Goal: Information Seeking & Learning: Learn about a topic

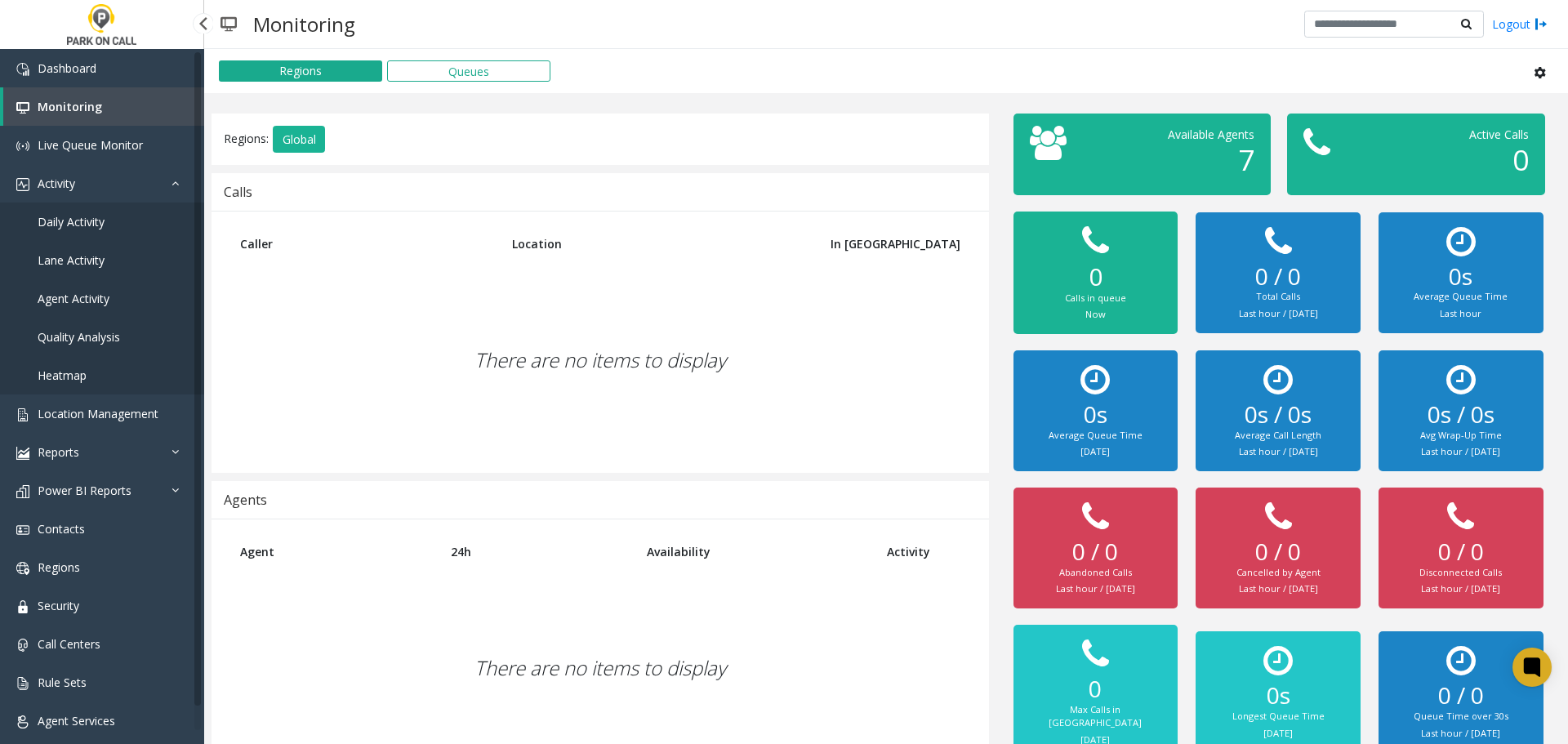
click at [112, 294] on link "Agent Activity" at bounding box center [101, 299] width 204 height 38
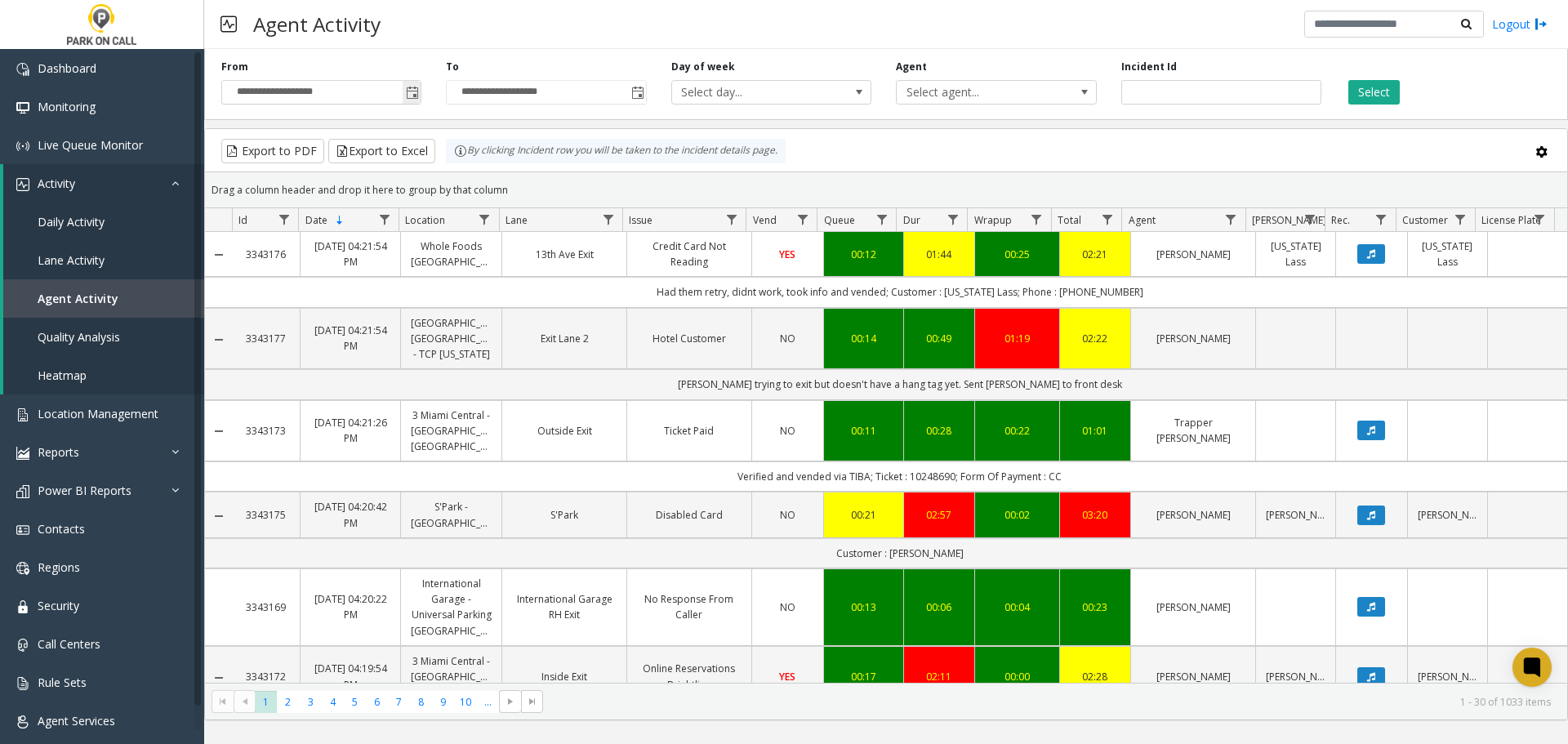
click at [411, 89] on span "Toggle popup" at bounding box center [412, 93] width 13 height 13
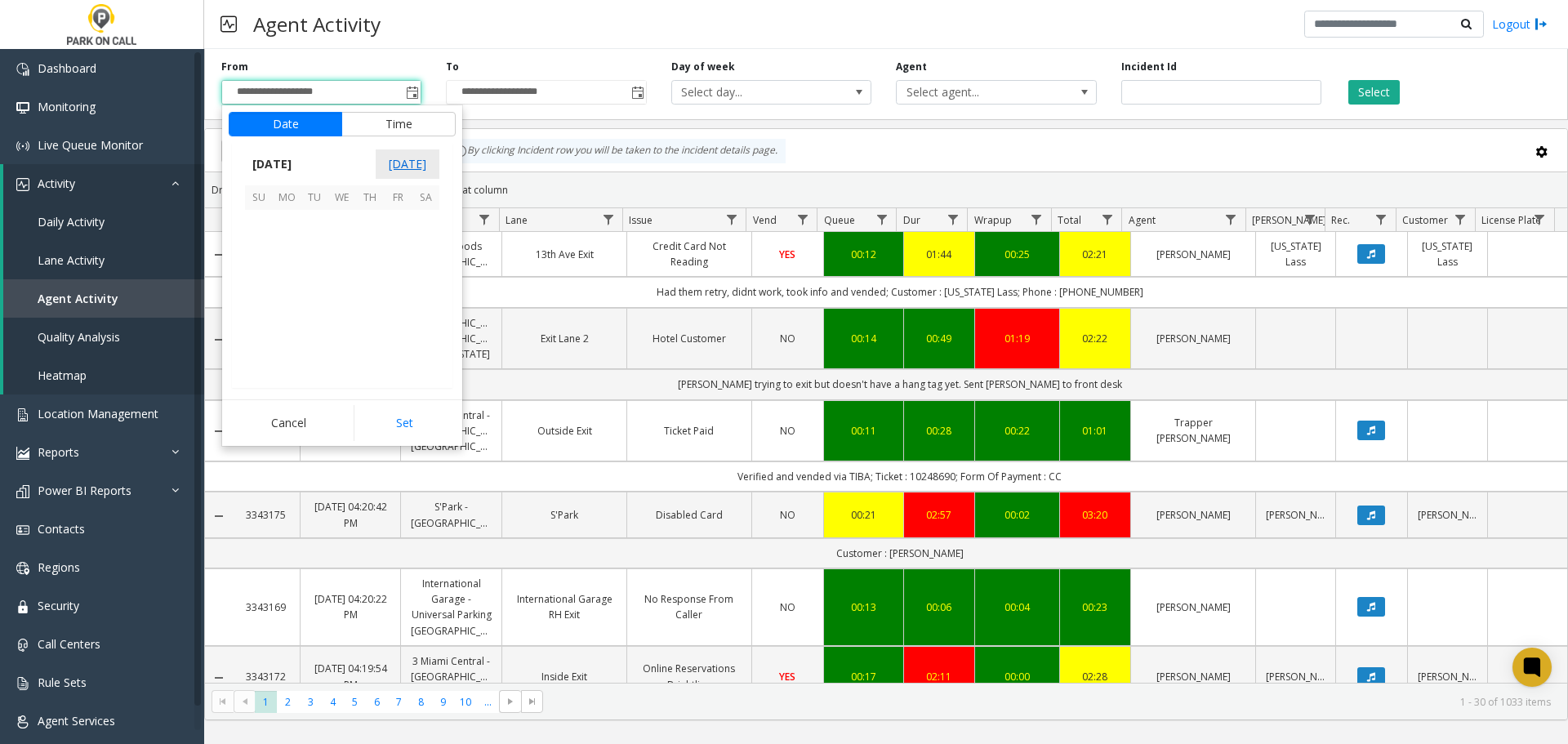
scroll to position [293487, 0]
click at [257, 250] on span "5" at bounding box center [259, 251] width 28 height 28
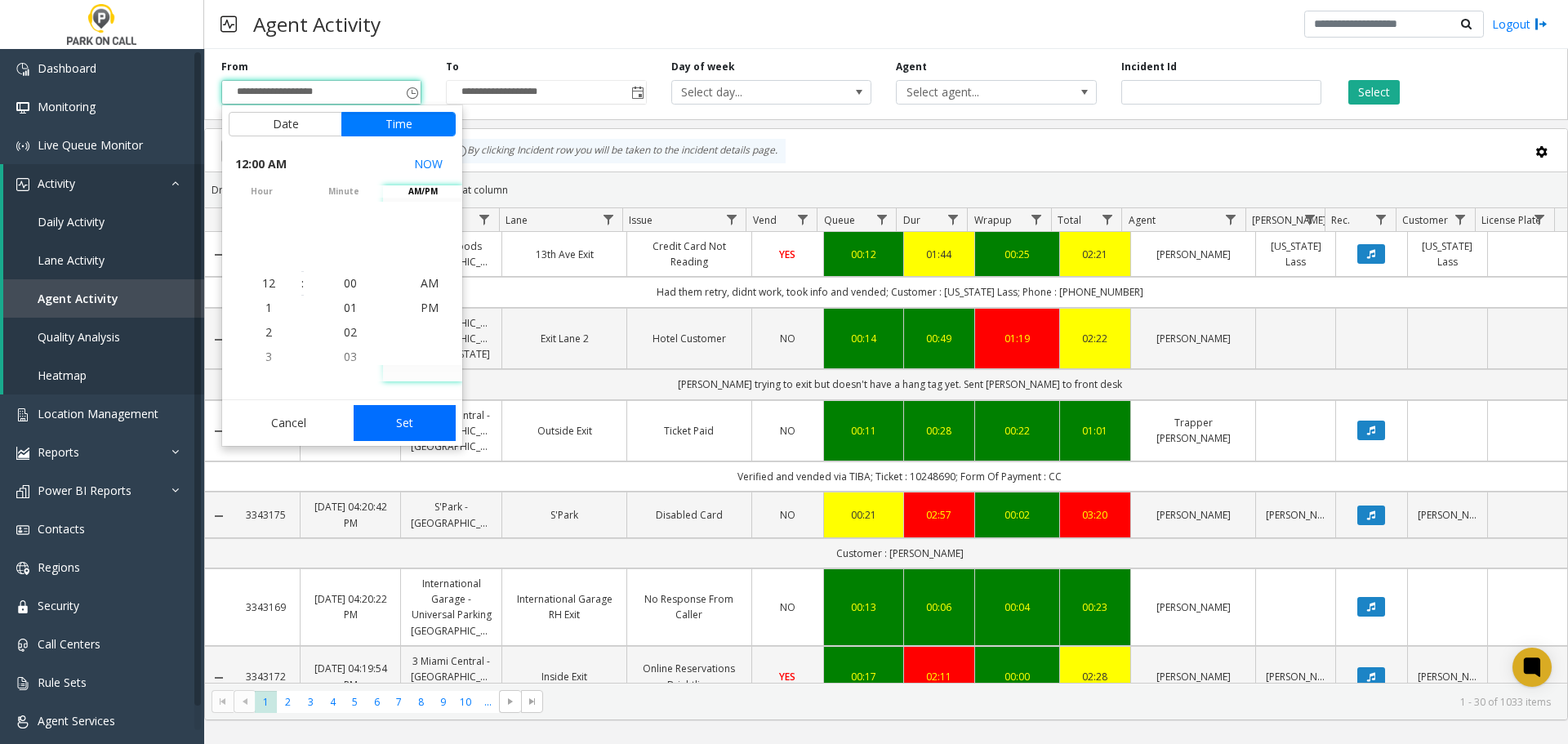
click at [403, 414] on button "Set" at bounding box center [405, 423] width 102 height 35
type input "**********"
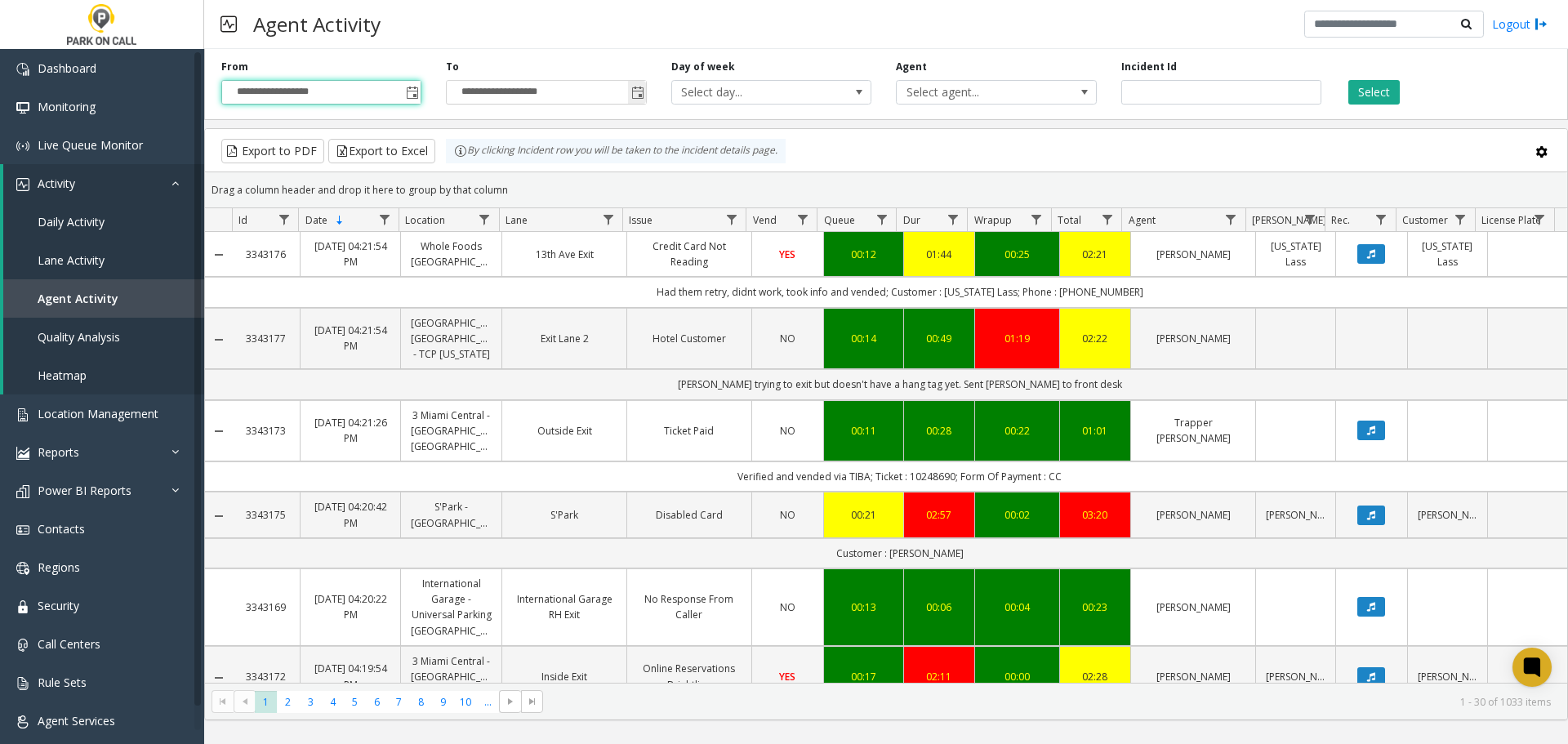
click at [628, 104] on span "Toggle popup" at bounding box center [637, 92] width 18 height 27
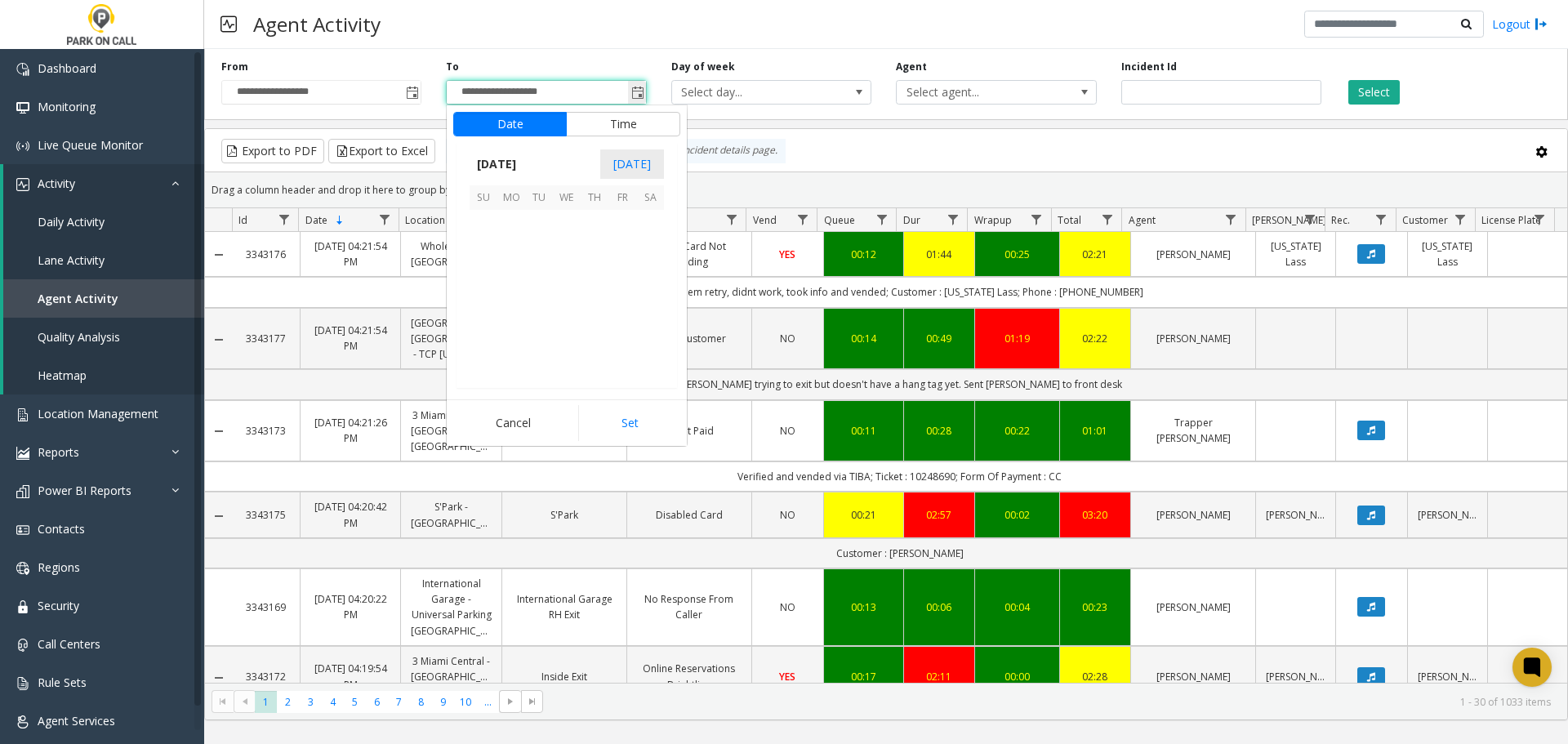
scroll to position [25, 0]
click at [648, 261] on span "11" at bounding box center [650, 251] width 28 height 28
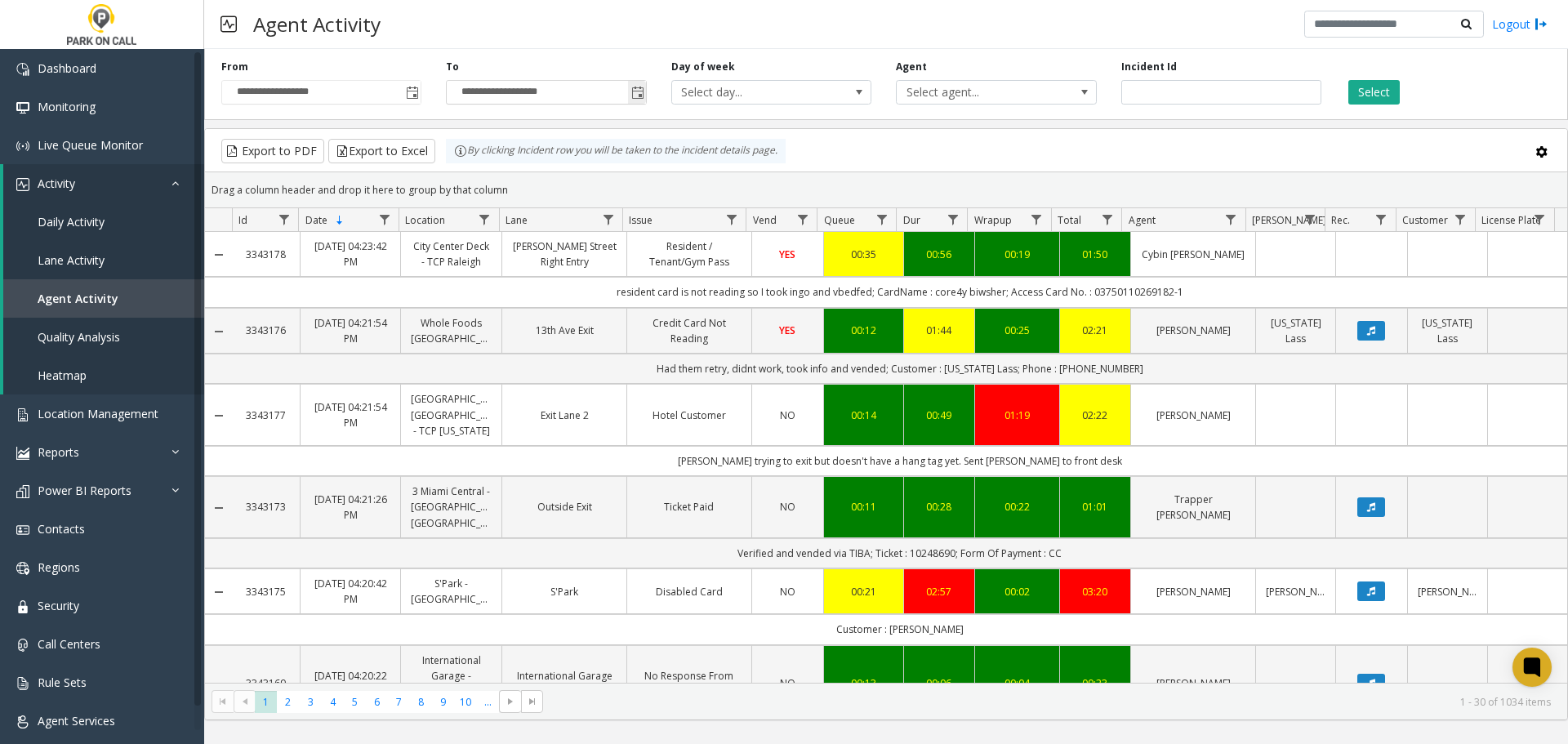
click at [644, 91] on span "Toggle popup" at bounding box center [637, 92] width 18 height 27
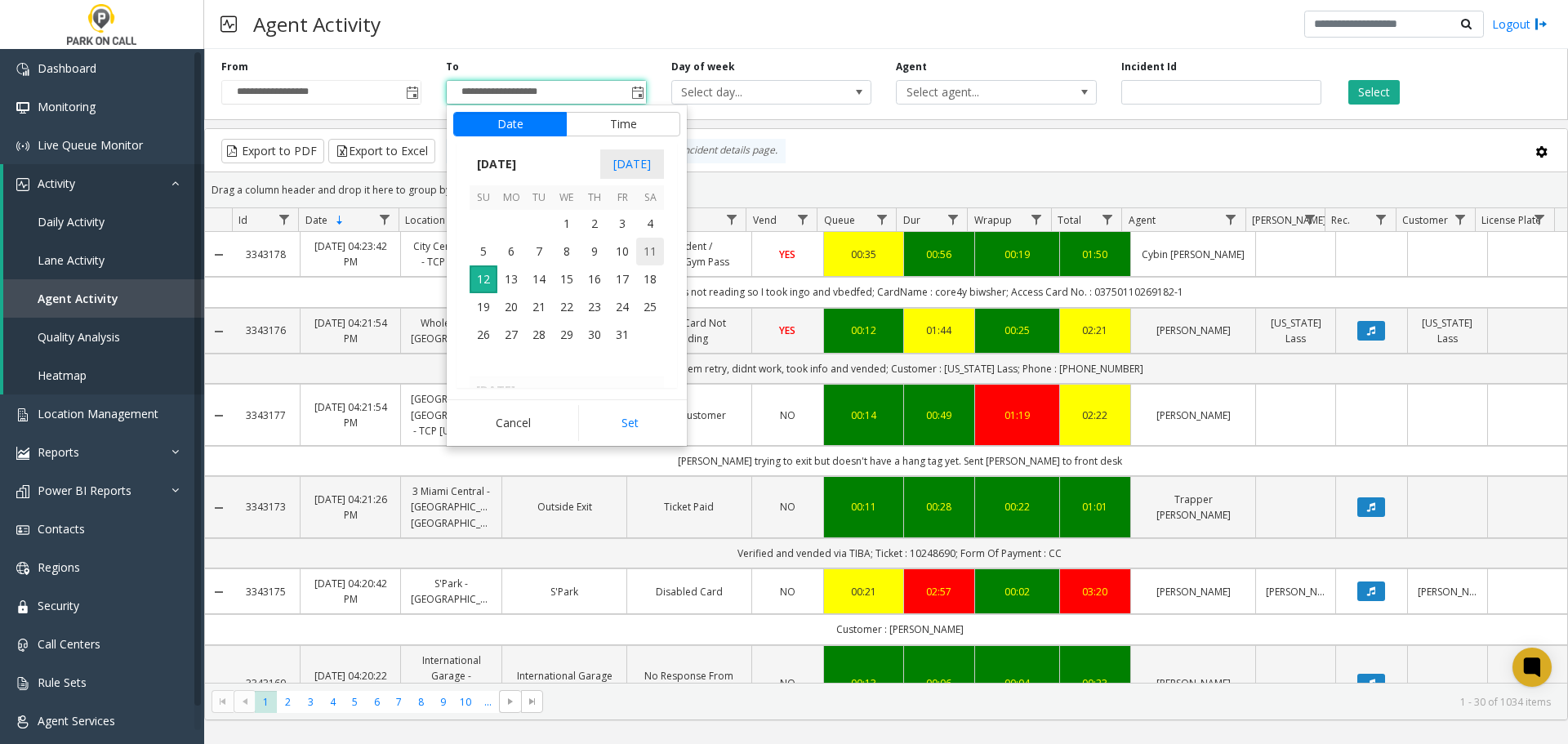
click at [659, 245] on span "11" at bounding box center [650, 251] width 28 height 28
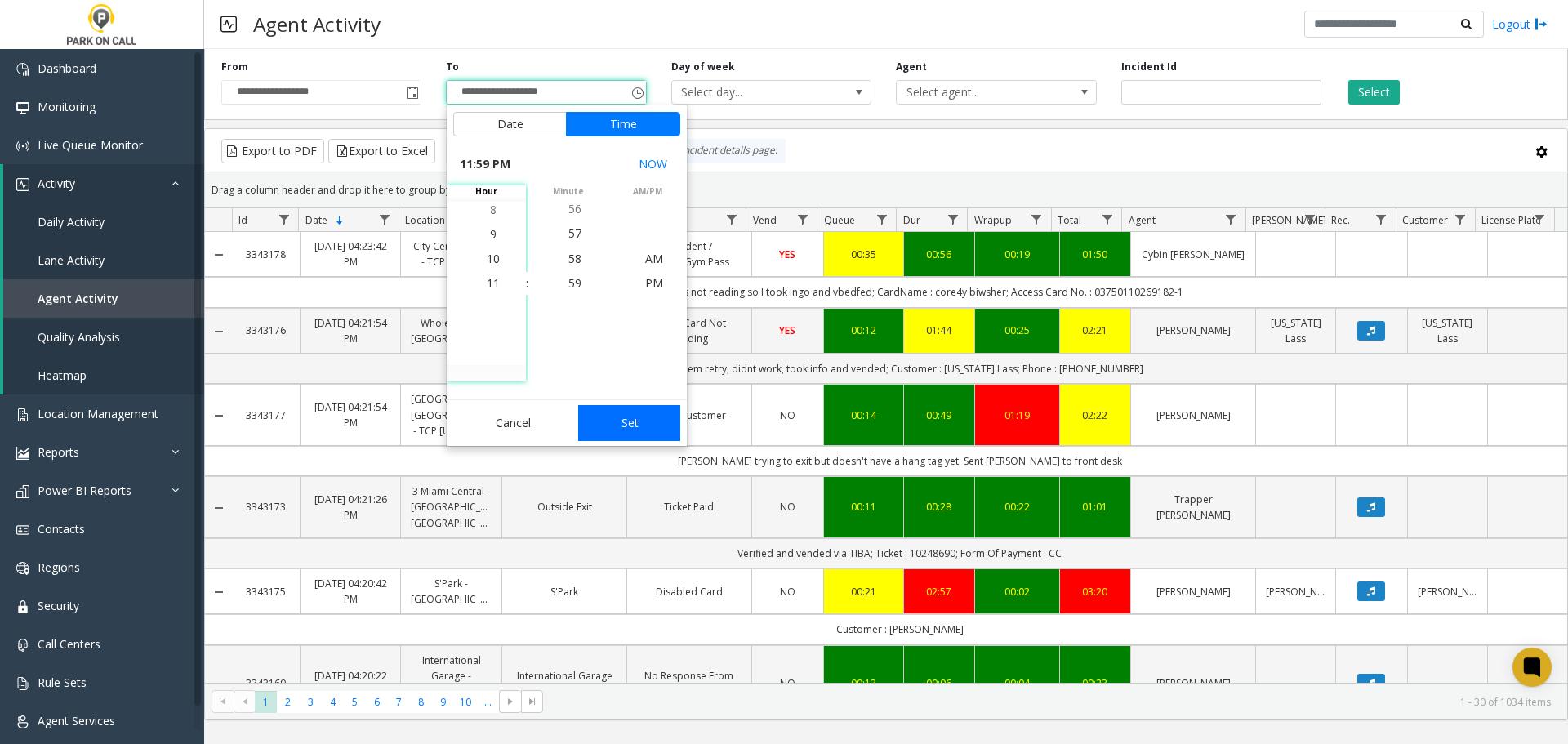
click at [638, 419] on button "Set" at bounding box center [629, 423] width 102 height 35
type input "**********"
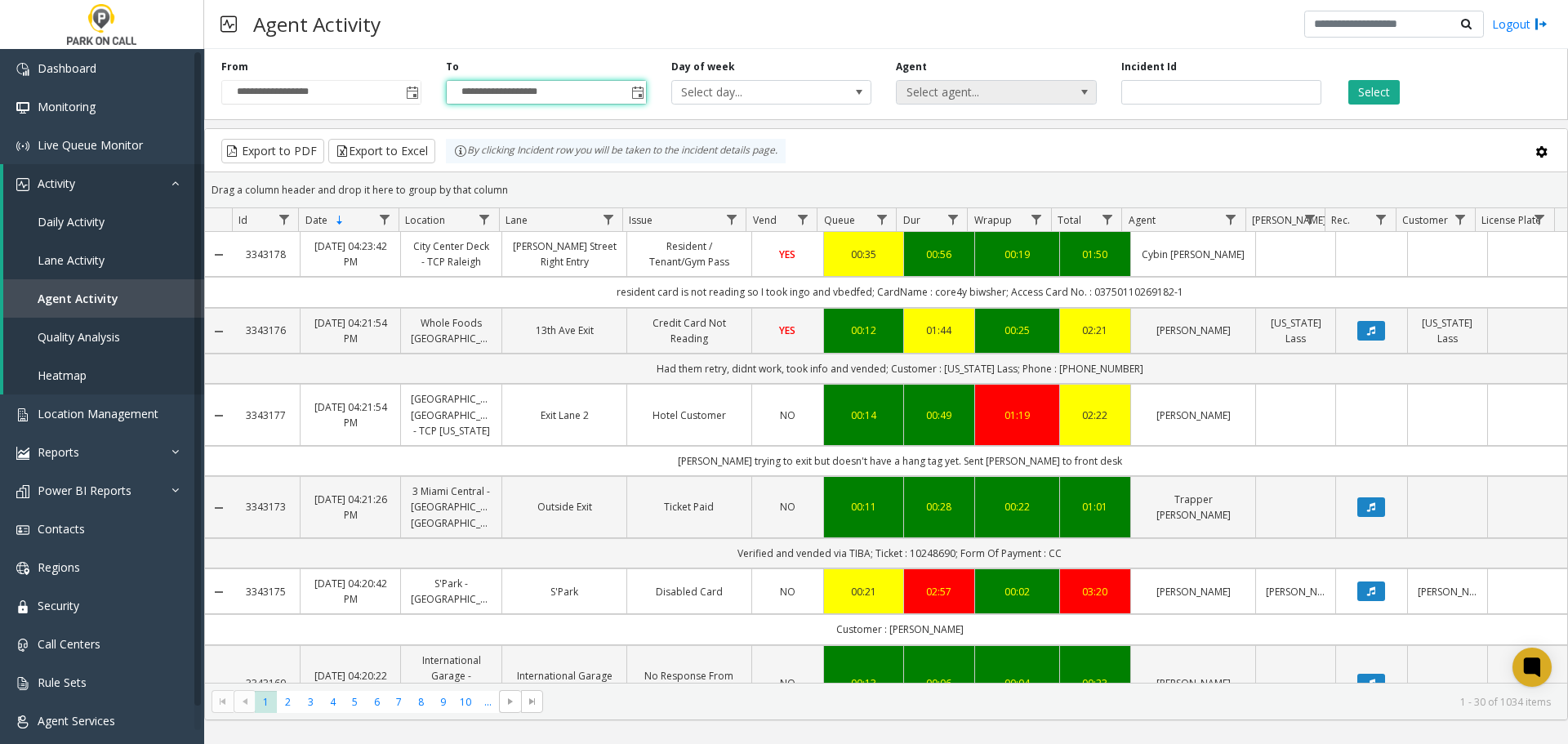
click at [974, 95] on span "Select agent..." at bounding box center [977, 92] width 160 height 23
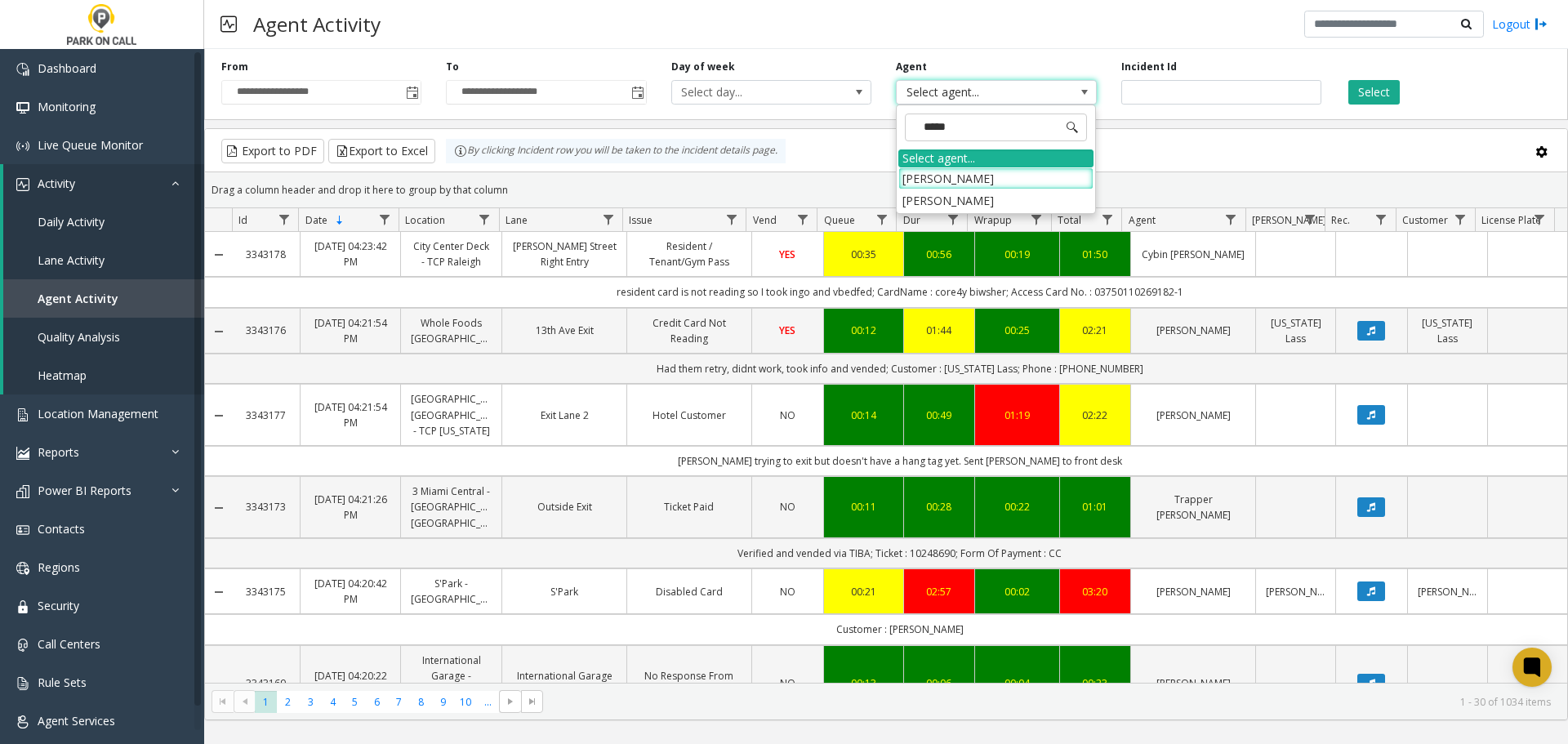
type input "******"
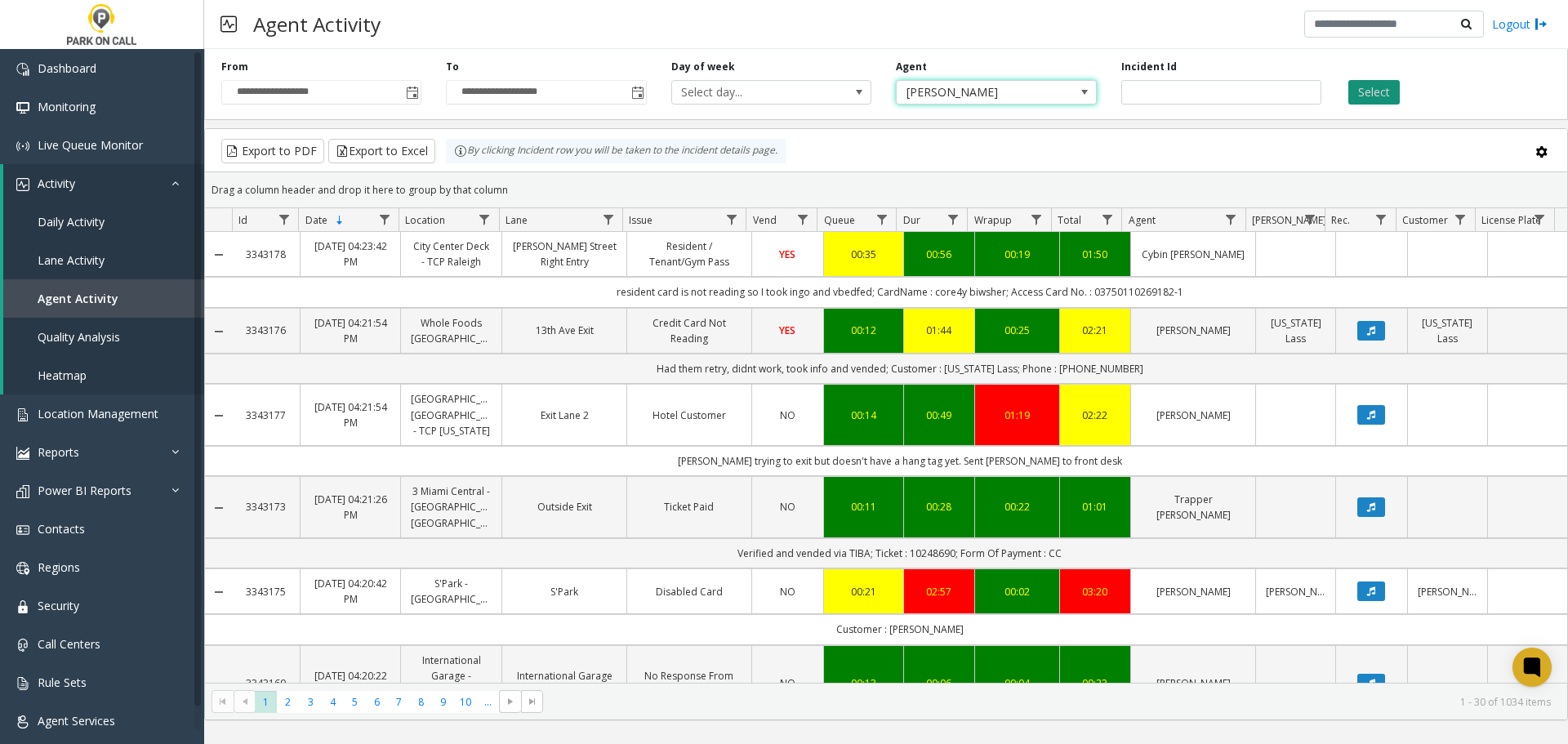
click at [1379, 99] on button "Select" at bounding box center [1374, 92] width 51 height 25
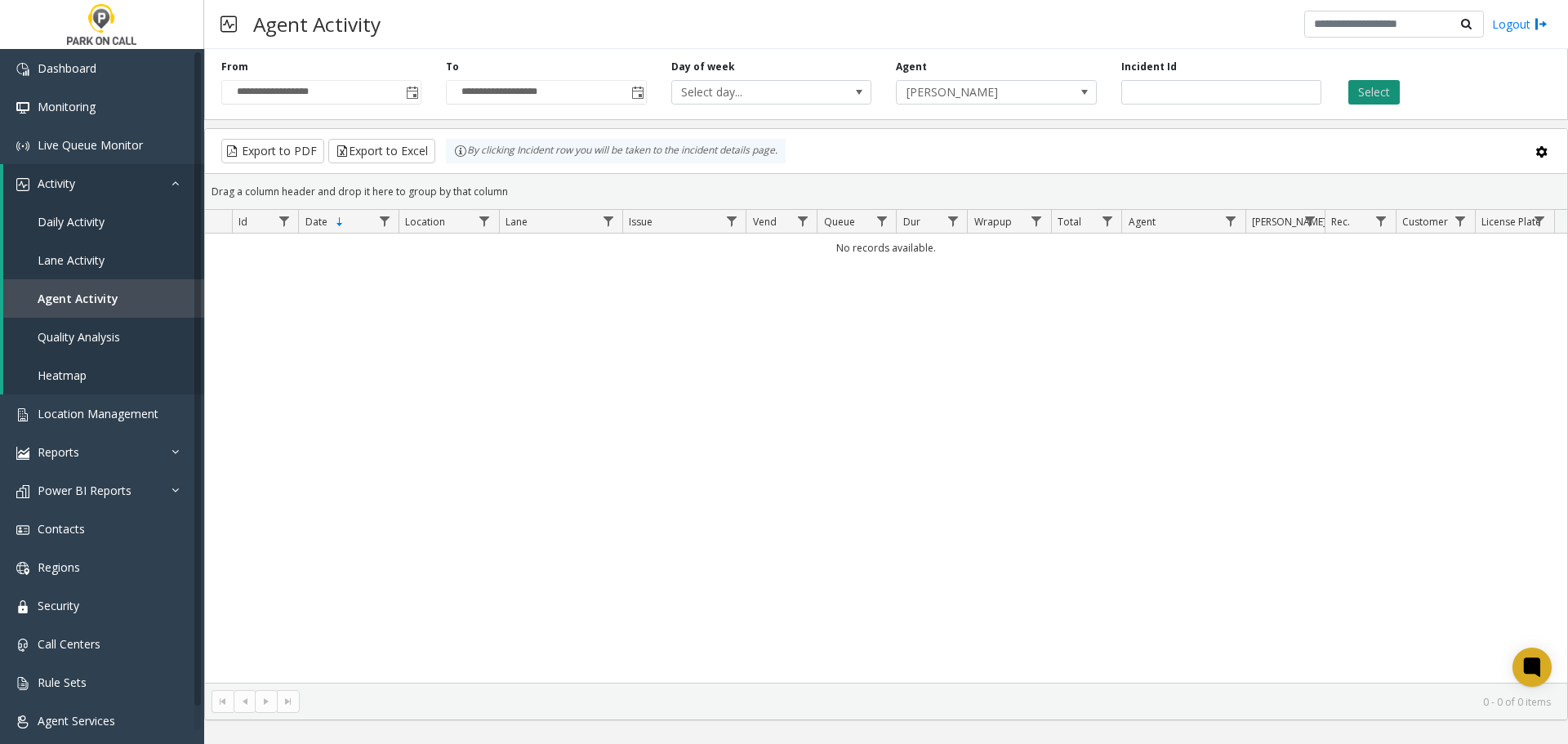
click at [1380, 90] on button "Select" at bounding box center [1374, 92] width 51 height 25
click at [961, 101] on span "Hannah Bennett" at bounding box center [977, 92] width 160 height 23
type input "******"
click at [635, 88] on span "Toggle popup" at bounding box center [637, 93] width 13 height 13
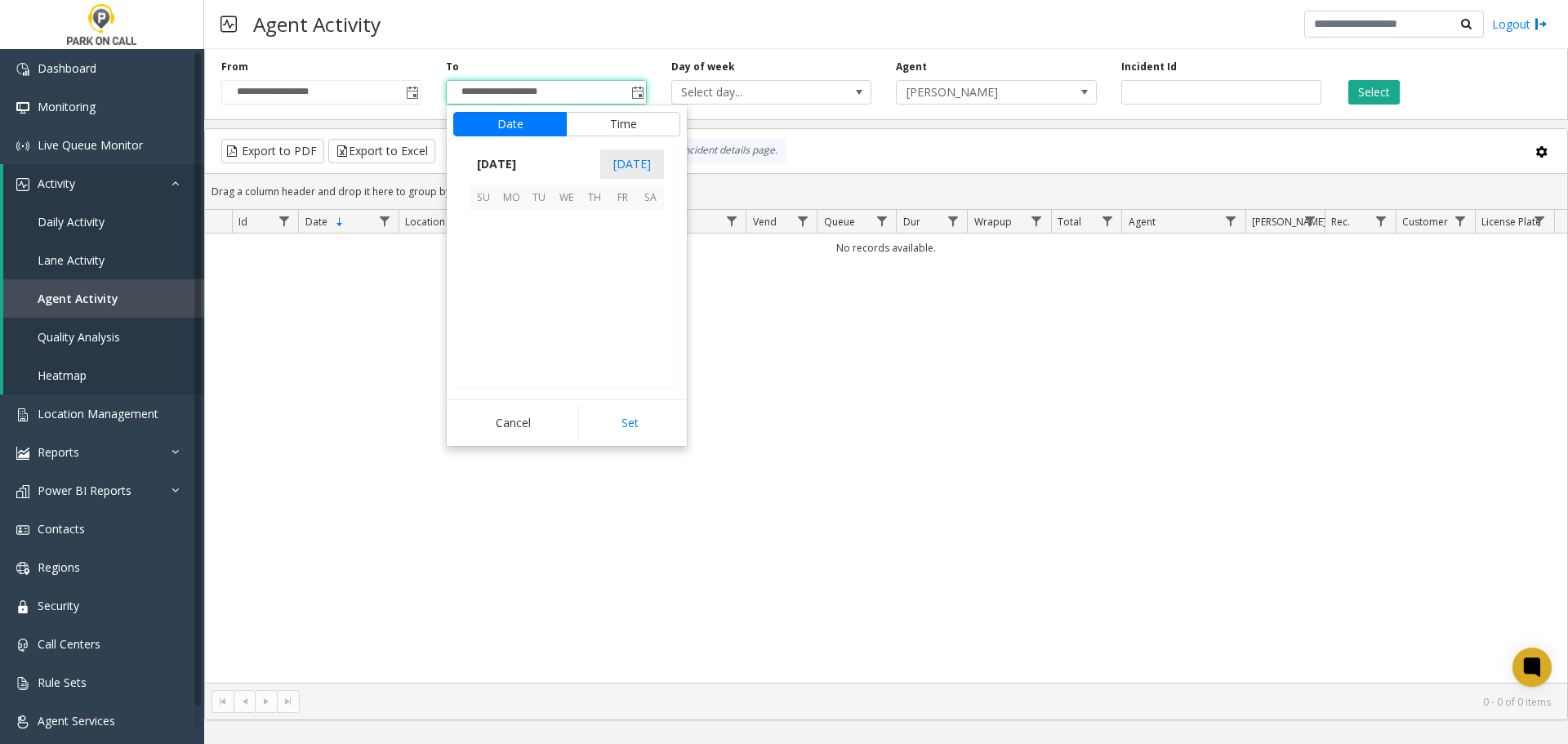
scroll to position [25, 0]
click at [538, 254] on span "7" at bounding box center [539, 251] width 28 height 28
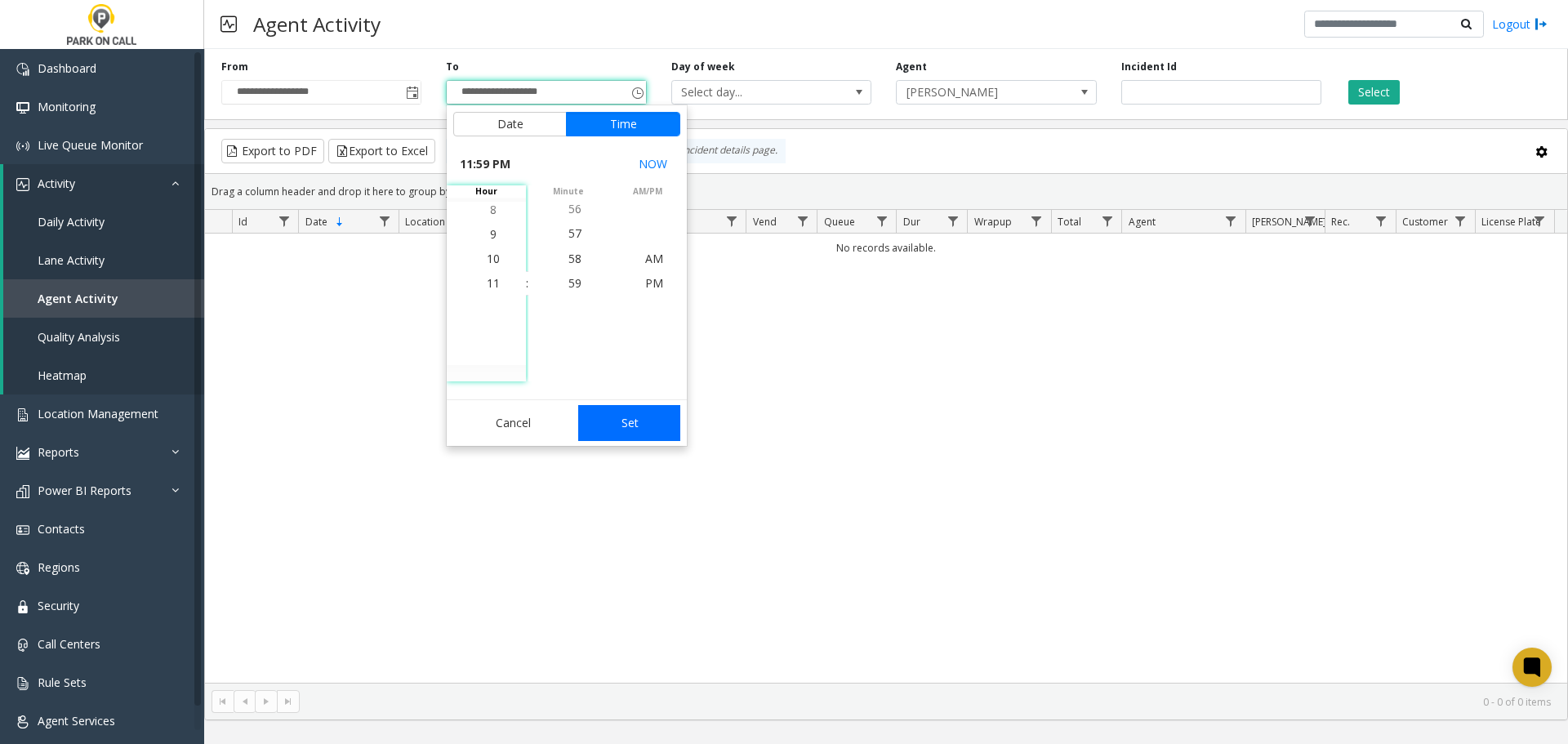
click at [619, 410] on button "Set" at bounding box center [629, 423] width 102 height 35
type input "**********"
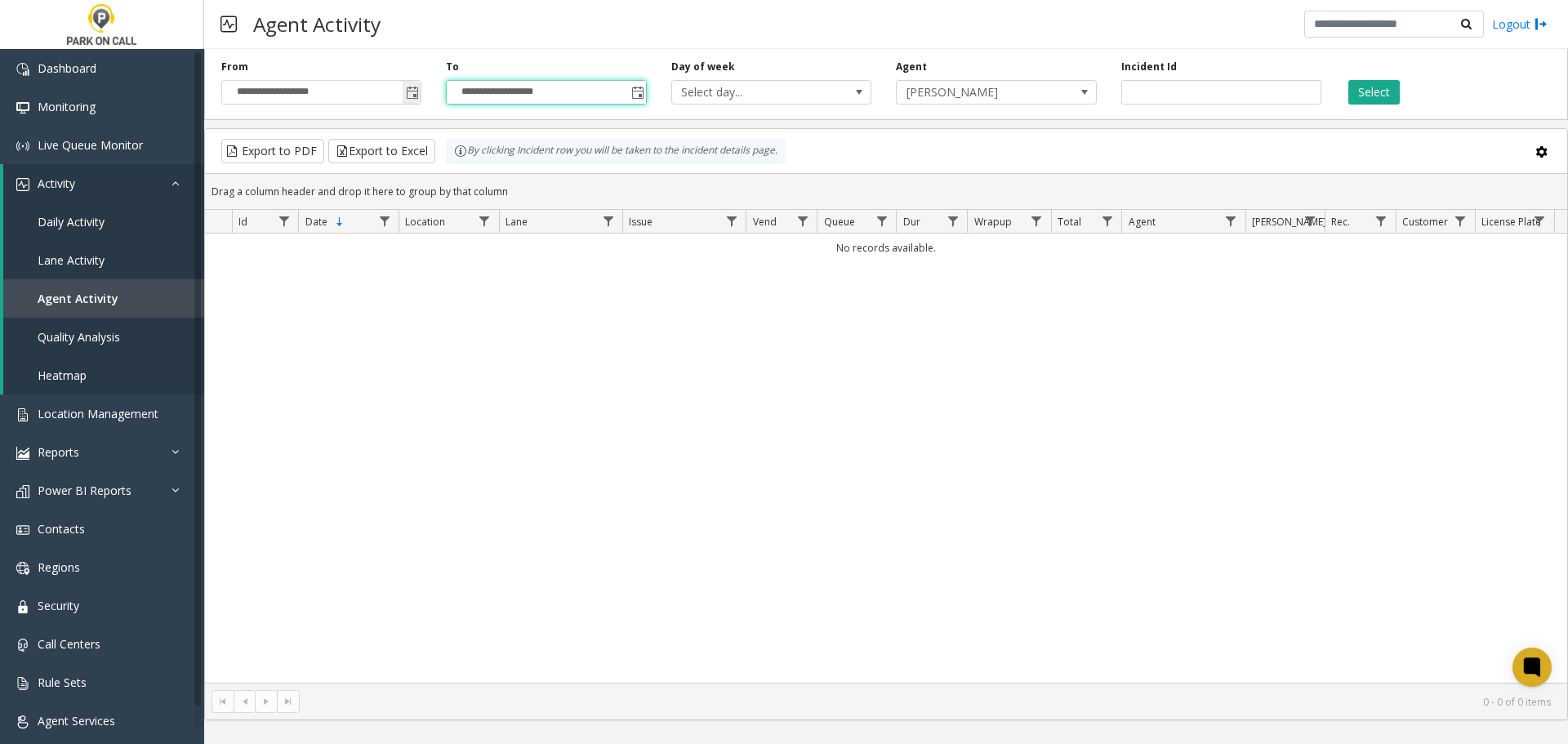
click at [415, 94] on span "Toggle popup" at bounding box center [412, 93] width 13 height 13
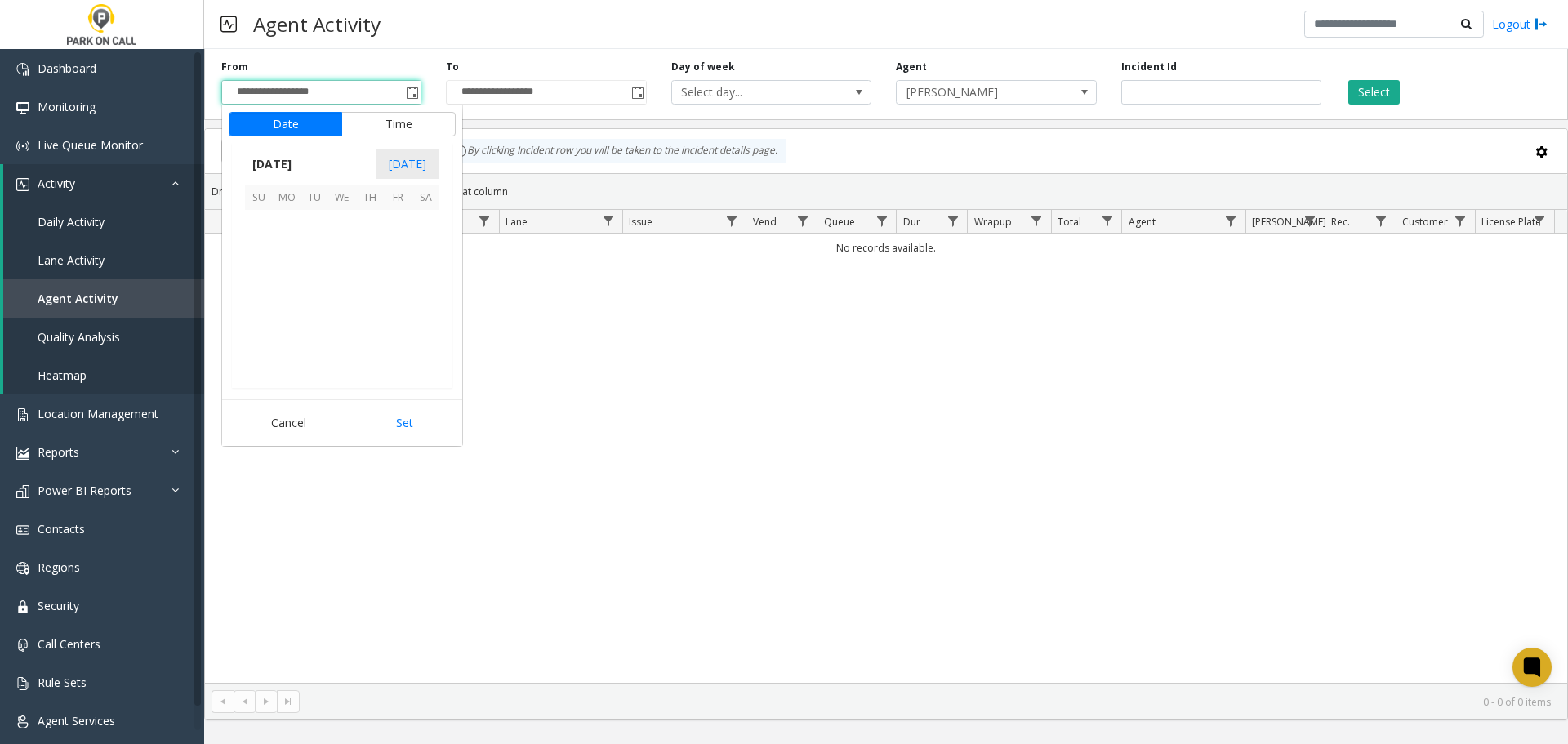
scroll to position [293487, 0]
click at [317, 251] on span "7" at bounding box center [314, 251] width 28 height 28
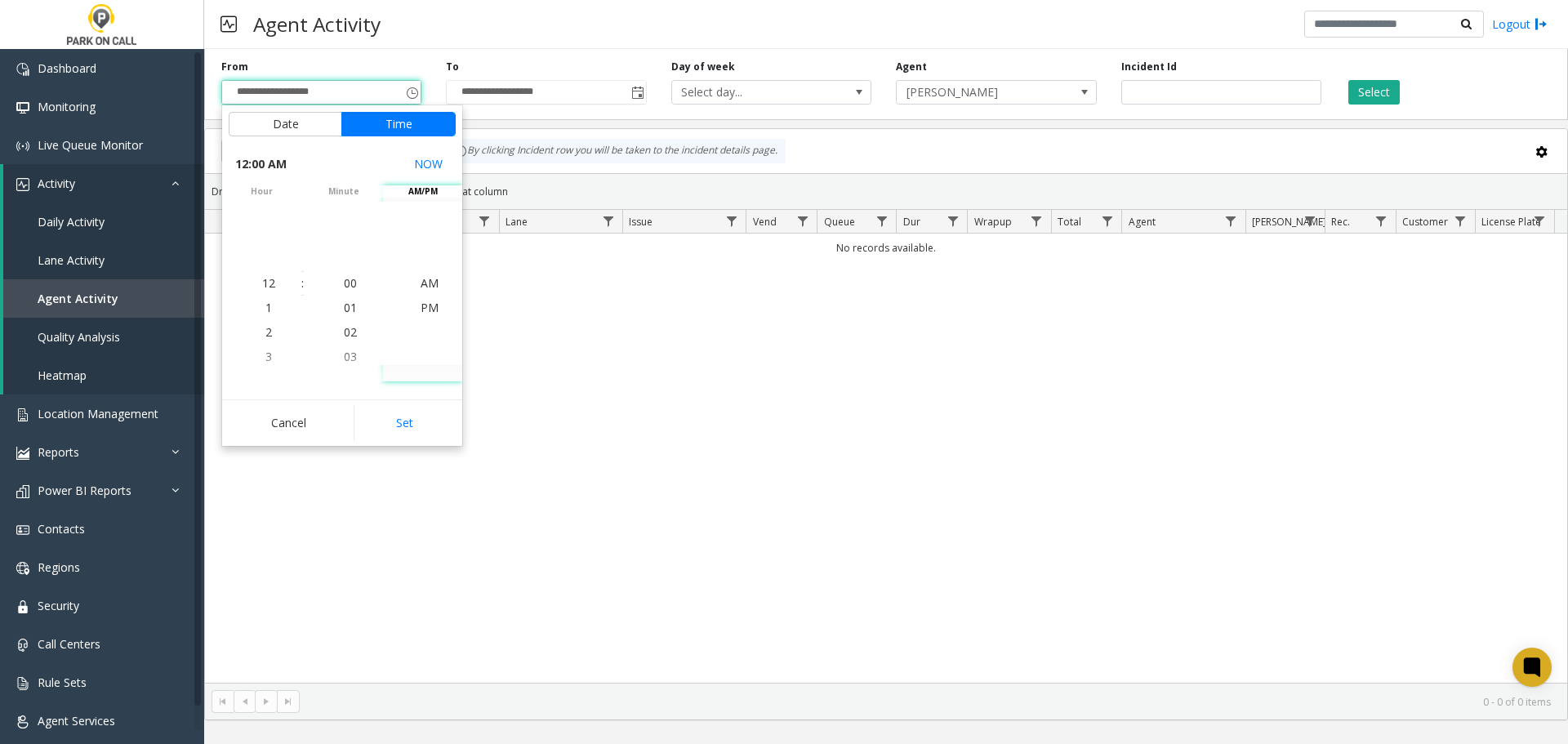
click at [410, 425] on button "Set" at bounding box center [405, 423] width 102 height 35
type input "**********"
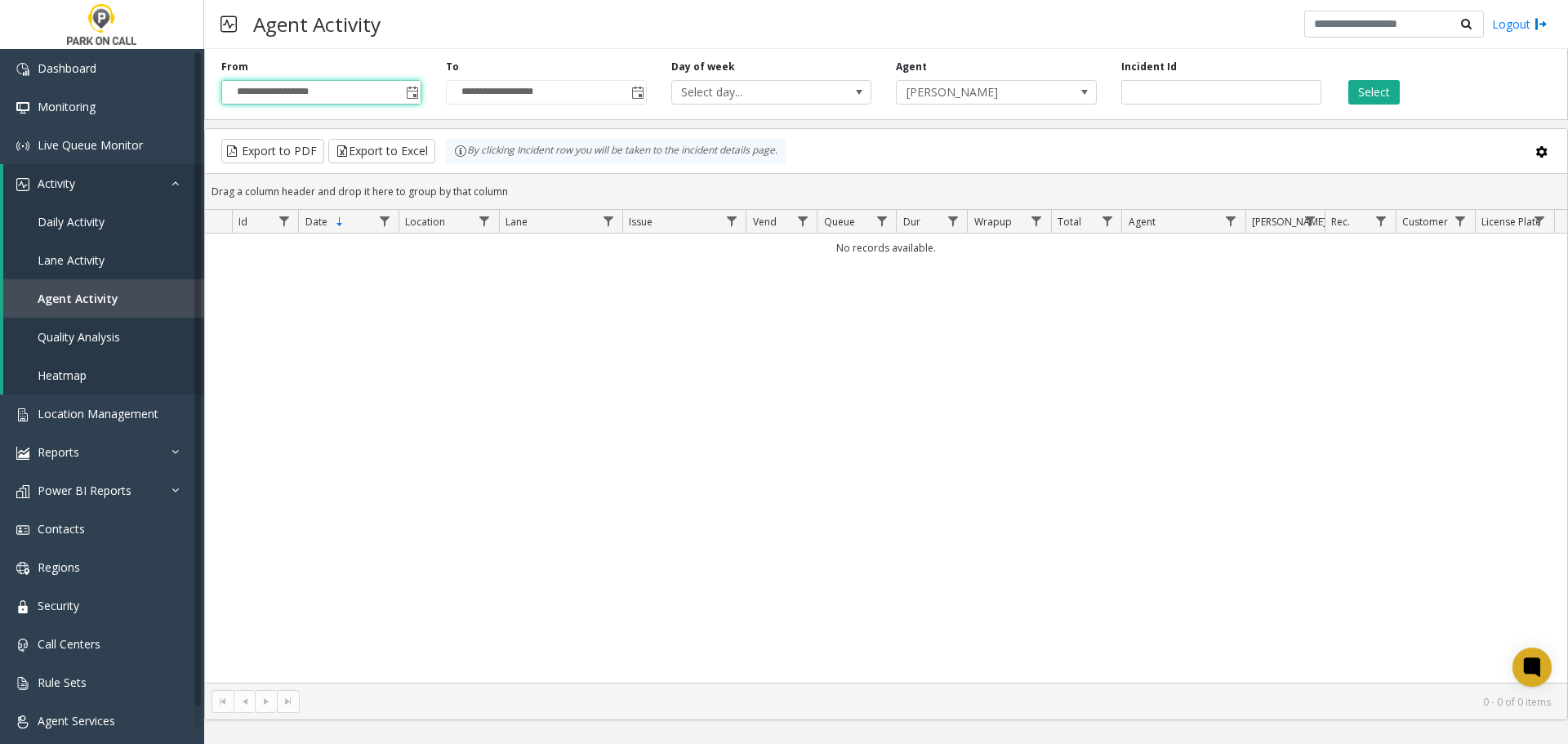
click at [1370, 112] on div "**********" at bounding box center [885, 81] width 1364 height 78
click at [1370, 95] on button "Select" at bounding box center [1374, 92] width 51 height 25
click at [100, 418] on span "Location Management" at bounding box center [98, 414] width 121 height 16
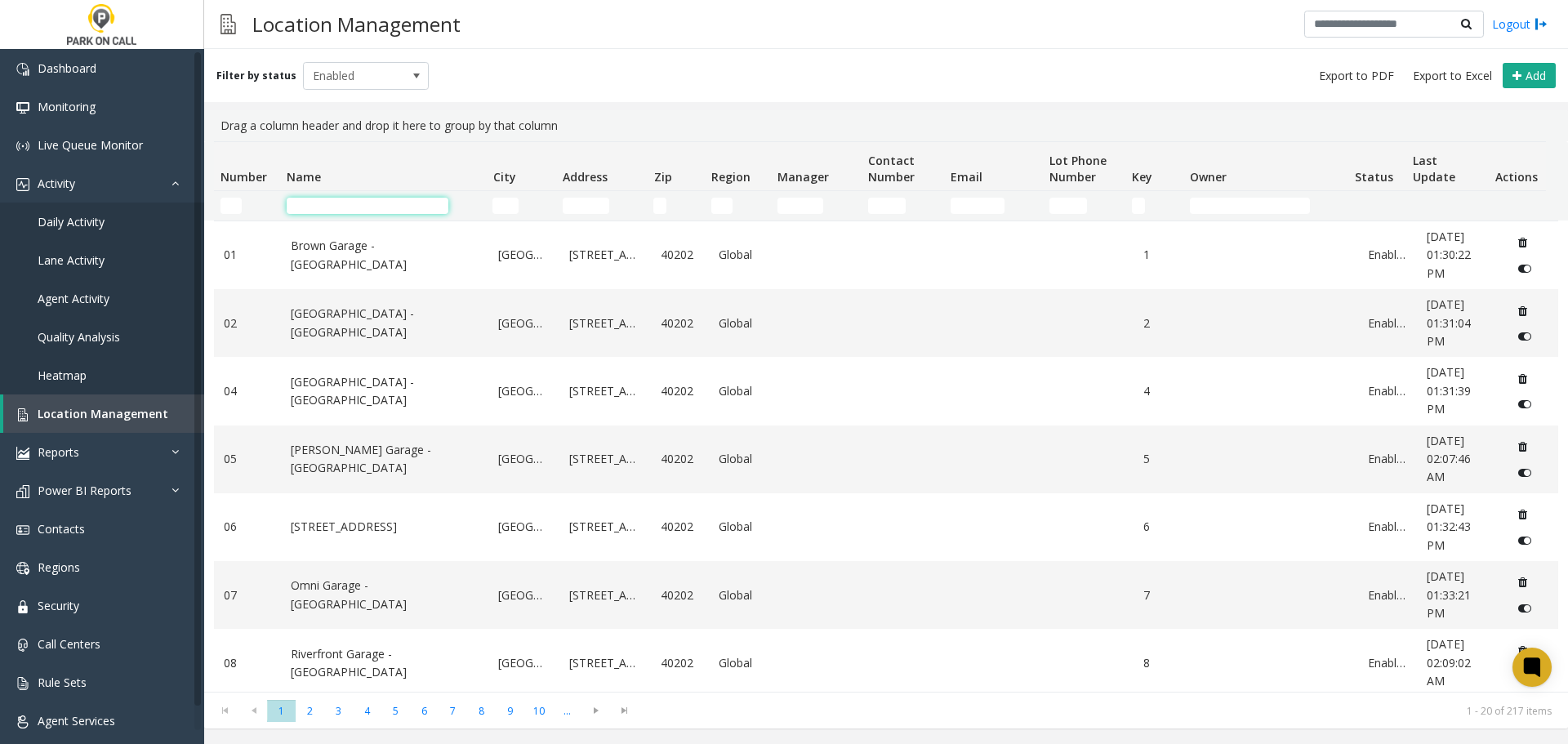
click at [350, 211] on input "Name Filter" at bounding box center [367, 206] width 162 height 17
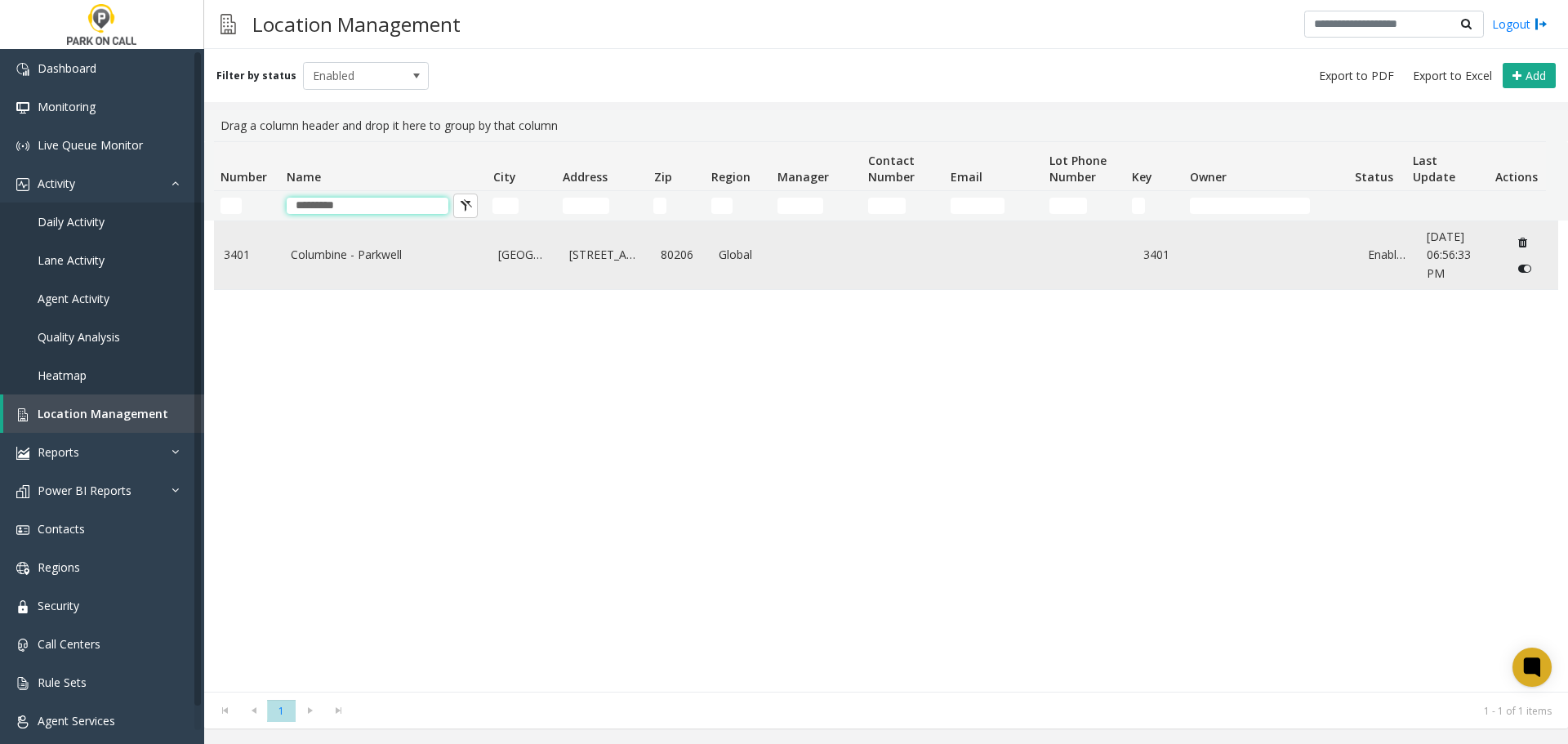
type input "*********"
click at [419, 267] on td "Columbine - Parkwell" at bounding box center [384, 255] width 208 height 68
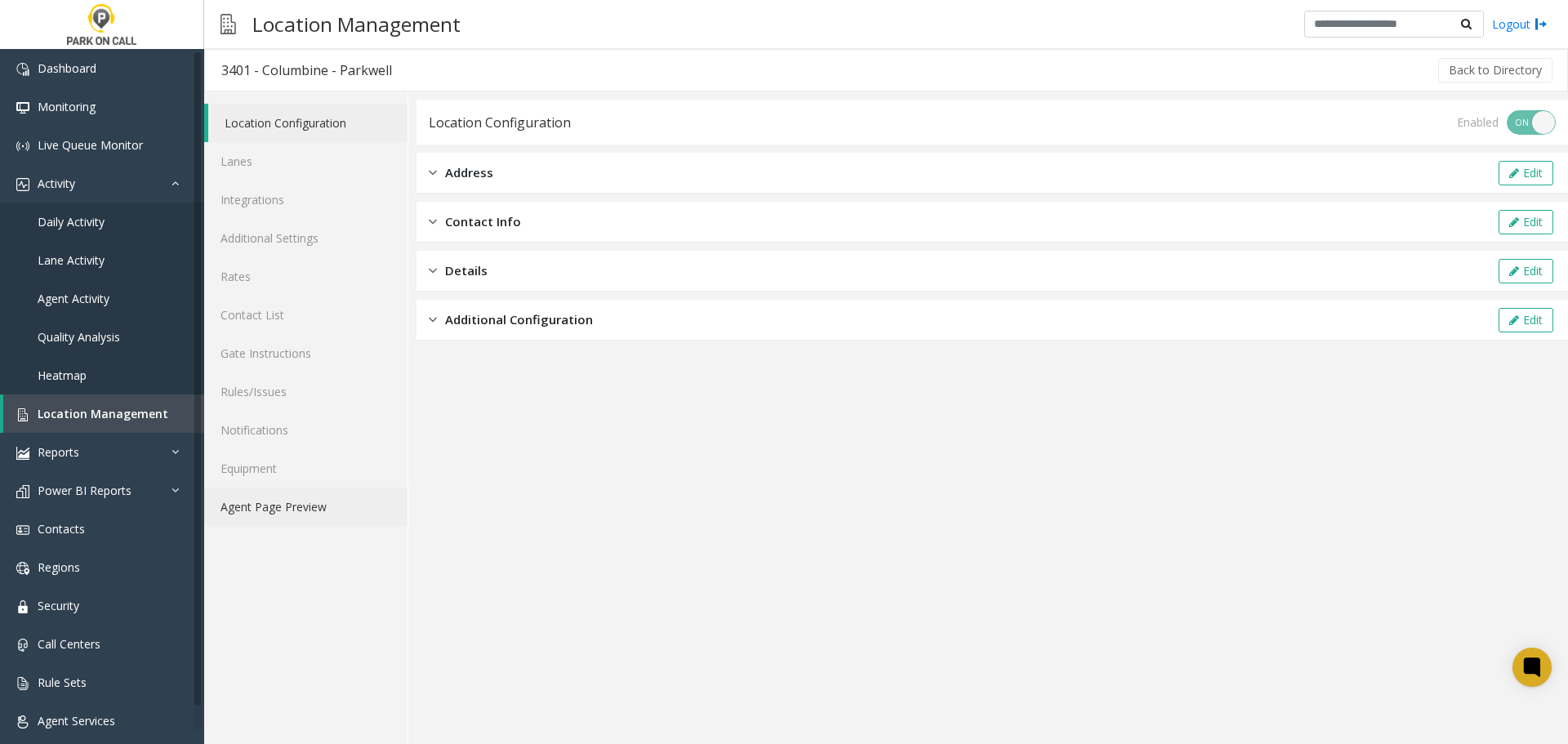
click at [300, 510] on link "Agent Page Preview" at bounding box center [305, 507] width 203 height 38
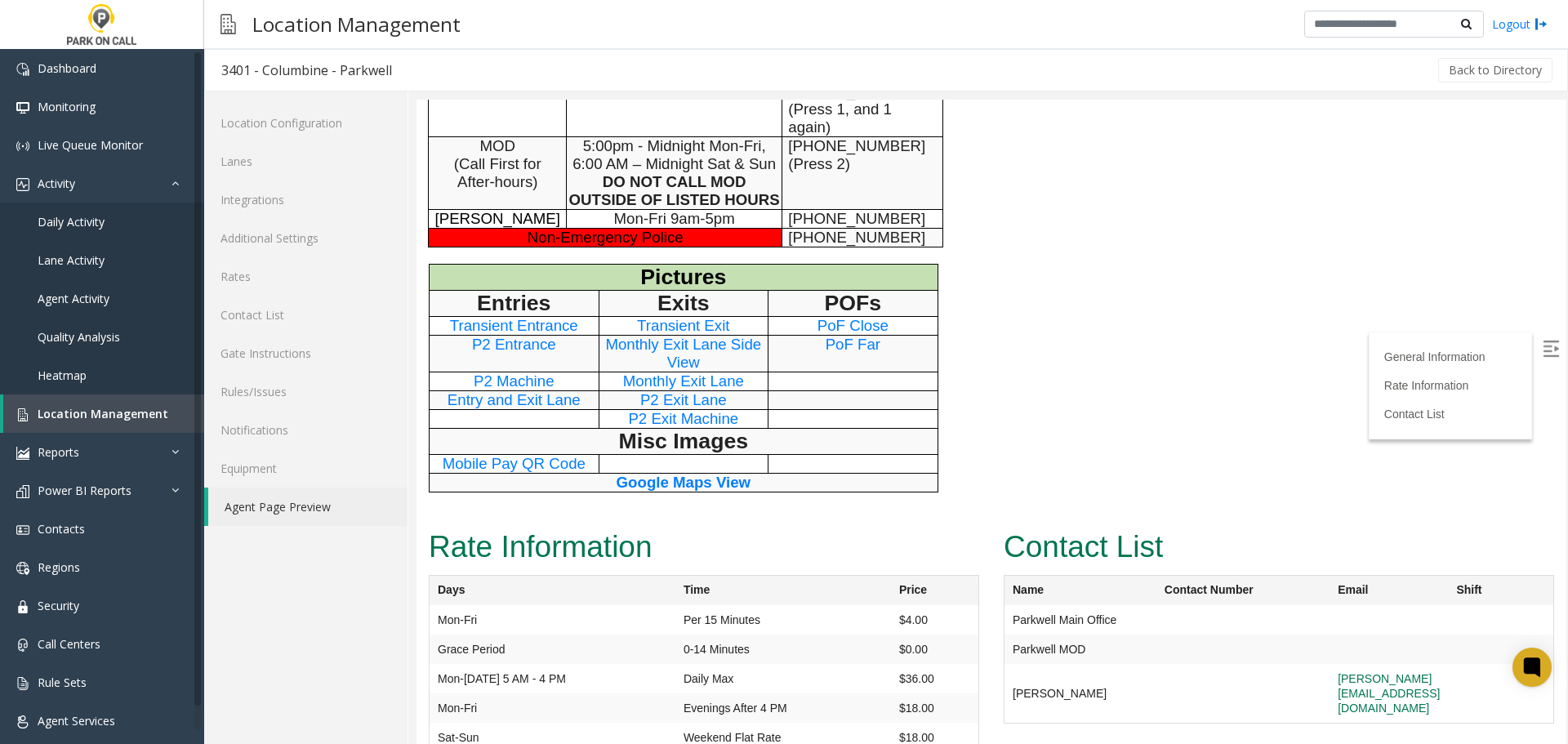
scroll to position [849, 0]
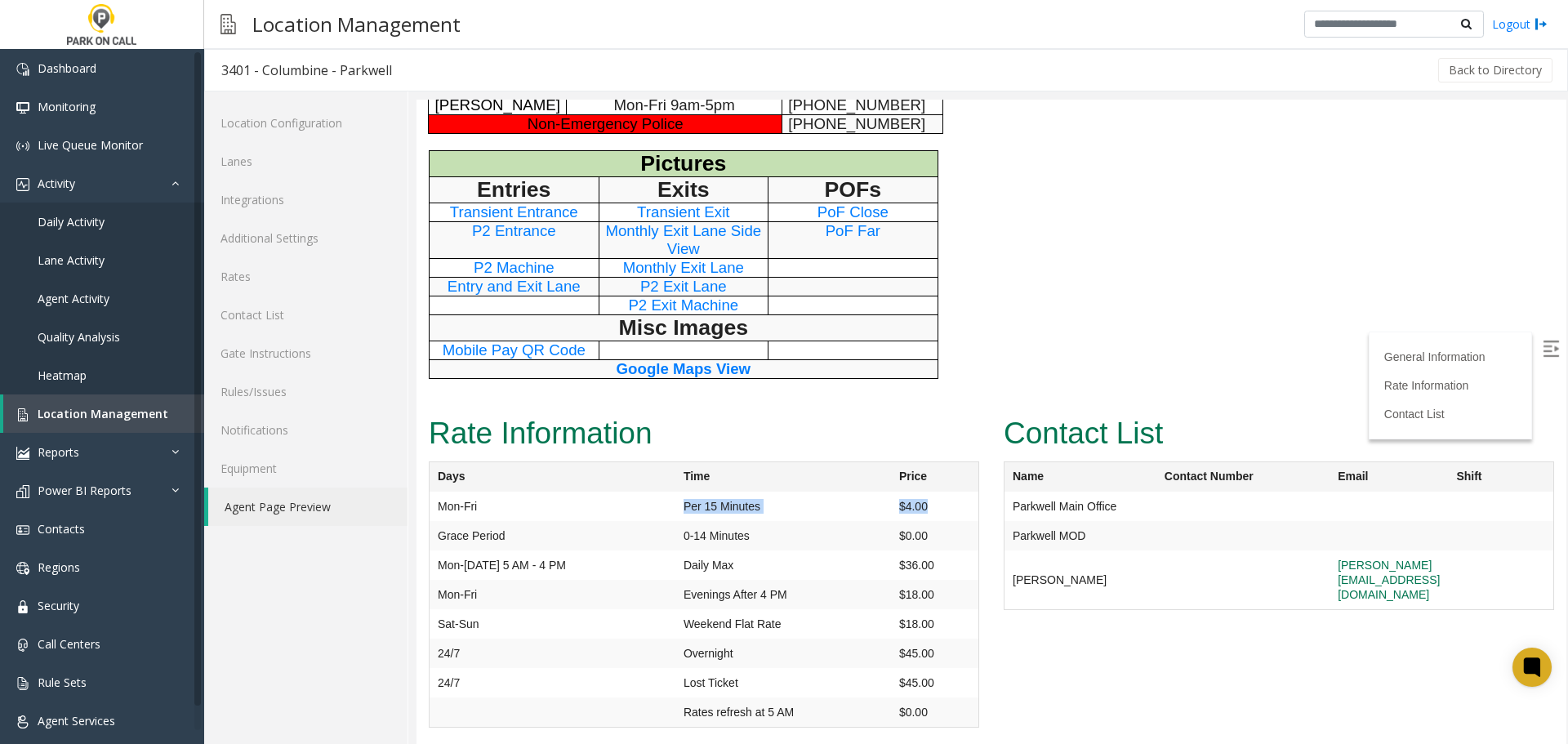
drag, startPoint x: 934, startPoint y: 507, endPoint x: 638, endPoint y: 512, distance: 296.0
click at [638, 512] on tr "Mon-Fri Per 15 Minutes $4.00" at bounding box center [704, 507] width 550 height 30
click at [690, 596] on td "Evenings After 4 PM" at bounding box center [783, 595] width 216 height 30
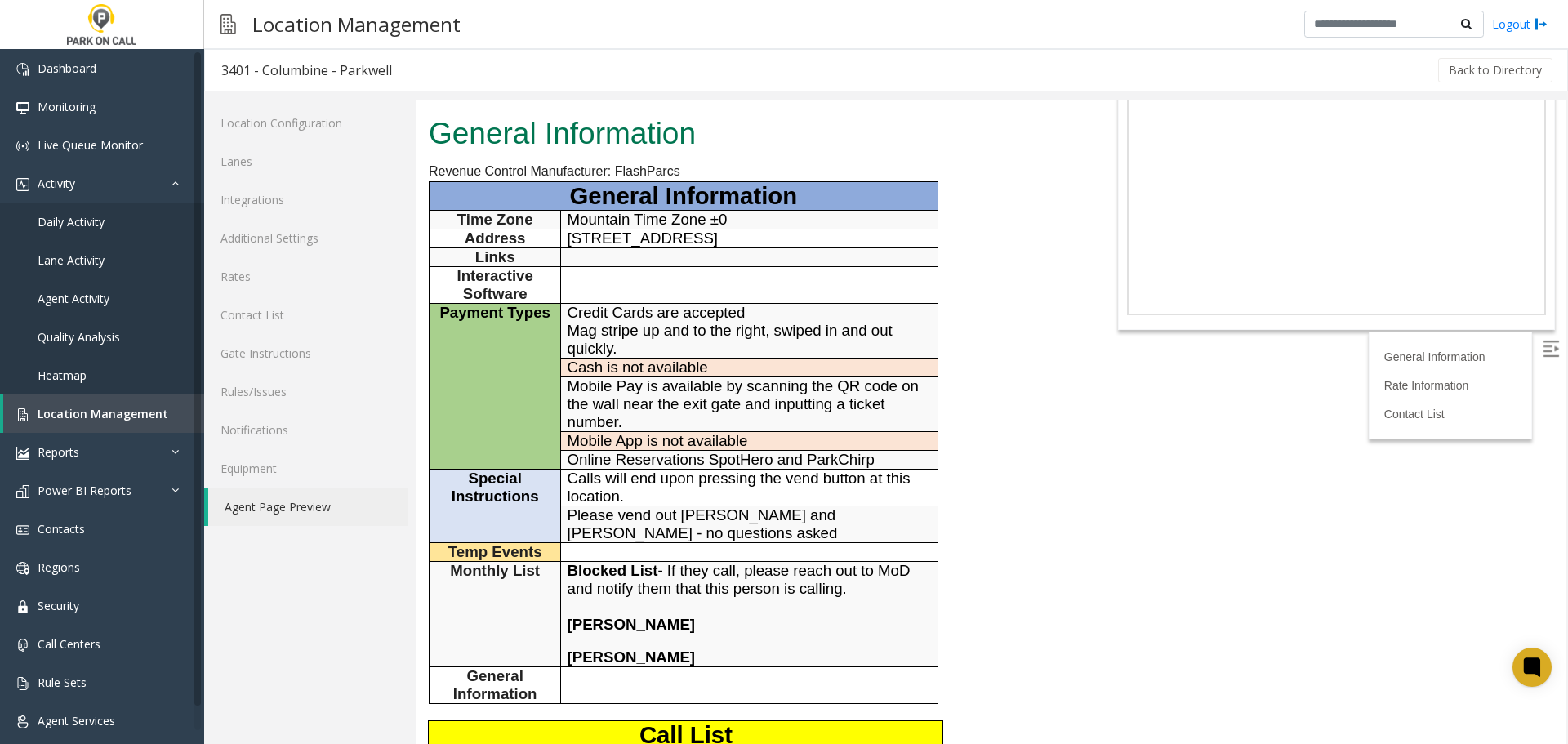
scroll to position [0, 0]
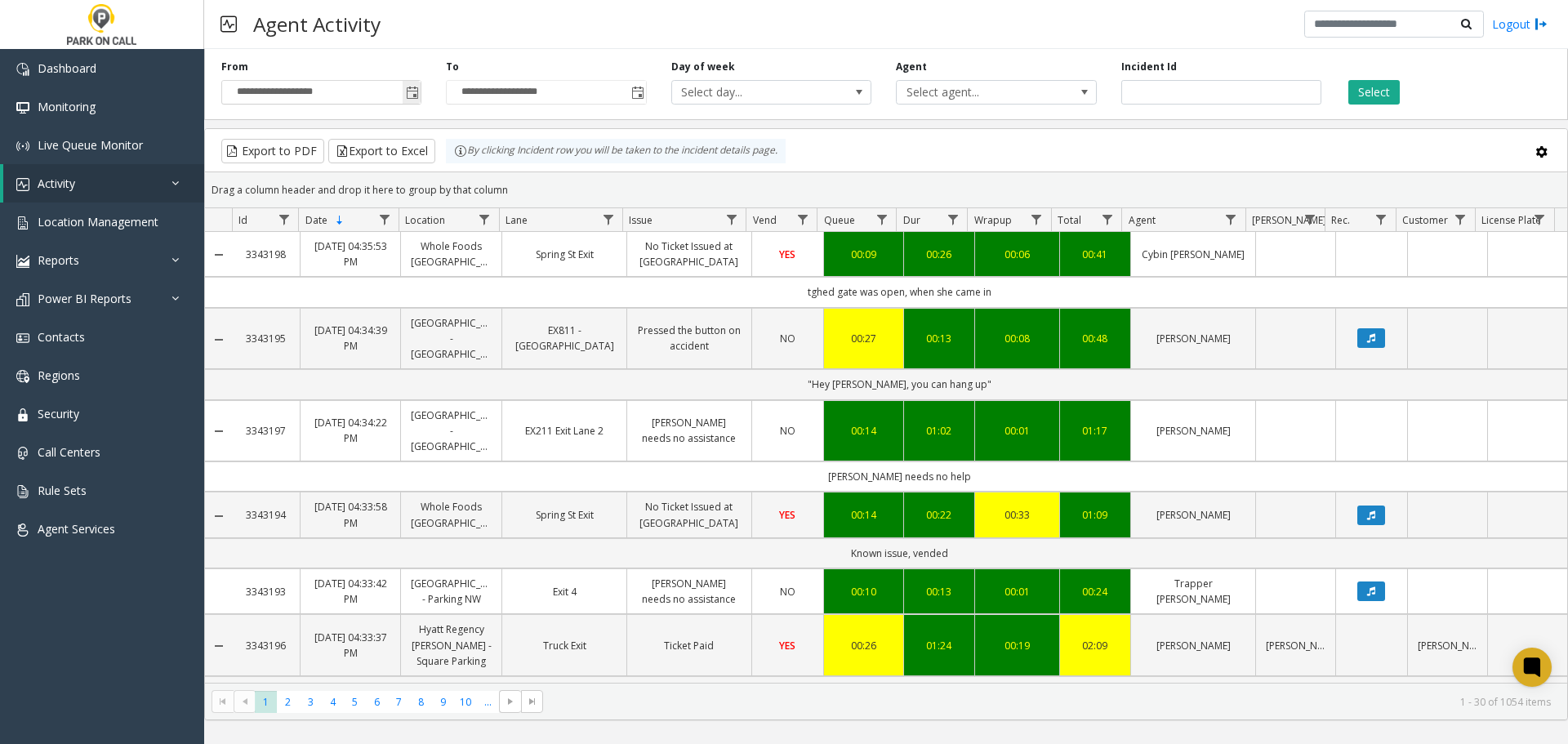
click at [419, 97] on span "Toggle popup" at bounding box center [412, 93] width 13 height 13
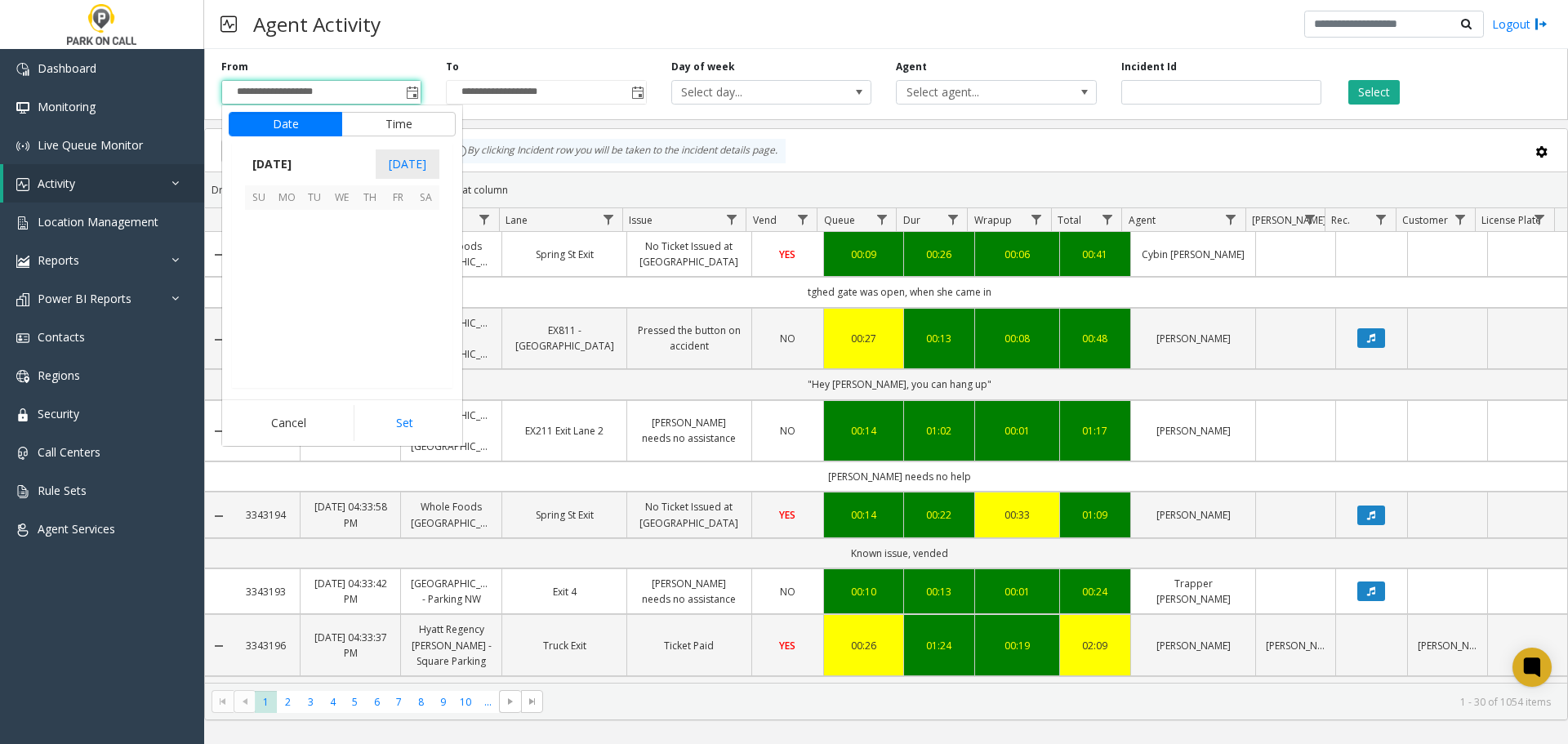
scroll to position [293487, 0]
click at [335, 250] on span "8" at bounding box center [342, 251] width 28 height 28
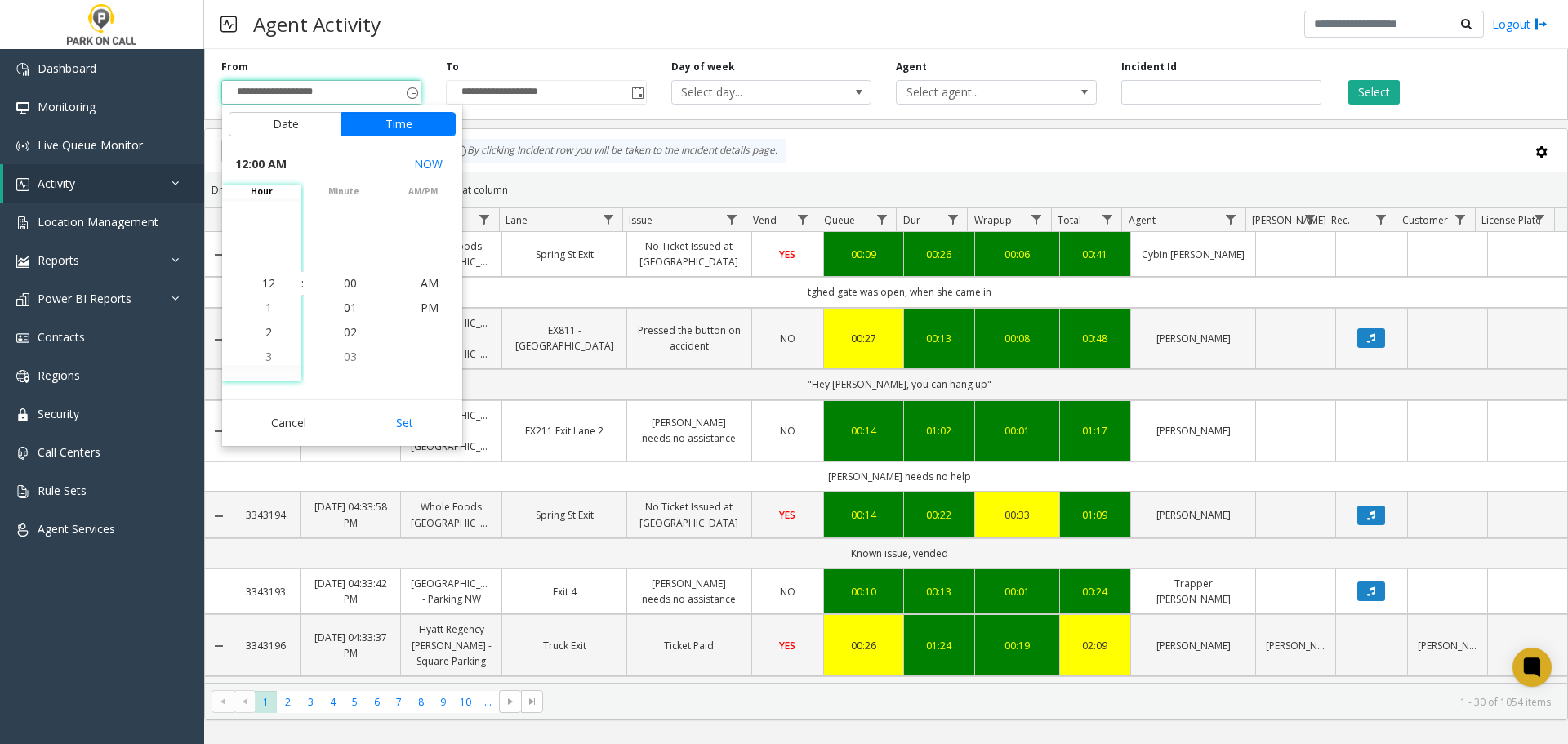
drag, startPoint x: 419, startPoint y: 409, endPoint x: 457, endPoint y: 355, distance: 66.0
click at [419, 410] on button "Set" at bounding box center [405, 423] width 102 height 35
type input "**********"
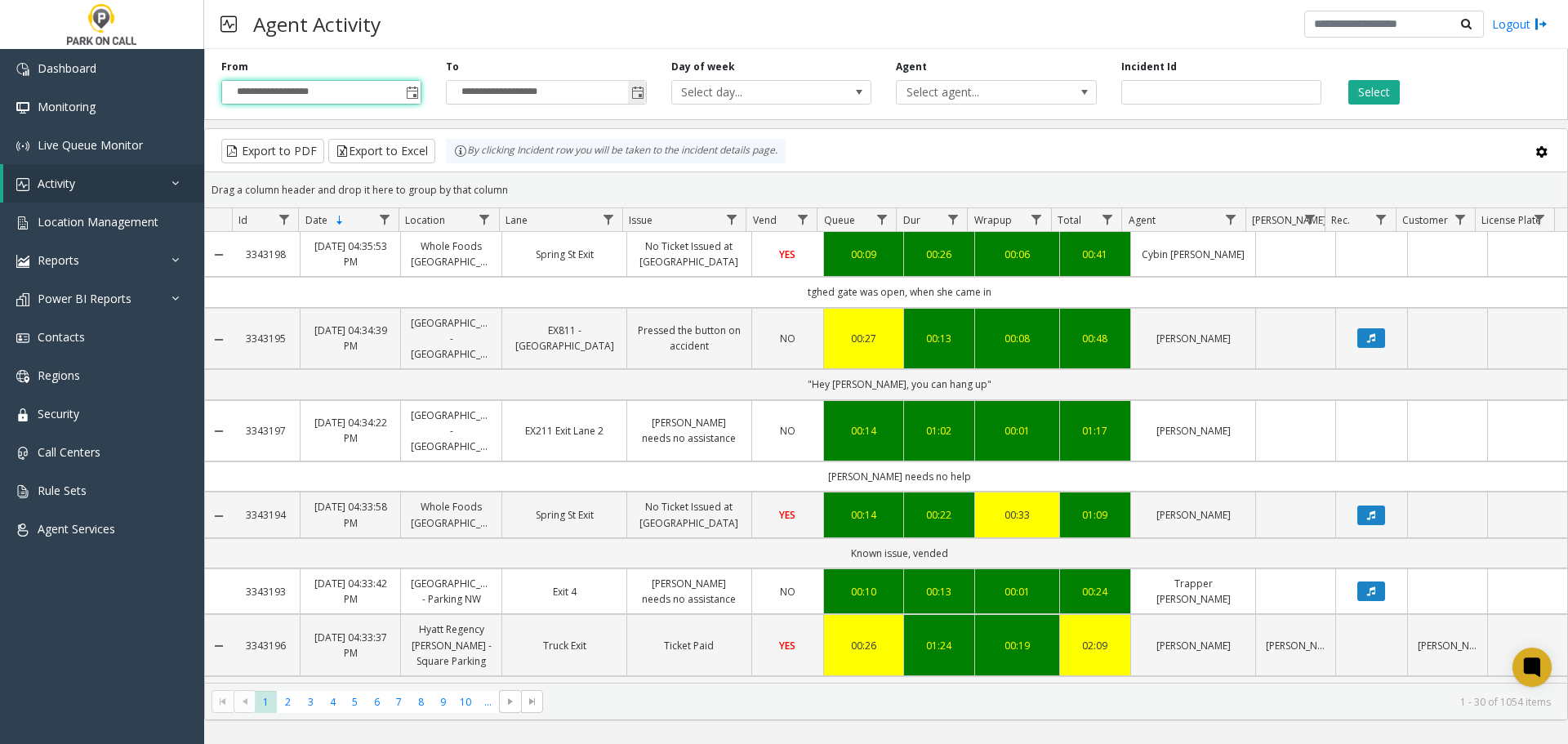
drag, startPoint x: 641, startPoint y: 93, endPoint x: 631, endPoint y: 99, distance: 11.7
click at [641, 91] on span "Toggle popup" at bounding box center [637, 93] width 13 height 13
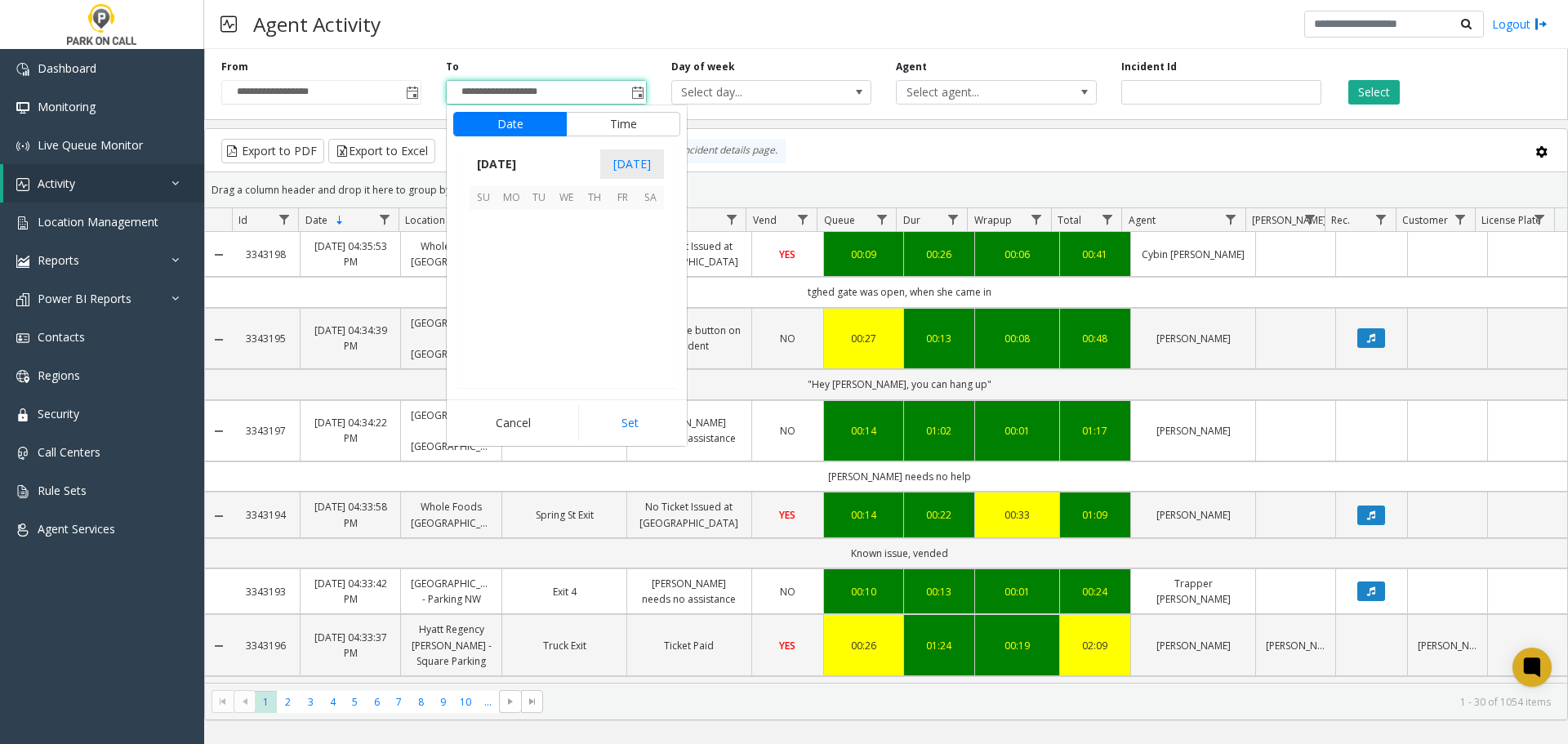
scroll to position [25, 0]
drag, startPoint x: 565, startPoint y: 270, endPoint x: 567, endPoint y: 249, distance: 21.1
click at [567, 249] on tbody "October 2025 1 2 3 4 5 6 7 8 9 10 11 12 13 14 15 16 17 18 19 20 21 22 23 24 25 …" at bounding box center [566, 279] width 194 height 194
click at [567, 249] on span "8" at bounding box center [566, 251] width 28 height 28
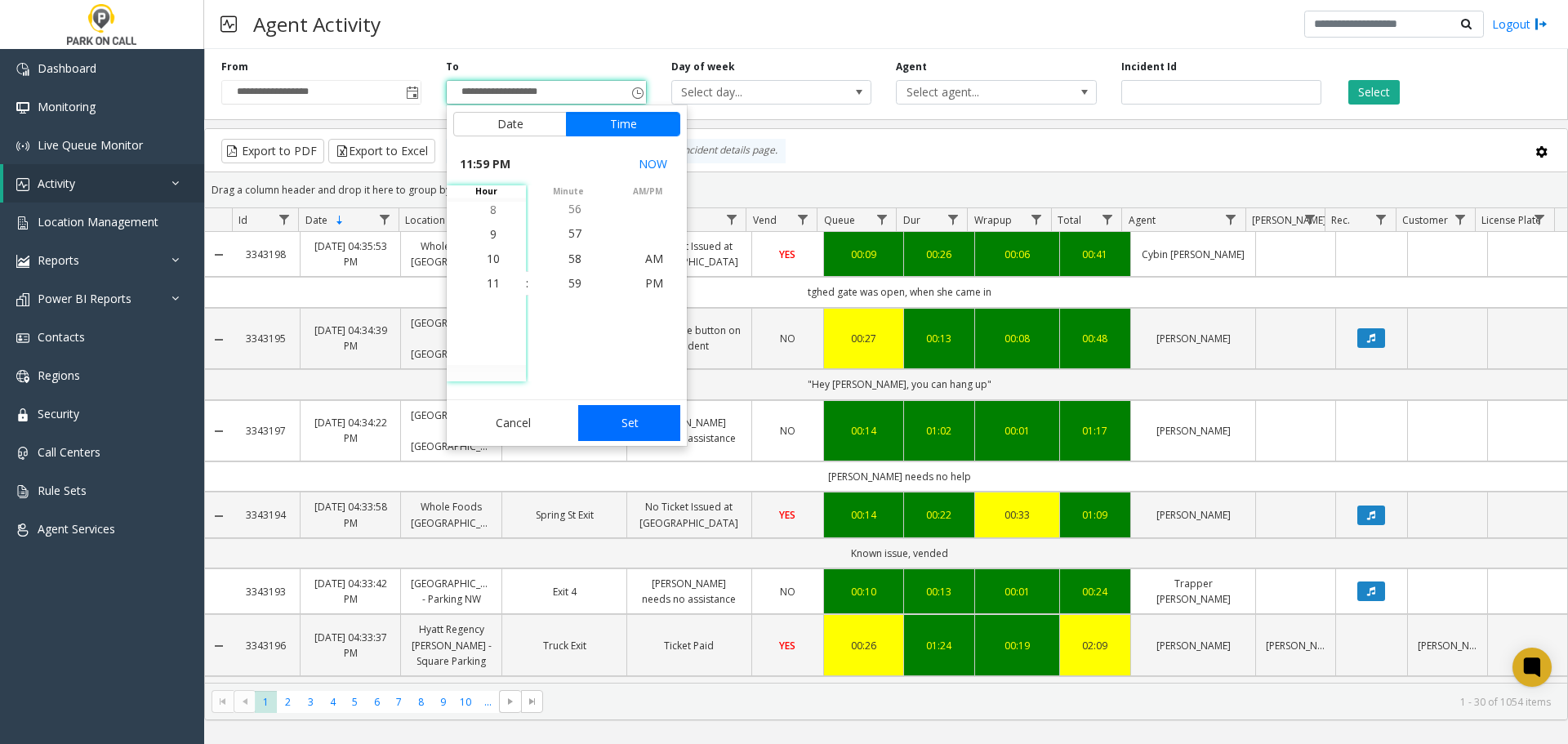
click at [634, 425] on button "Set" at bounding box center [629, 423] width 102 height 35
type input "**********"
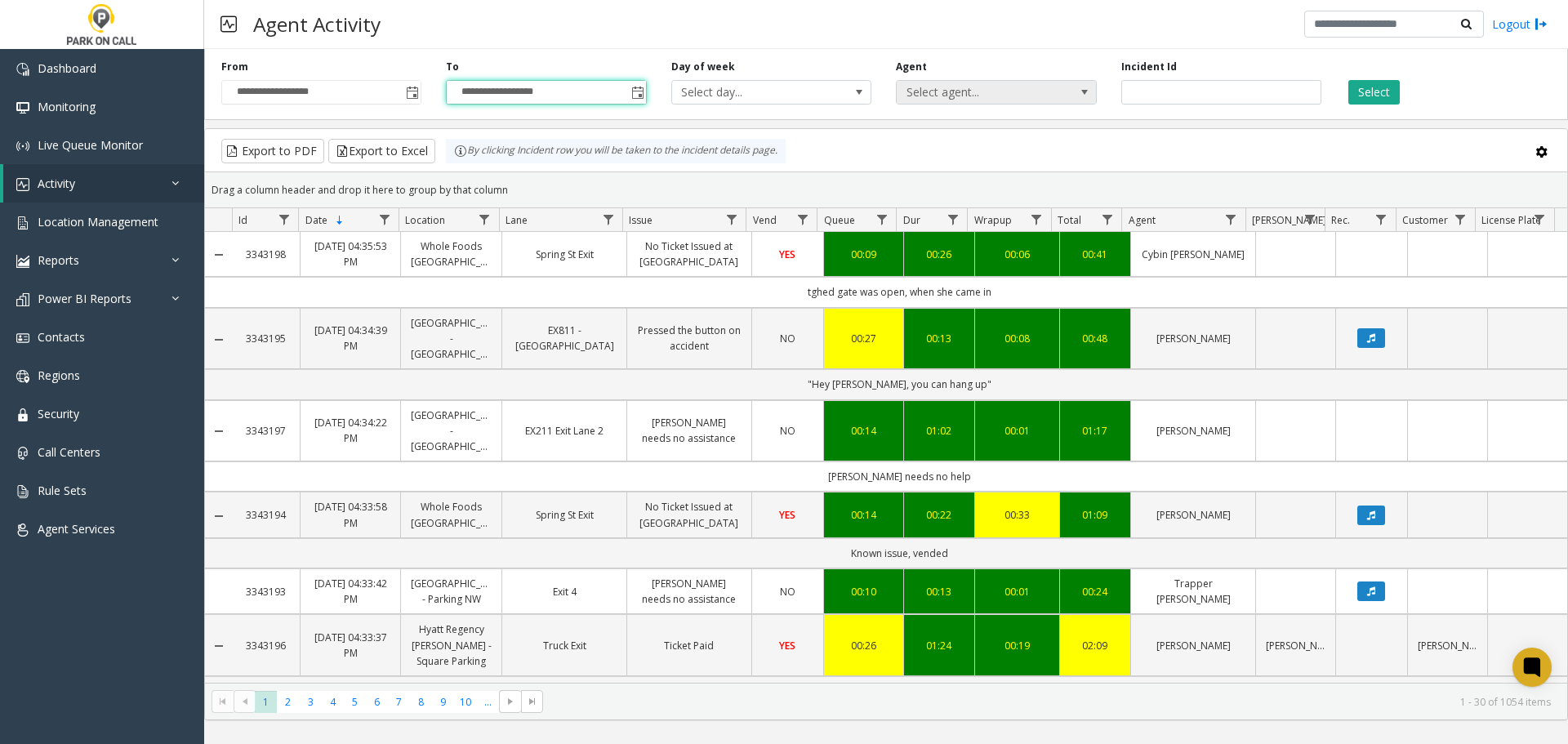
click at [1003, 95] on span "Select agent..." at bounding box center [977, 92] width 160 height 23
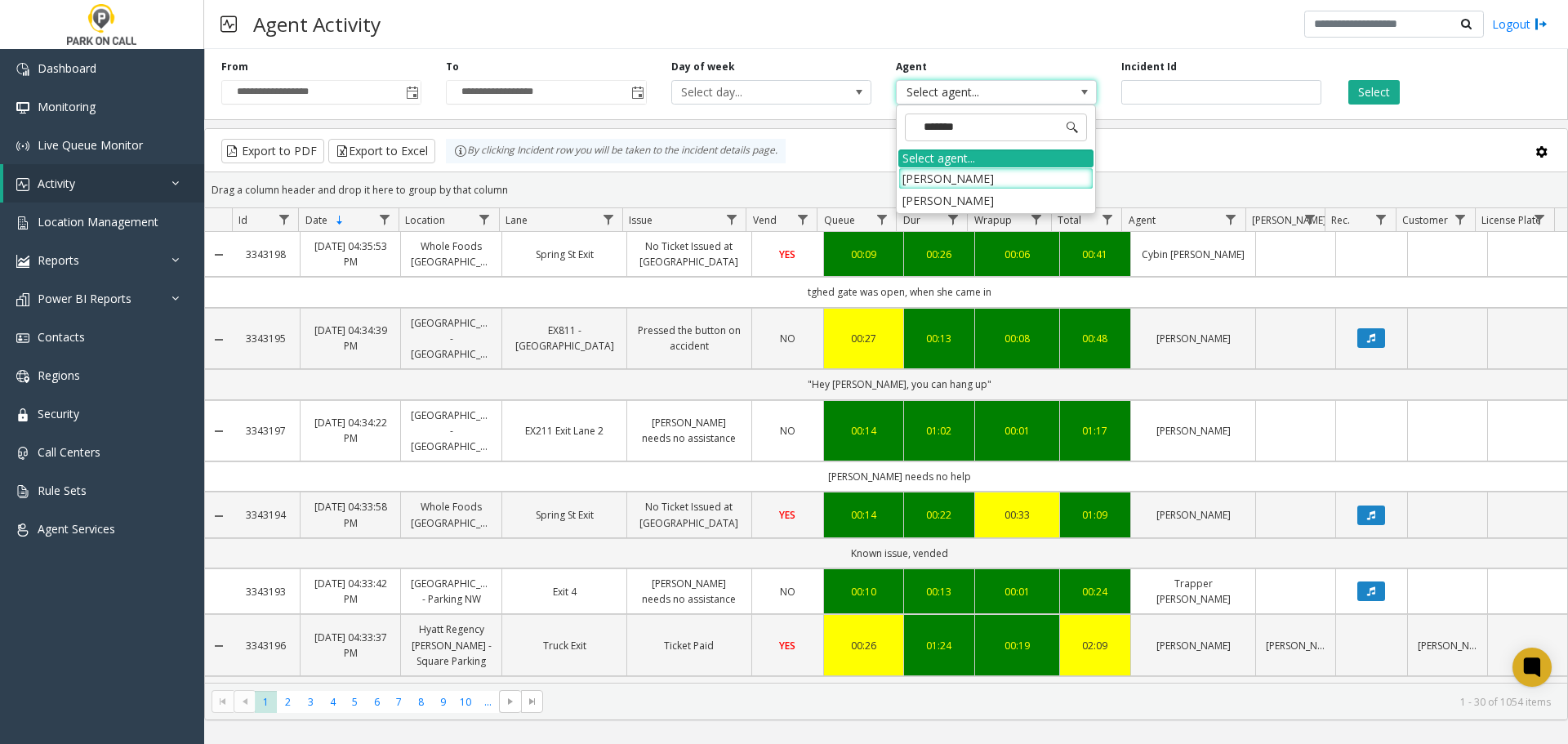
type input "********"
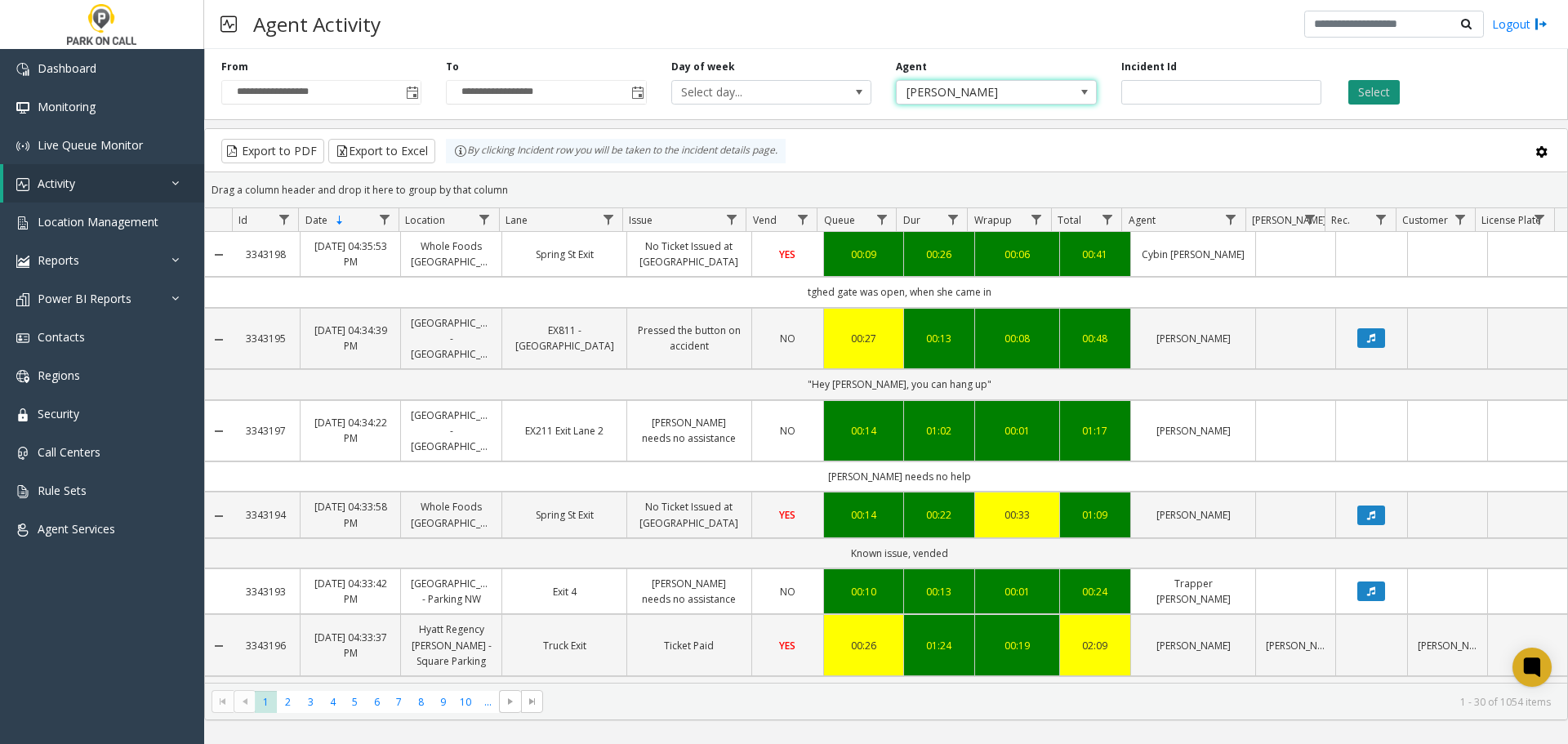
click at [1353, 85] on button "Select" at bounding box center [1374, 92] width 51 height 25
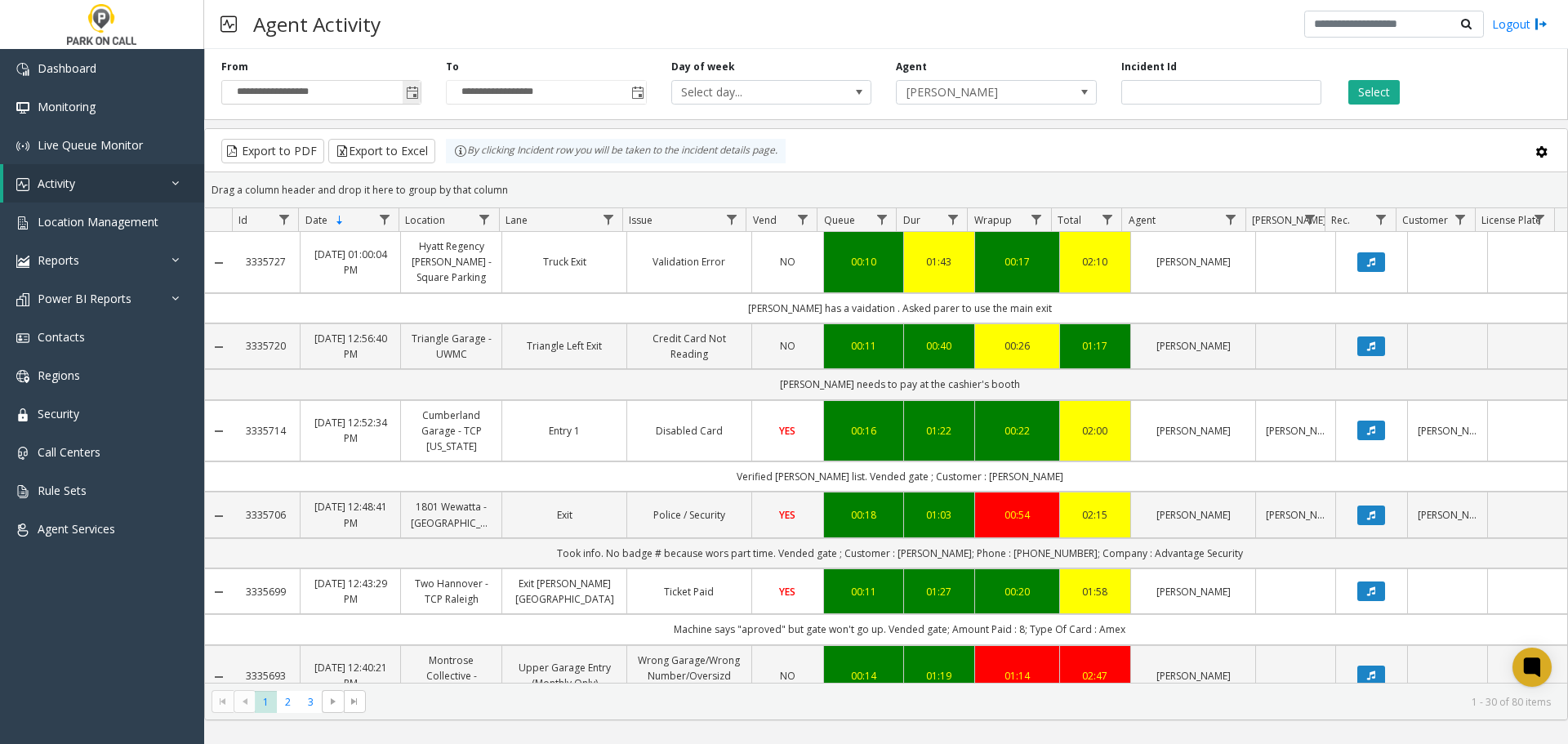
click at [414, 89] on span "Toggle popup" at bounding box center [412, 93] width 13 height 13
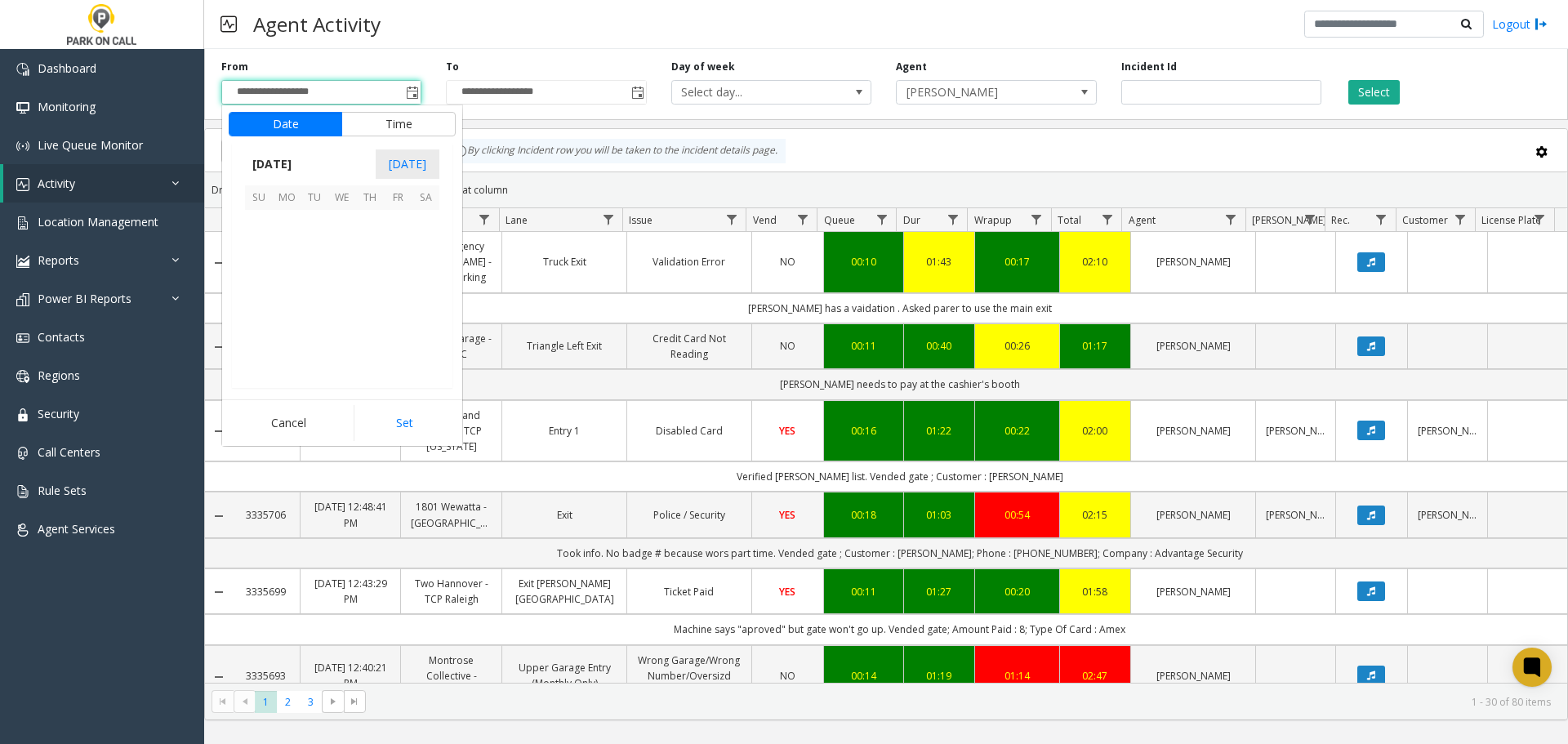
scroll to position [293487, 0]
click at [411, 254] on span "10" at bounding box center [398, 251] width 28 height 28
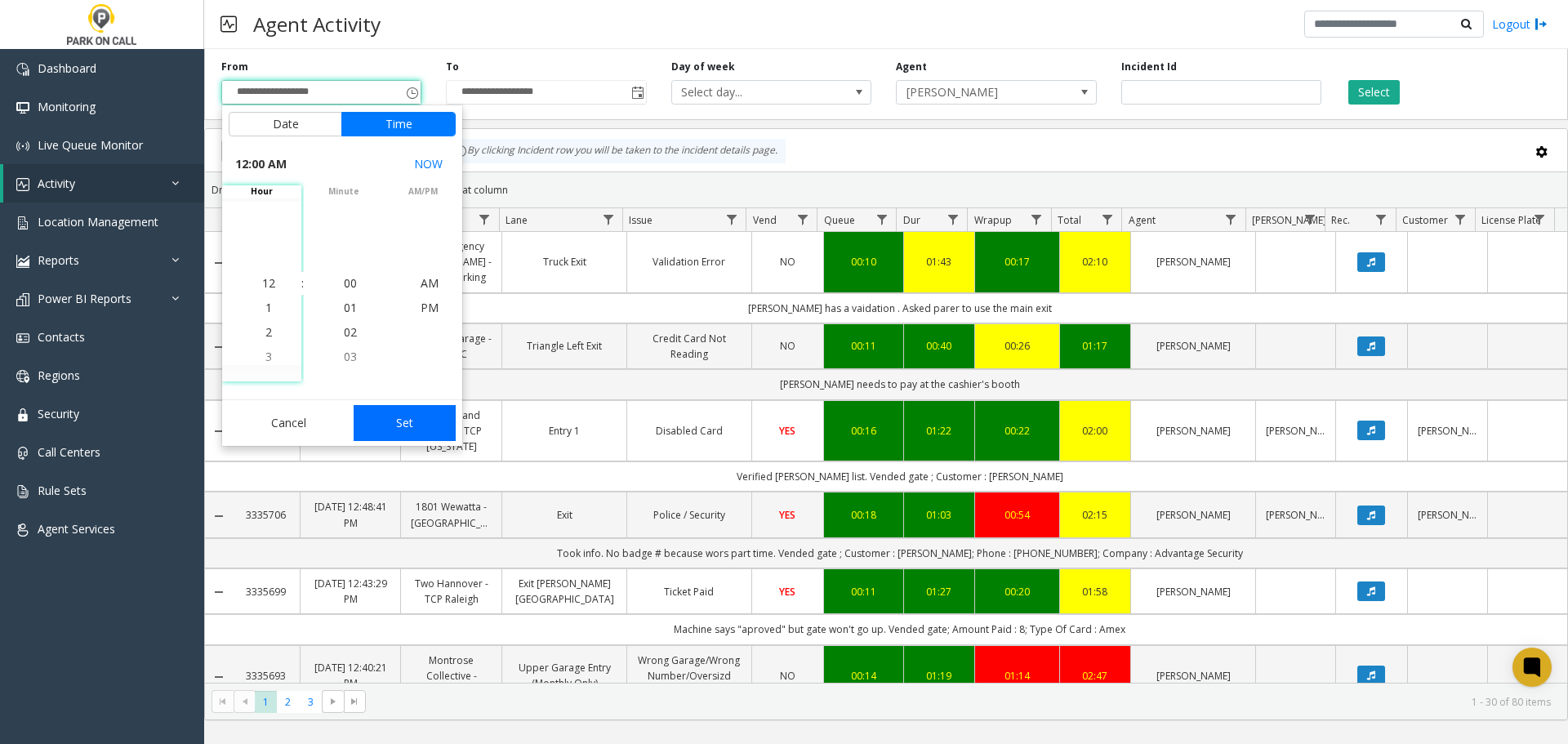
click at [422, 426] on button "Set" at bounding box center [405, 423] width 102 height 35
type input "**********"
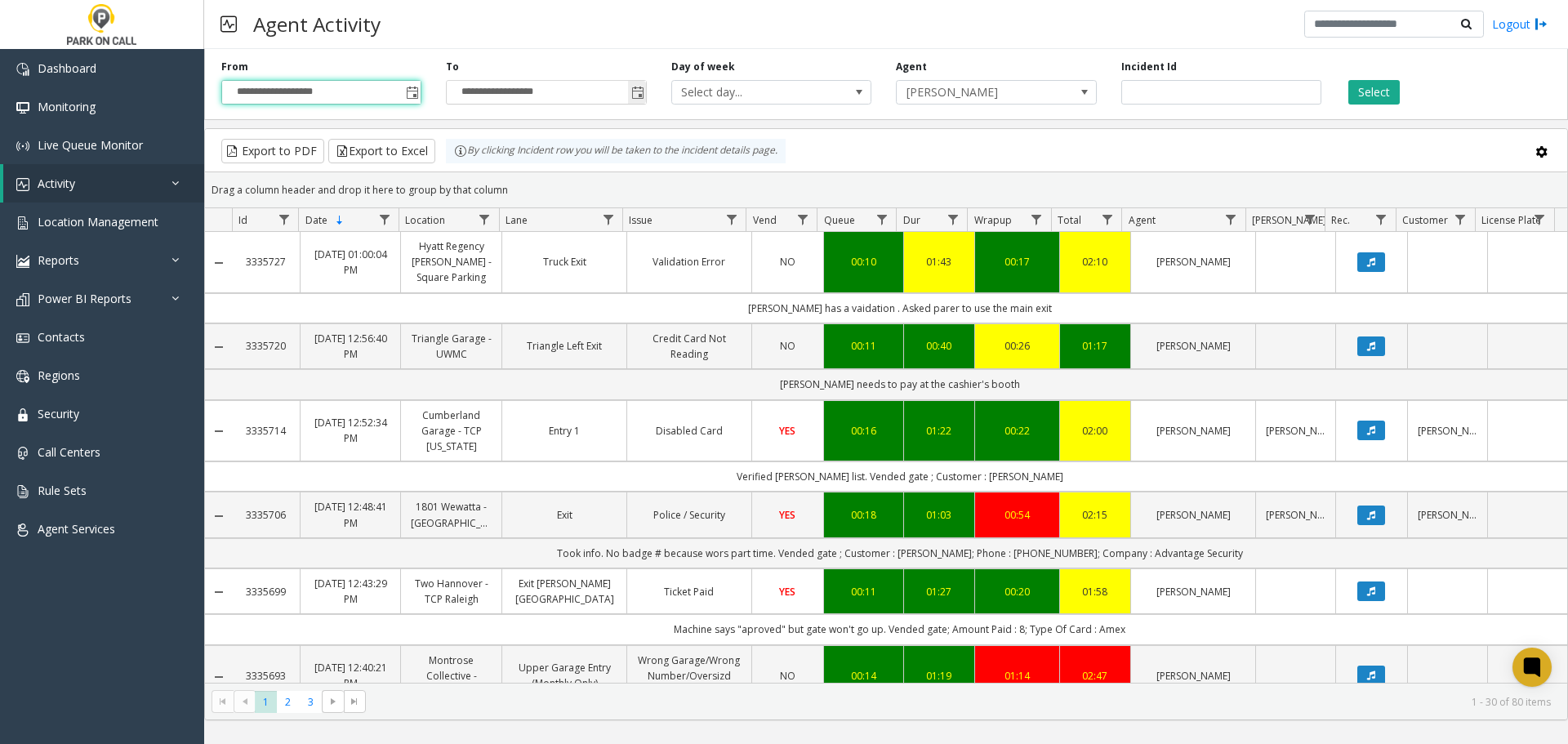
click at [634, 95] on span "Toggle popup" at bounding box center [637, 93] width 13 height 13
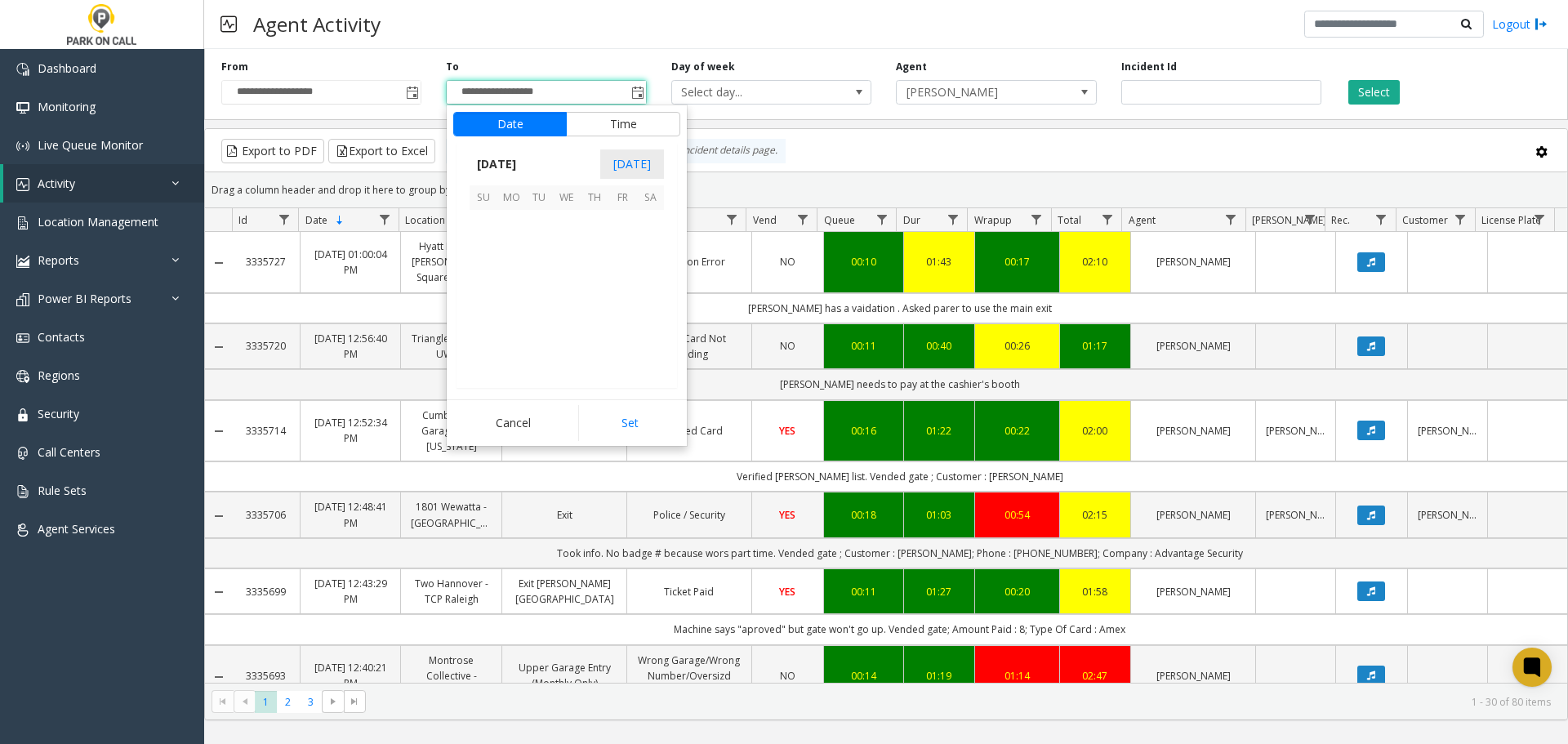
scroll to position [25, 0]
click at [620, 239] on span "10" at bounding box center [622, 251] width 28 height 28
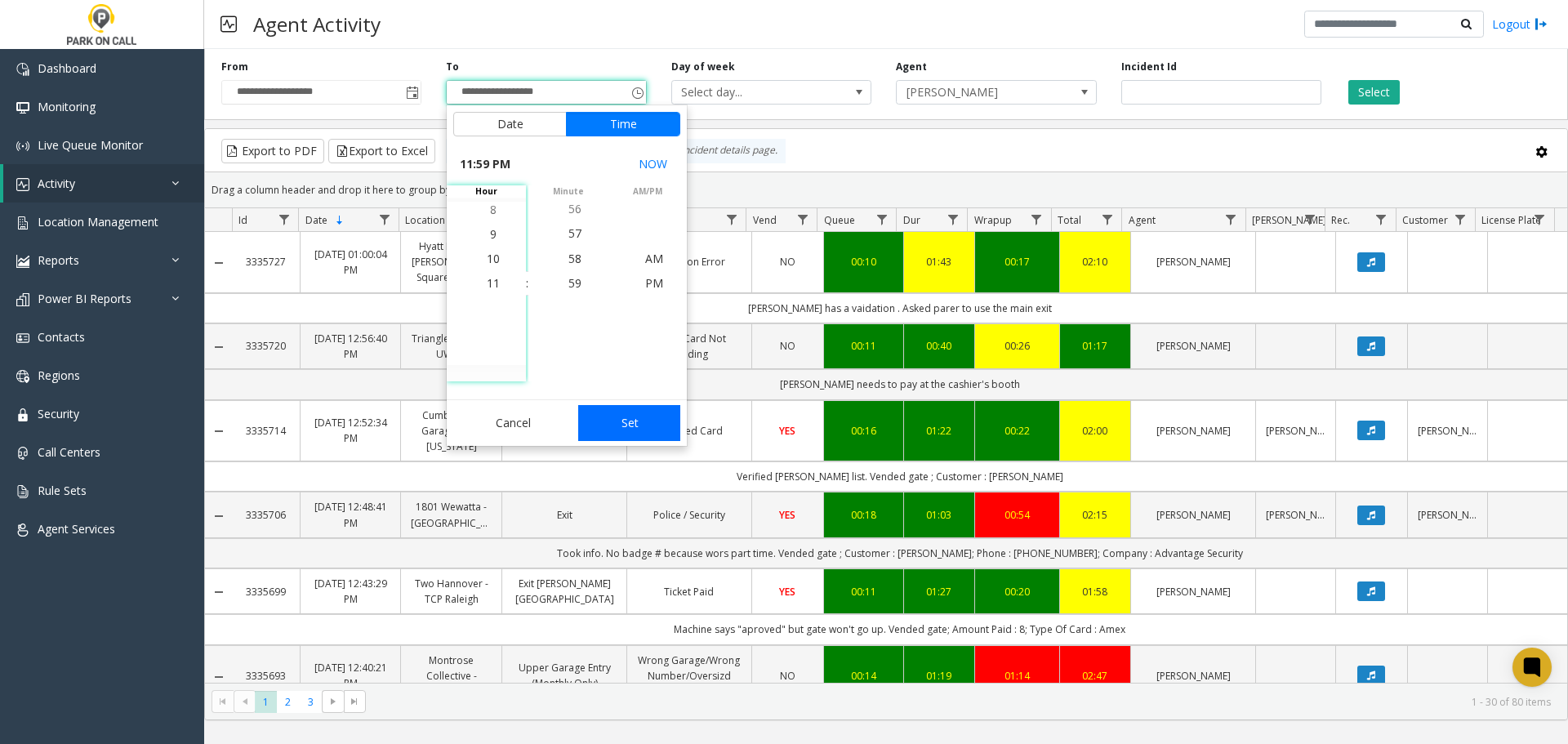
click at [617, 419] on app-root "**********" at bounding box center [784, 372] width 1568 height 744
click at [653, 434] on button "Set" at bounding box center [629, 423] width 102 height 35
type input "**********"
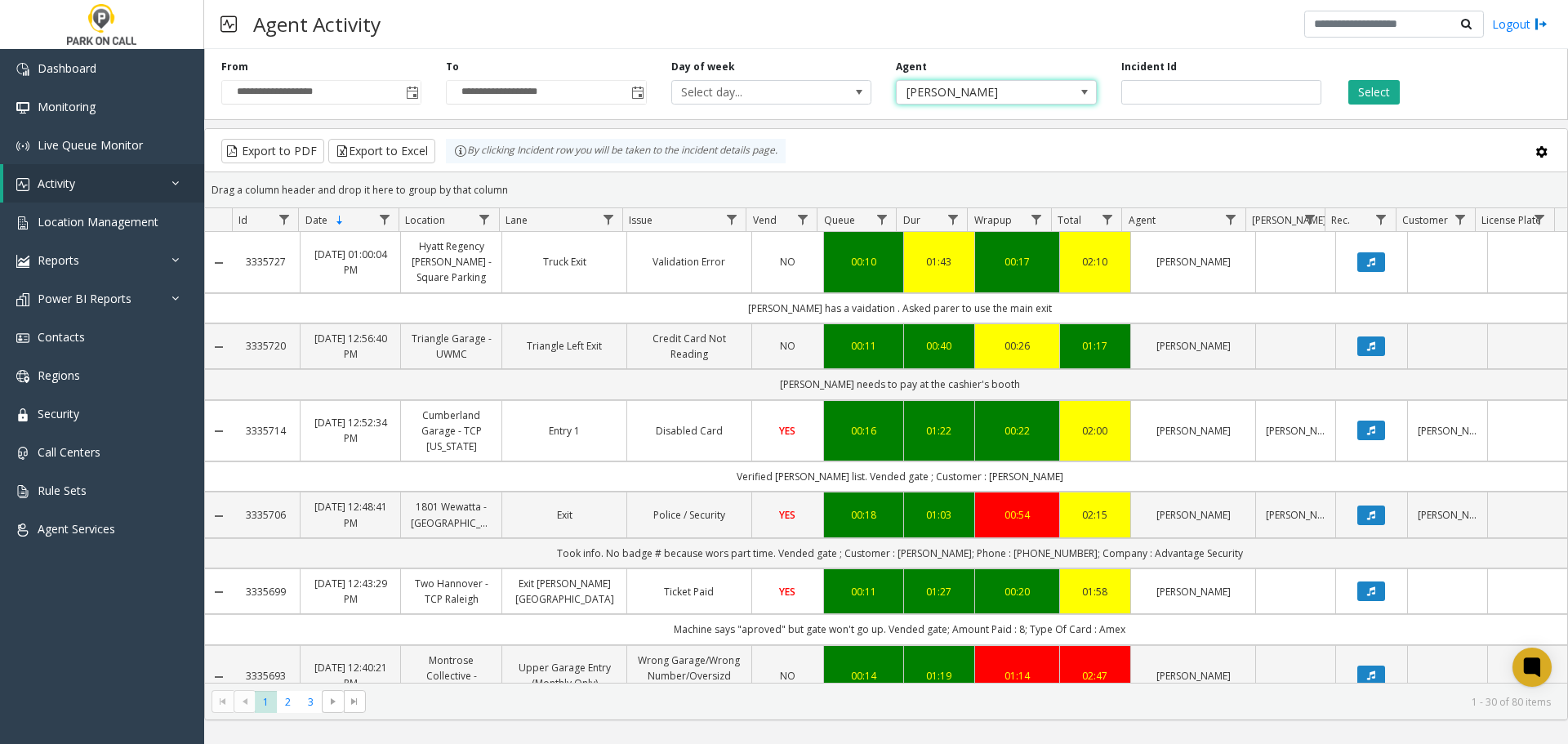
click at [993, 98] on span "Cristina Hamilton" at bounding box center [977, 92] width 160 height 23
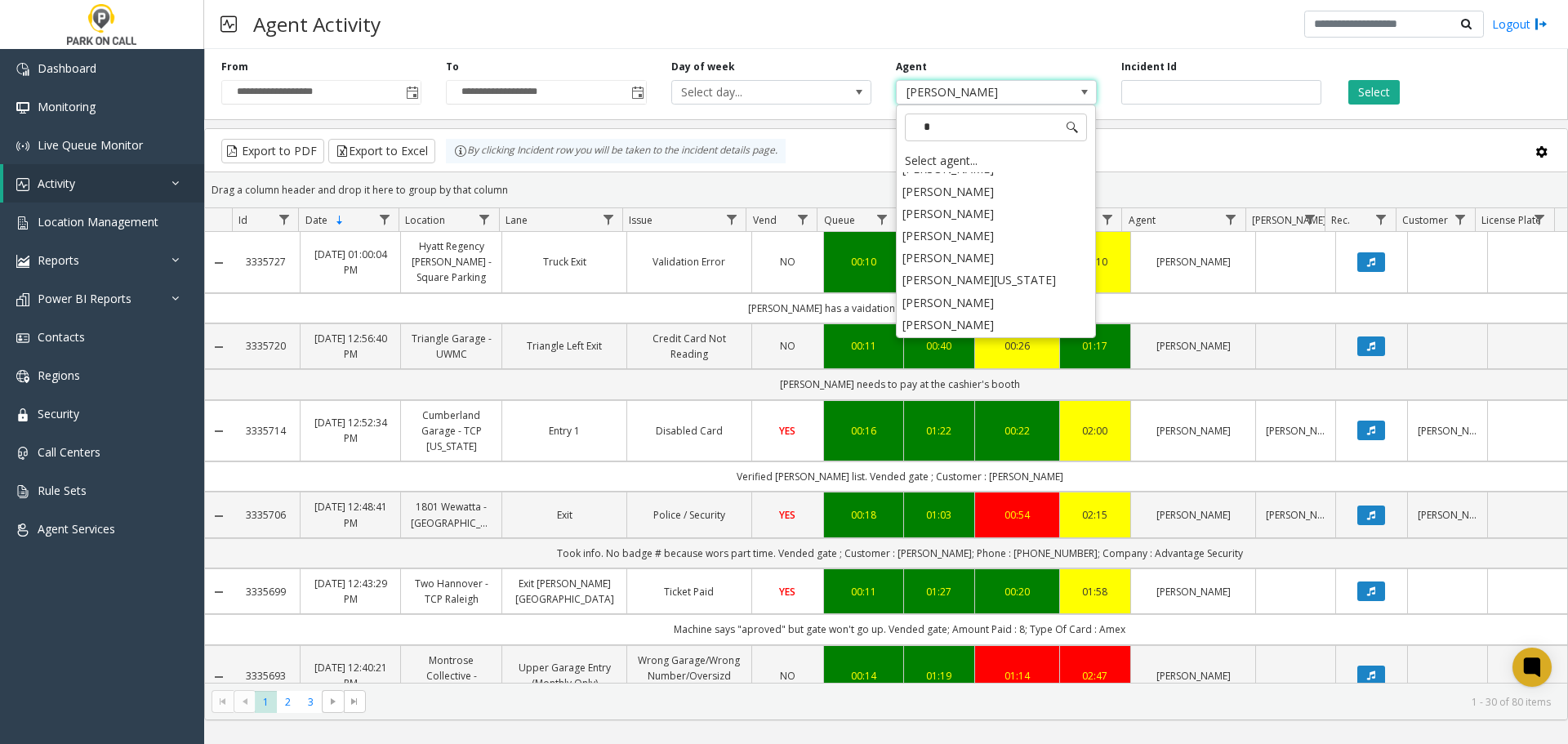
scroll to position [0, 0]
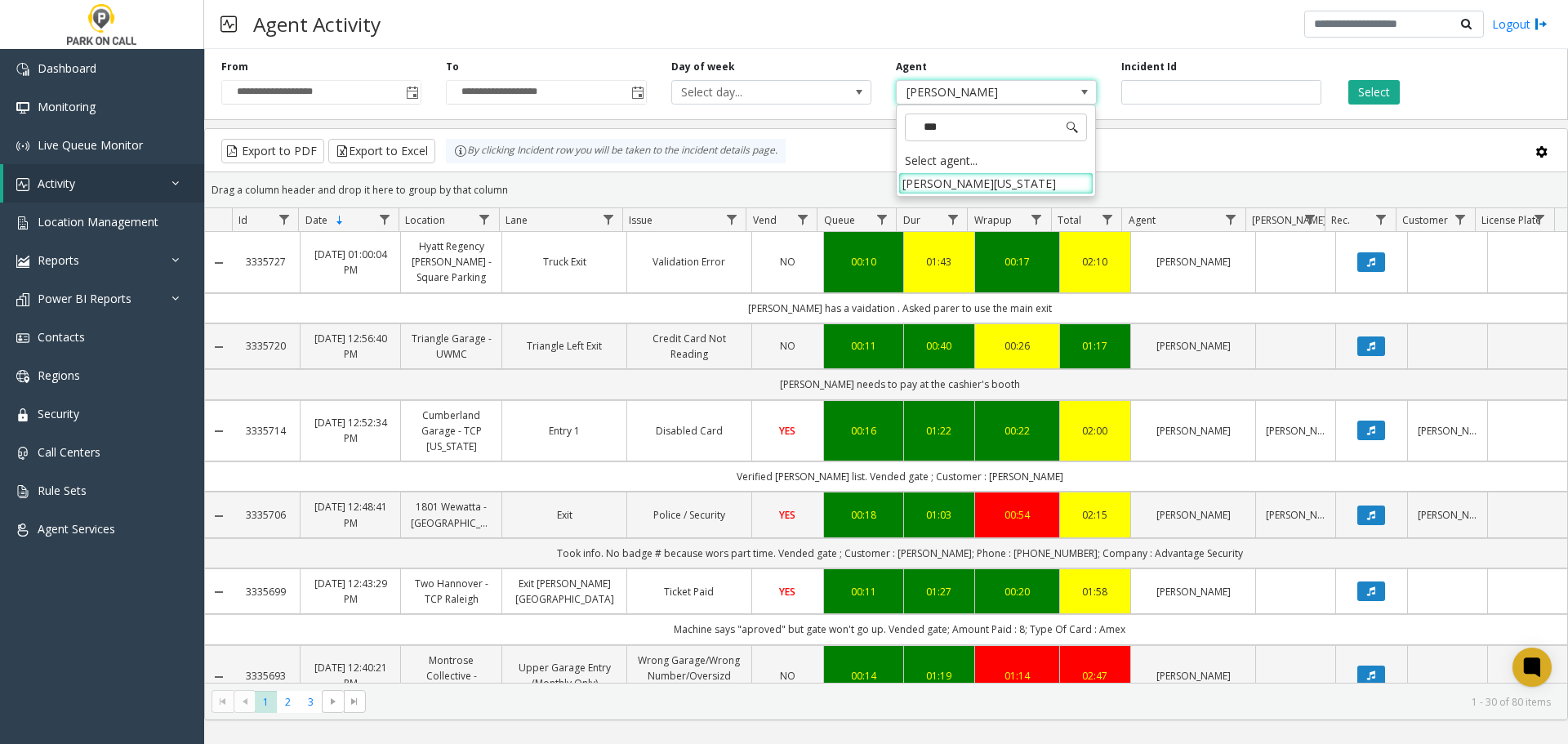
type input "****"
click at [954, 101] on span "Vernell Washington" at bounding box center [977, 92] width 160 height 23
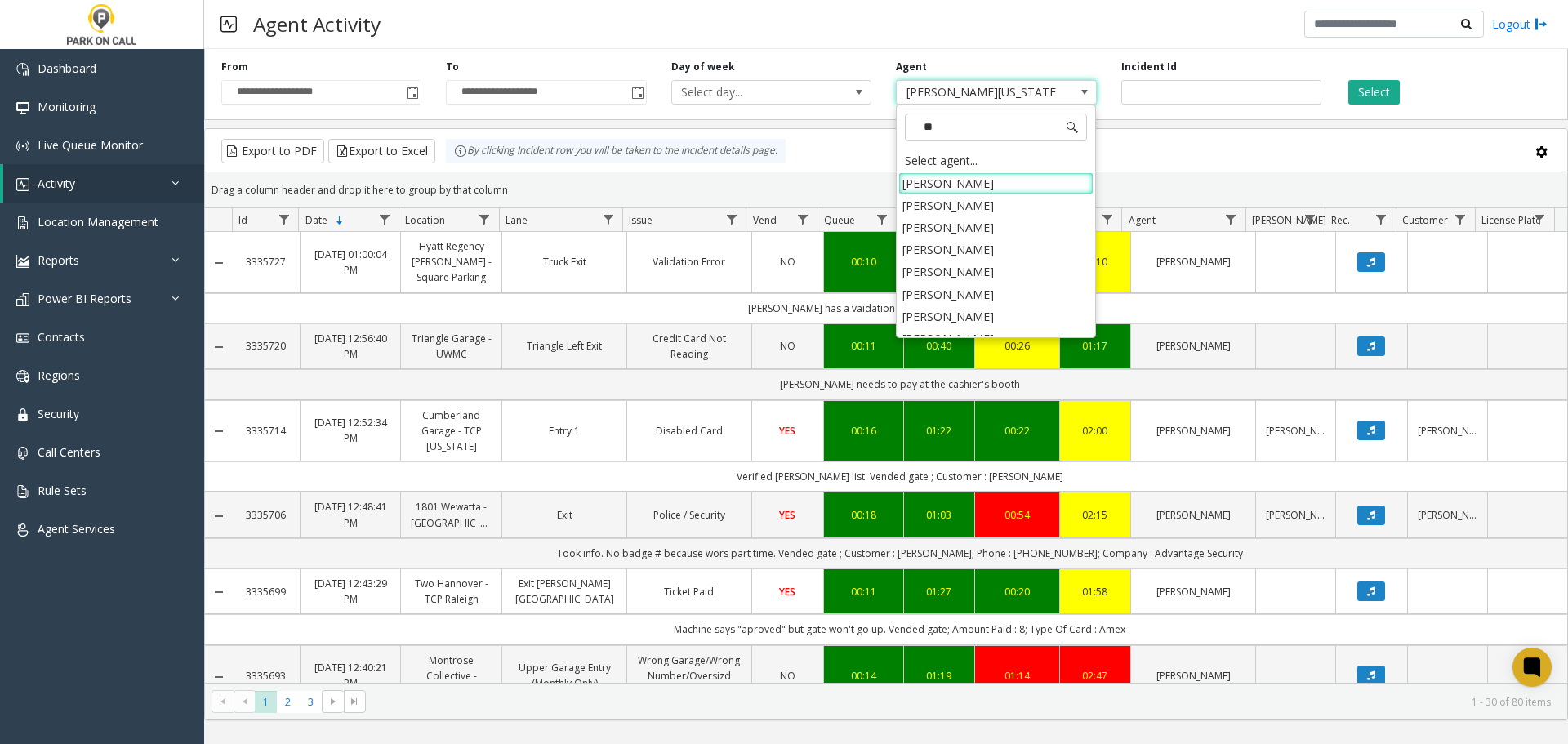
type input "***"
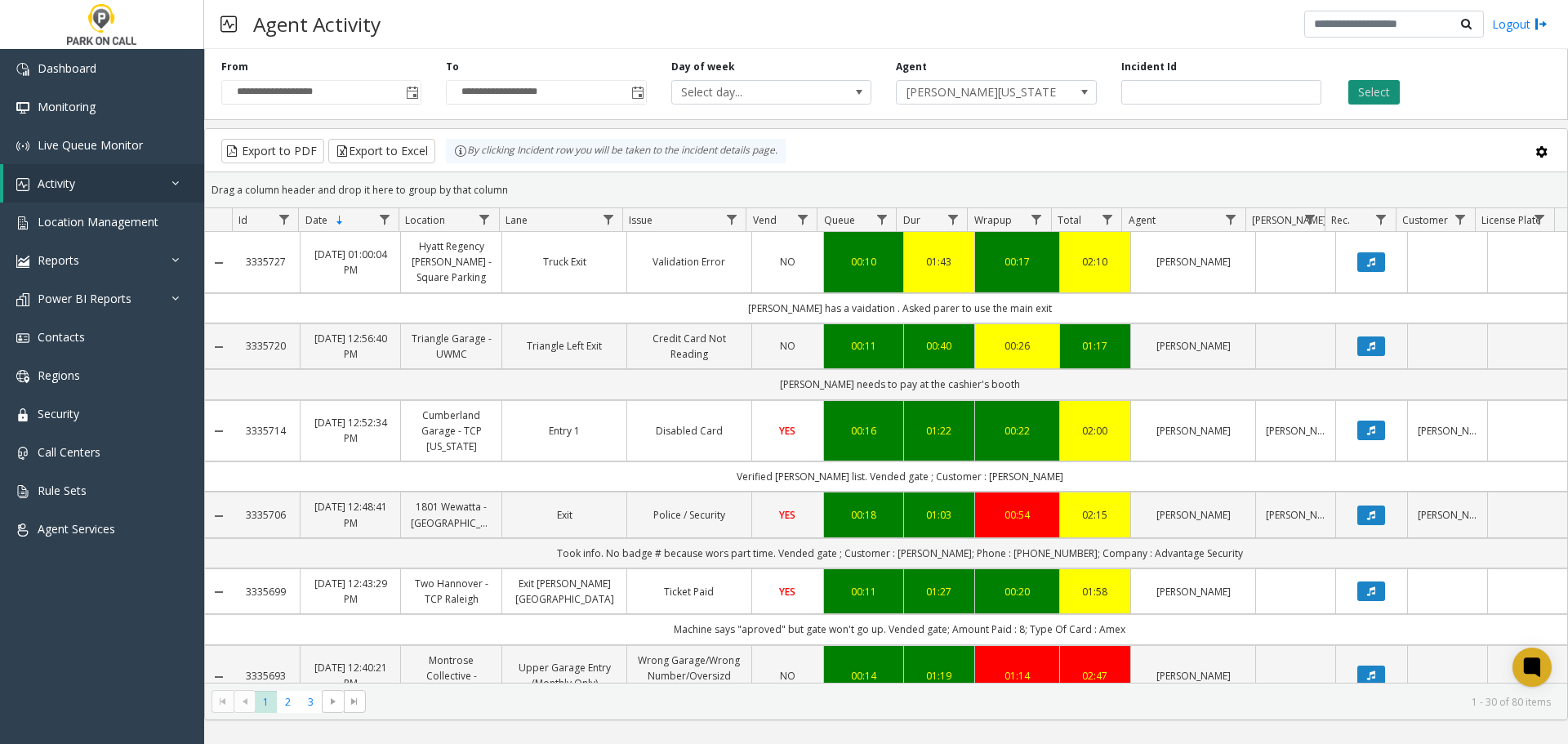
click at [1385, 98] on button "Select" at bounding box center [1374, 92] width 51 height 25
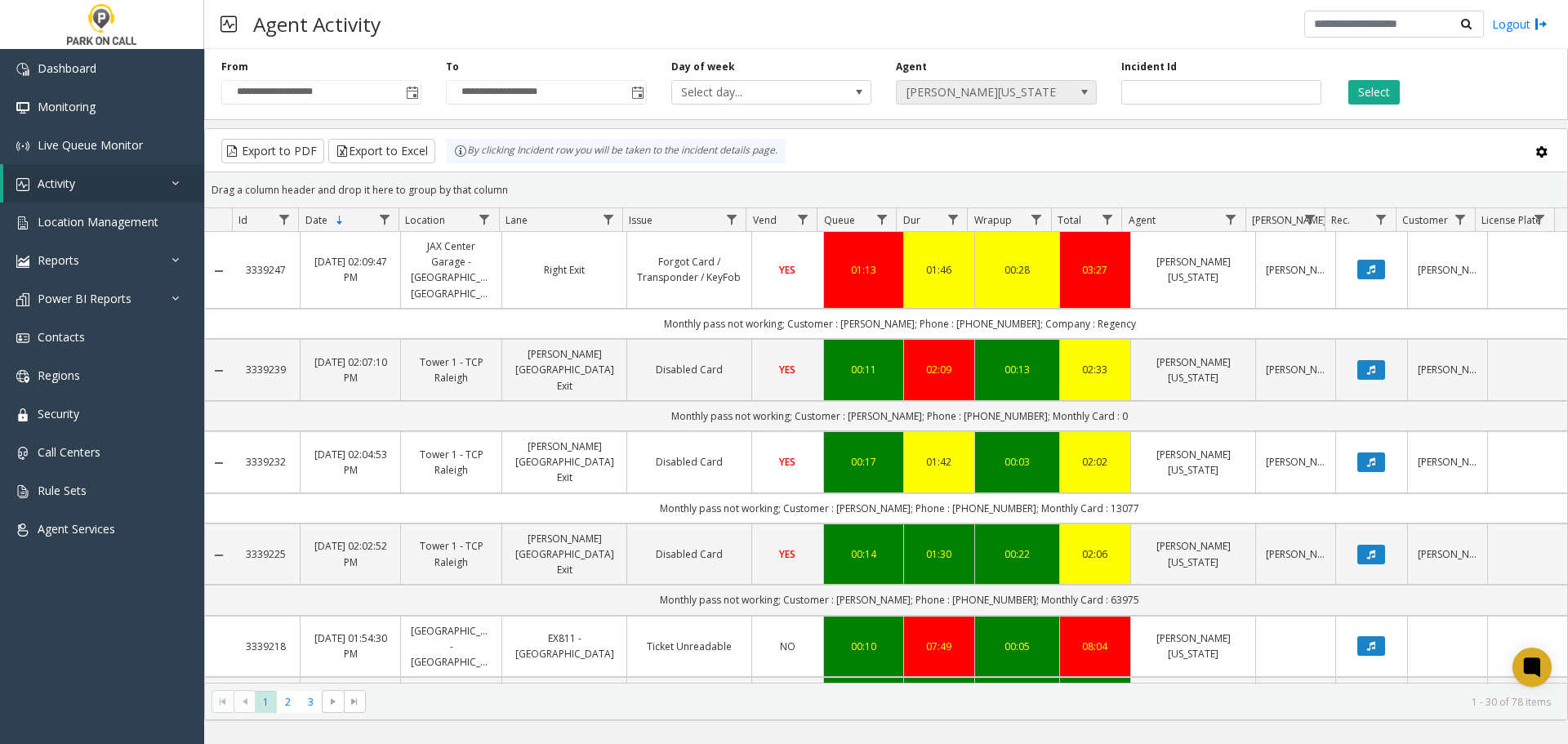
click at [1004, 99] on span "Jennifer Washington" at bounding box center [977, 92] width 160 height 23
type input "****"
click at [1371, 92] on button "Select" at bounding box center [1374, 92] width 51 height 25
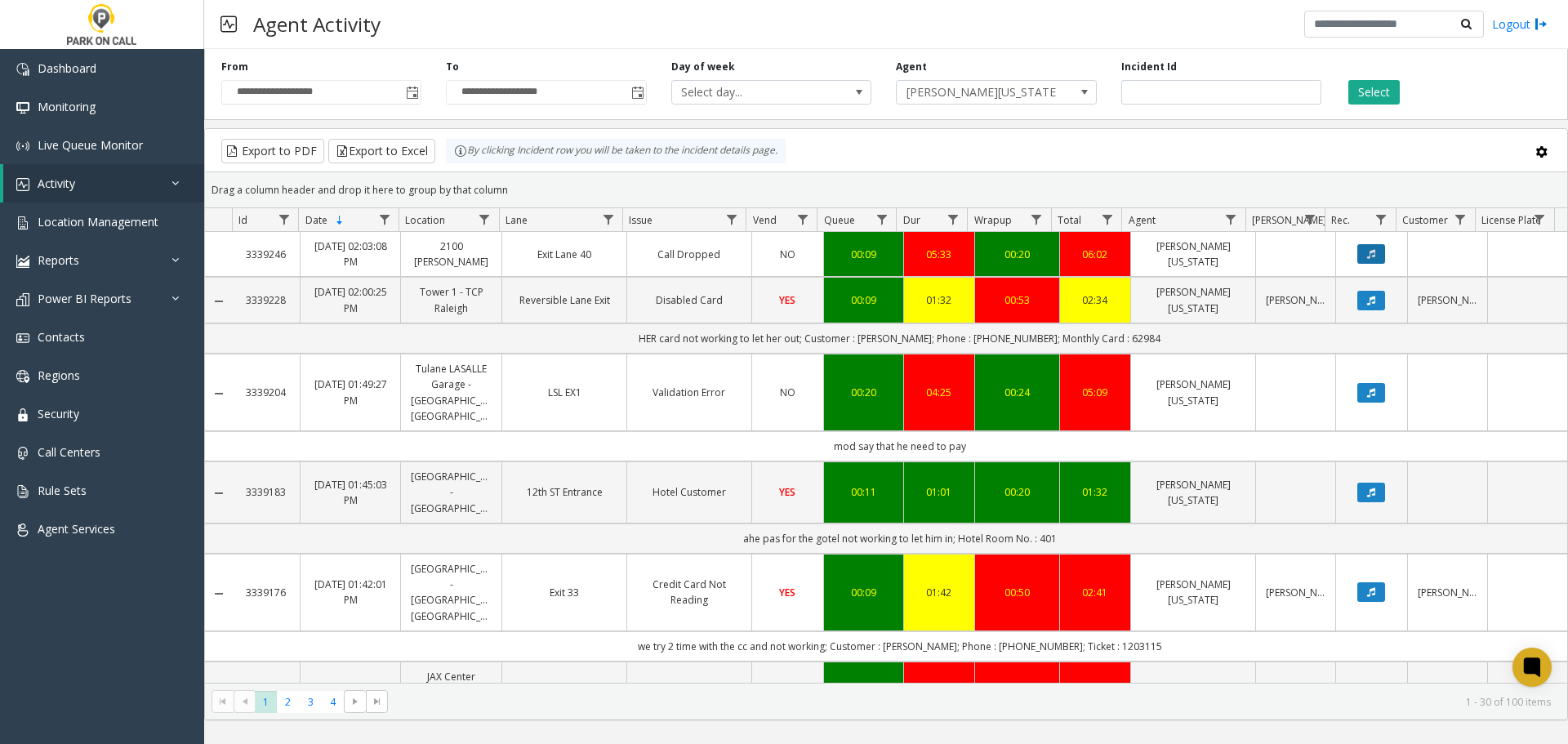
click at [1367, 256] on button "Data table" at bounding box center [1371, 254] width 28 height 20
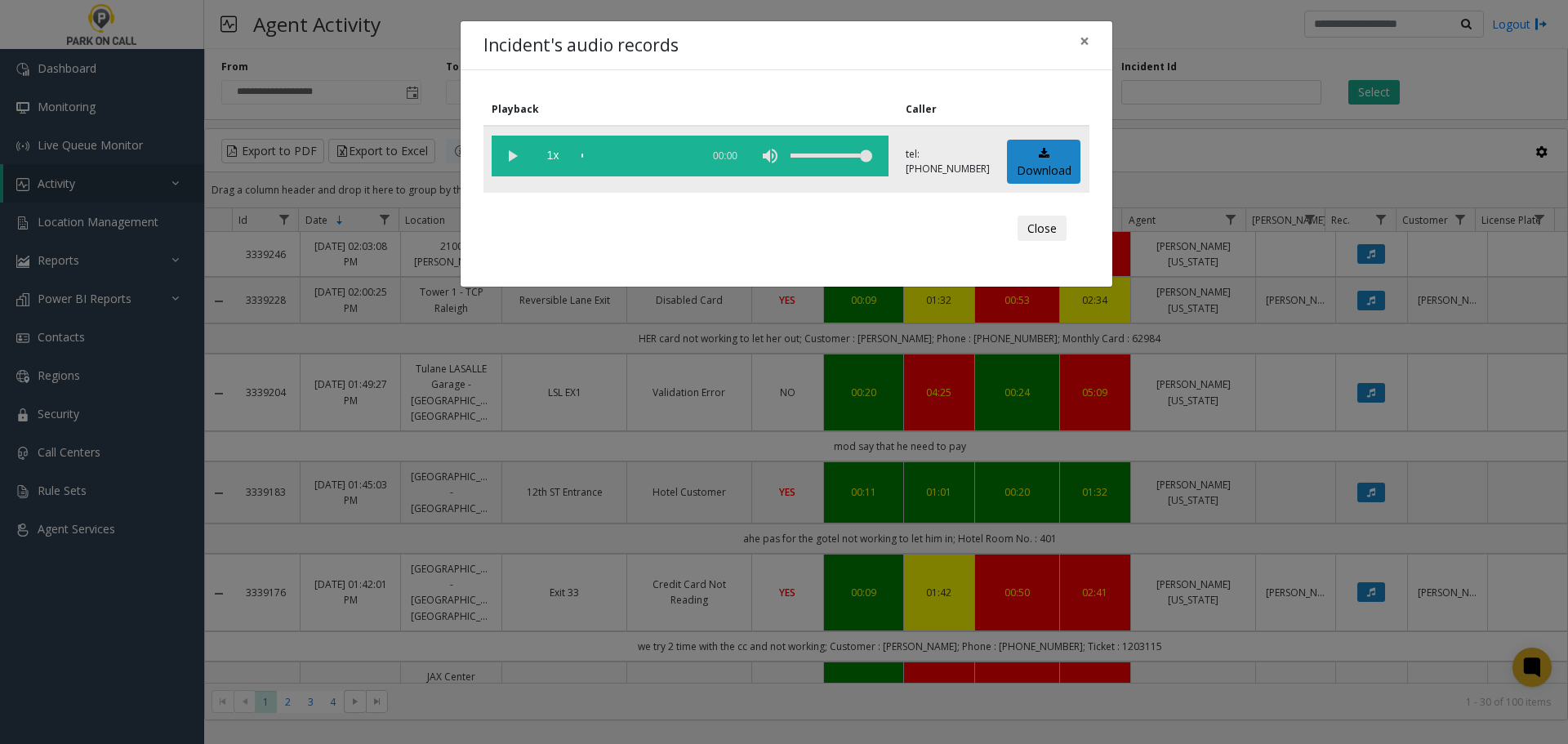
click at [519, 151] on vg-play-pause at bounding box center [511, 156] width 40 height 40
click at [585, 157] on div "scrub bar" at bounding box center [636, 156] width 111 height 40
click at [616, 161] on div "scrub bar" at bounding box center [636, 156] width 111 height 40
click at [636, 161] on div "scrub bar" at bounding box center [636, 156] width 111 height 40
click at [668, 161] on div "scrub bar" at bounding box center [636, 156] width 111 height 40
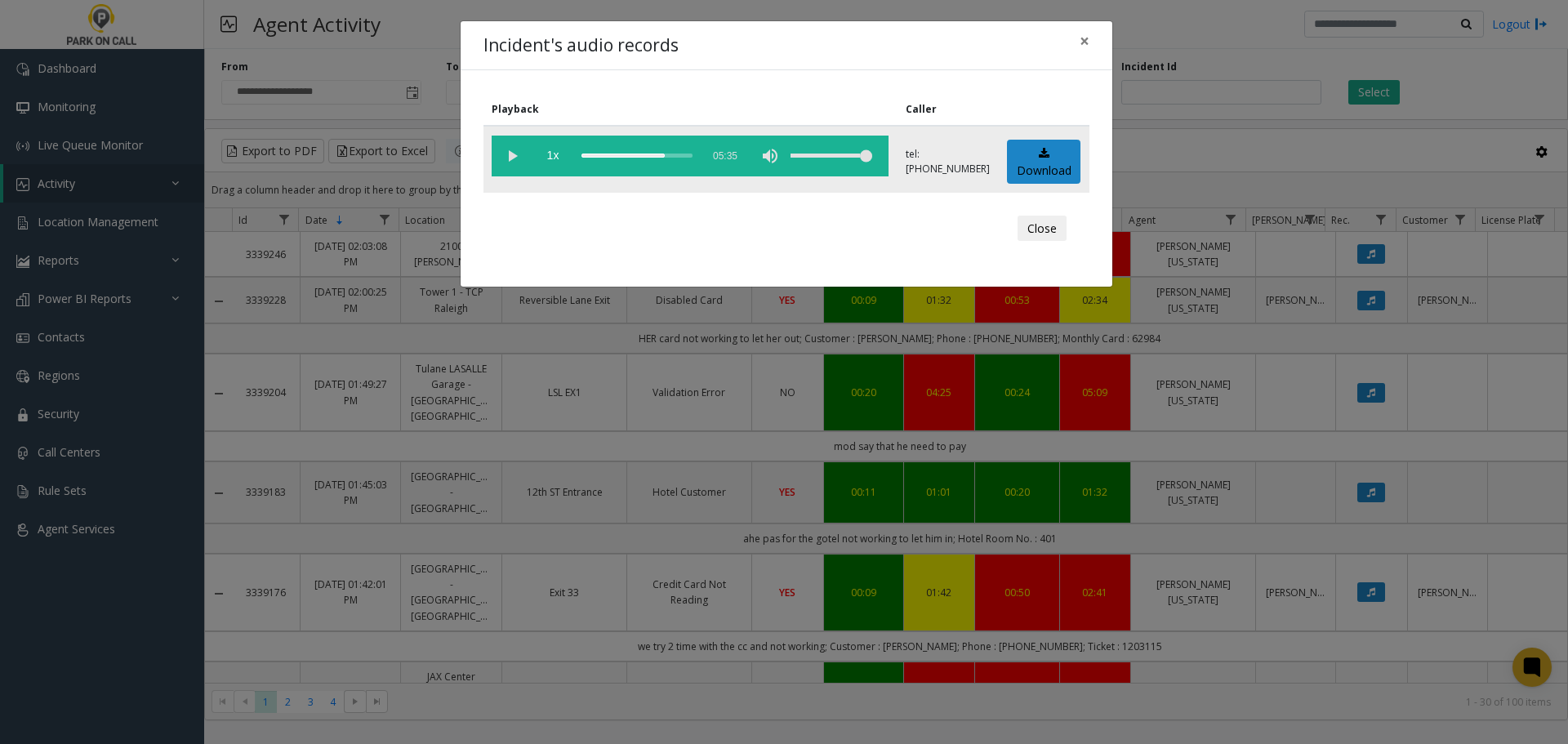
click at [680, 159] on div "scrub bar" at bounding box center [636, 156] width 111 height 40
click at [643, 155] on div "scrub bar" at bounding box center [636, 156] width 111 height 40
click at [621, 155] on div "scrub bar" at bounding box center [636, 156] width 111 height 40
click at [659, 156] on div "scrub bar" at bounding box center [636, 156] width 111 height 40
click at [664, 154] on div "scrub bar" at bounding box center [636, 156] width 111 height 40
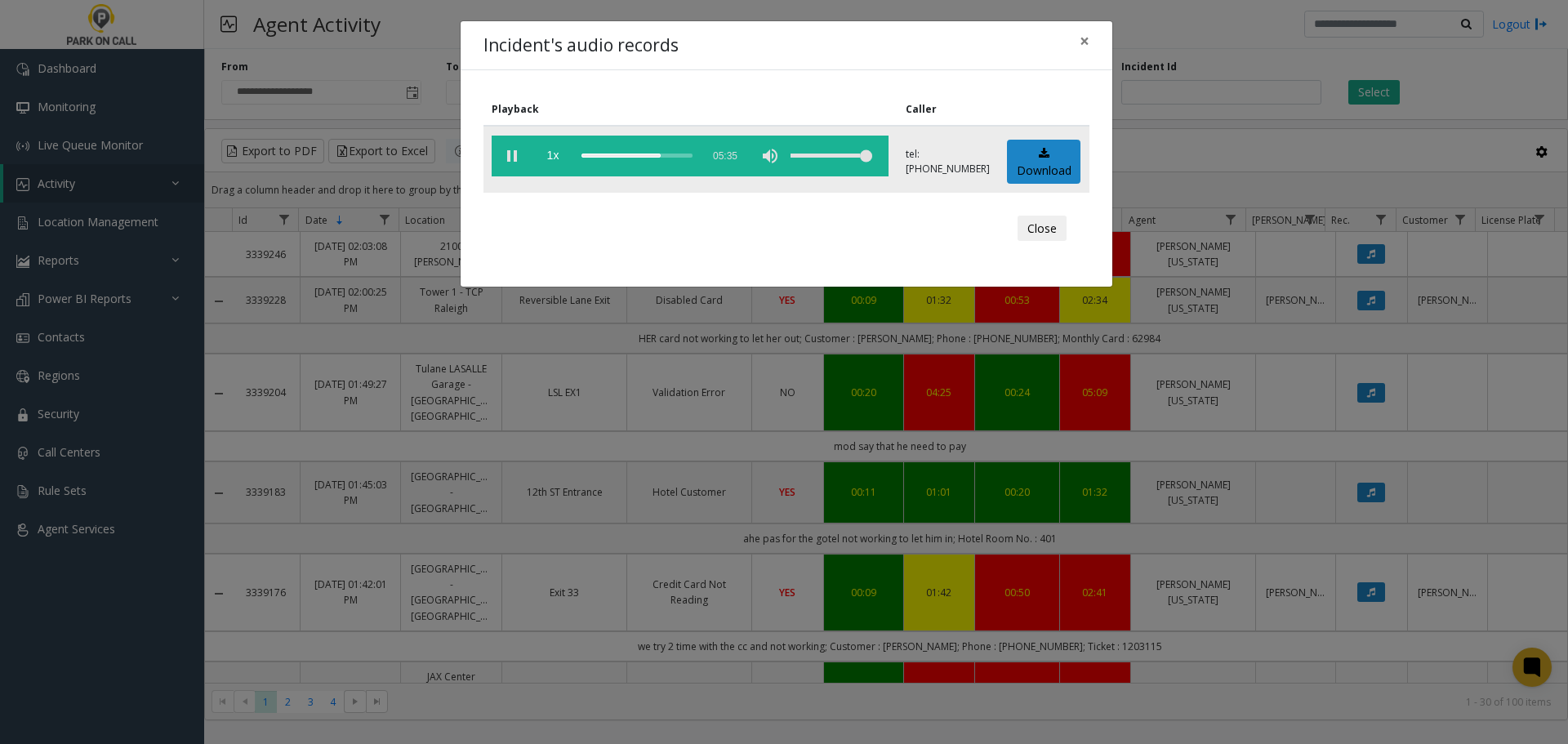
click at [670, 156] on div "scrub bar" at bounding box center [636, 156] width 111 height 40
click at [677, 156] on div "scrub bar" at bounding box center [636, 156] width 111 height 40
click at [681, 158] on div "scrub bar" at bounding box center [636, 156] width 111 height 40
click at [692, 156] on div "scrub bar" at bounding box center [636, 156] width 111 height 40
click at [1043, 225] on button "Close" at bounding box center [1042, 229] width 49 height 27
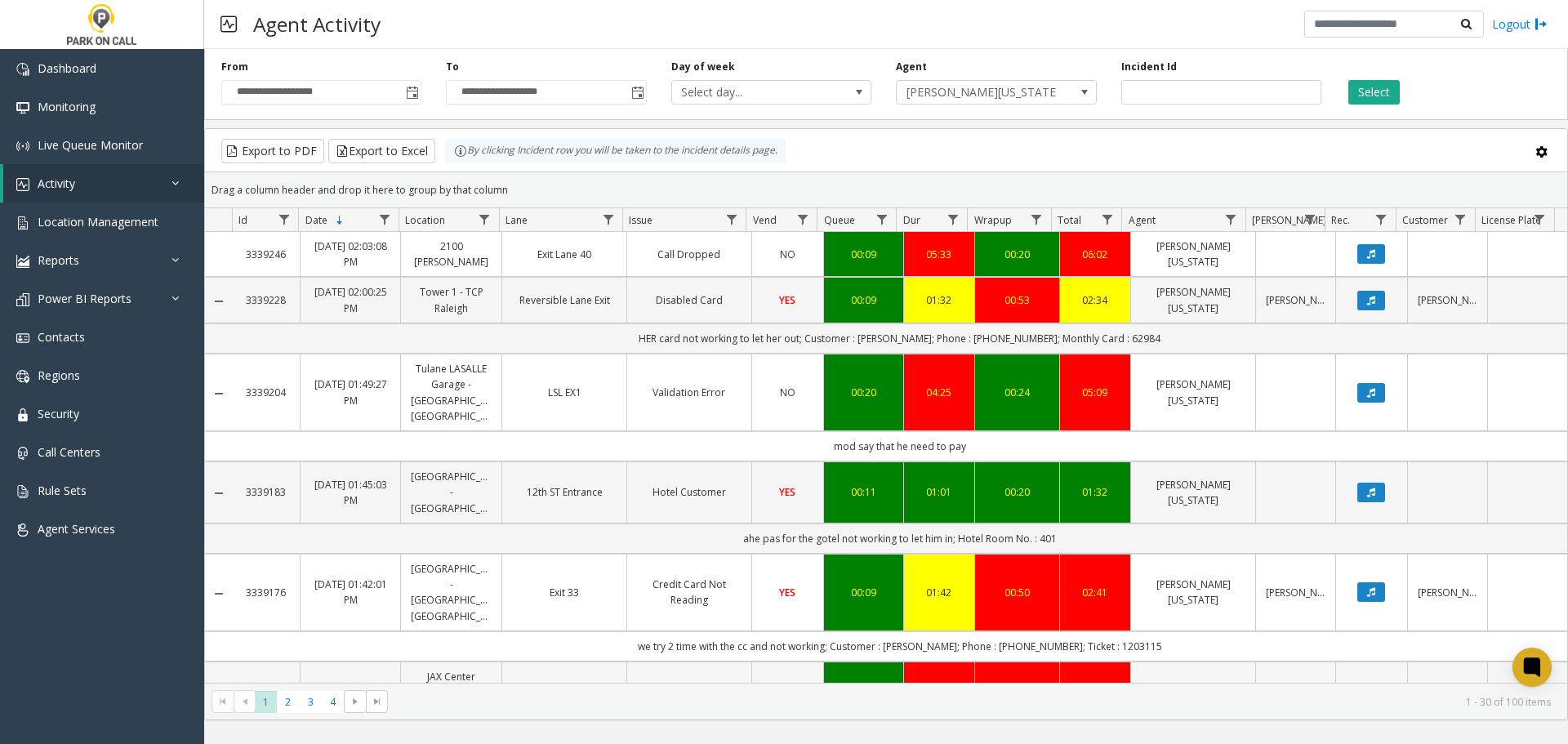
click at [696, 253] on link "Call Dropped" at bounding box center [689, 254] width 104 height 16
click at [931, 168] on kendo-grid-toolbar "Export to PDF Export to Excel By clicking Incident row you will be taken to the…" at bounding box center [885, 151] width 1362 height 43
click at [1013, 155] on div "Export to PDF Export to Excel By clicking Incident row you will be taken to the…" at bounding box center [885, 151] width 1335 height 25
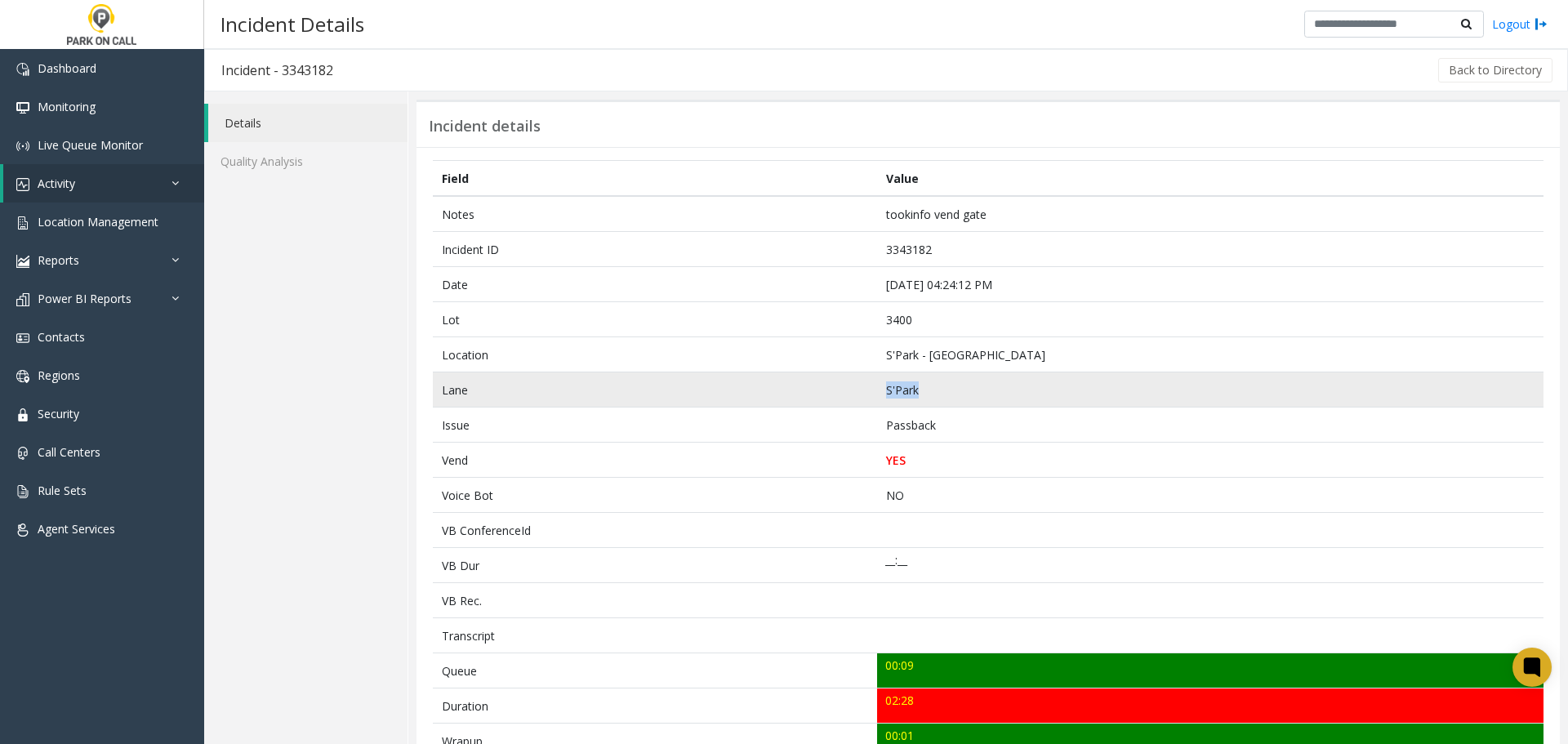
drag, startPoint x: 873, startPoint y: 385, endPoint x: 1034, endPoint y: 400, distance: 161.7
click at [1034, 400] on tr "Lane S'Park" at bounding box center [989, 390] width 1111 height 35
click at [856, 384] on td "Lane" at bounding box center [655, 390] width 444 height 35
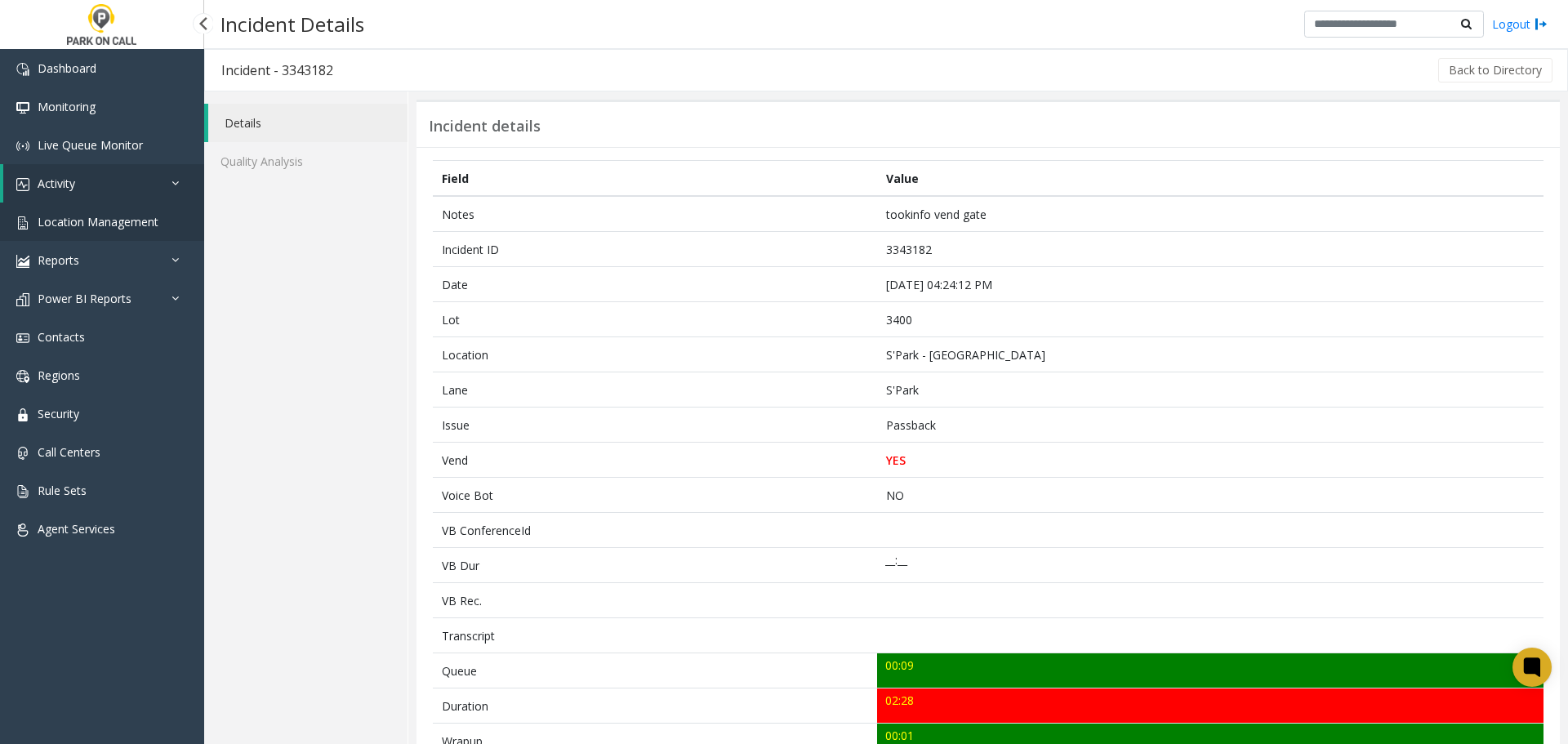
drag, startPoint x: 108, startPoint y: 219, endPoint x: 115, endPoint y: 203, distance: 17.5
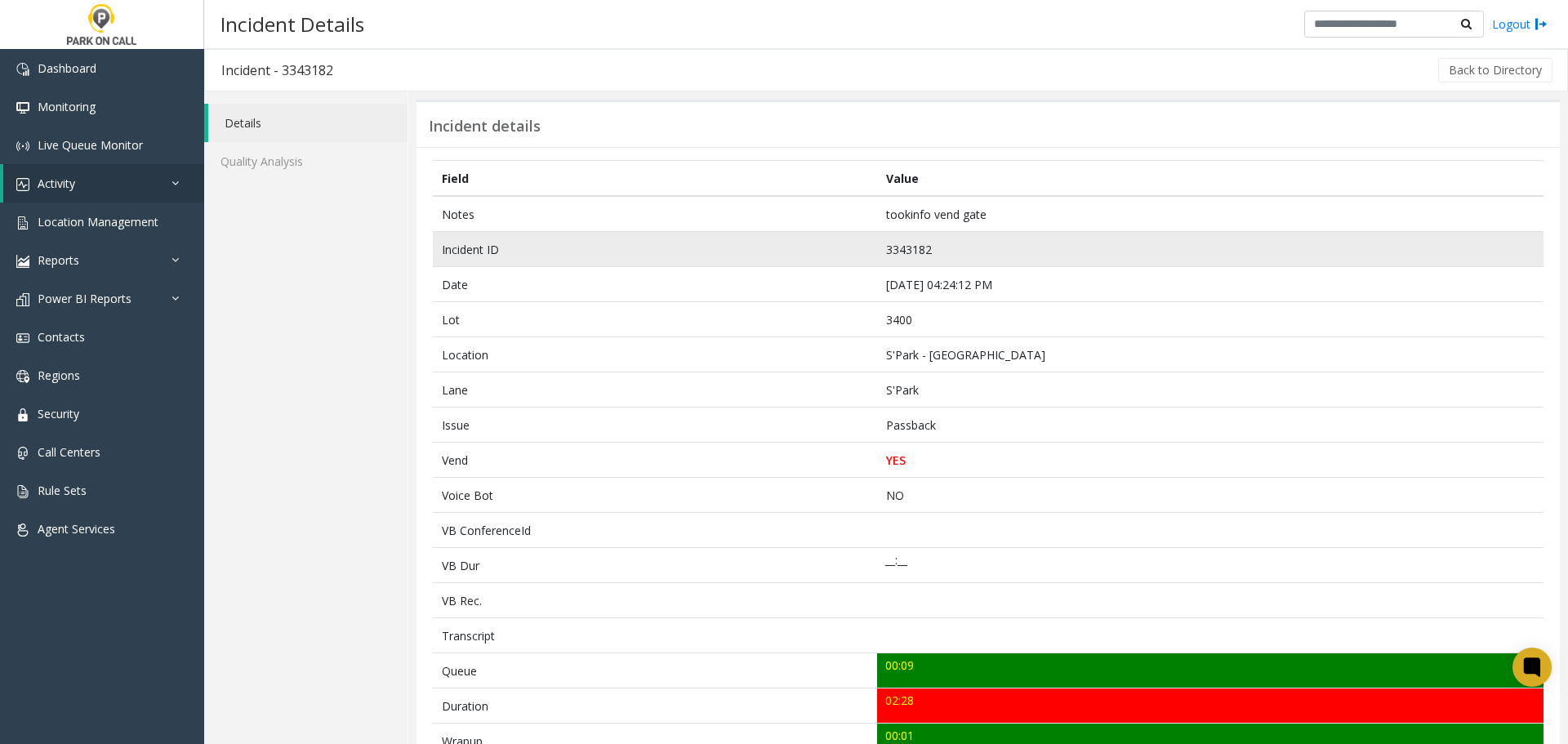
click at [1145, 233] on td "3343182" at bounding box center [1210, 250] width 667 height 35
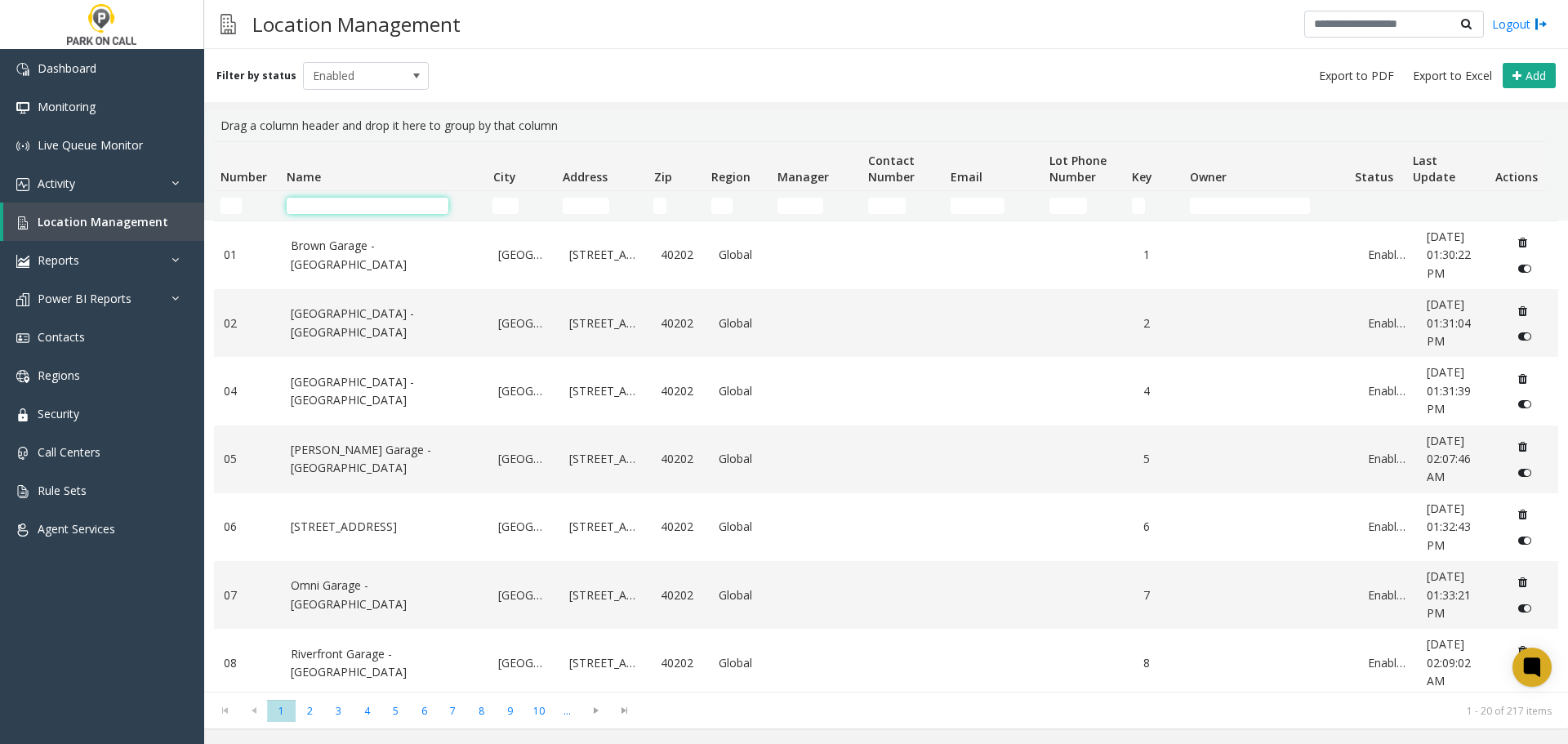
click at [430, 204] on input "Name Filter" at bounding box center [367, 206] width 162 height 17
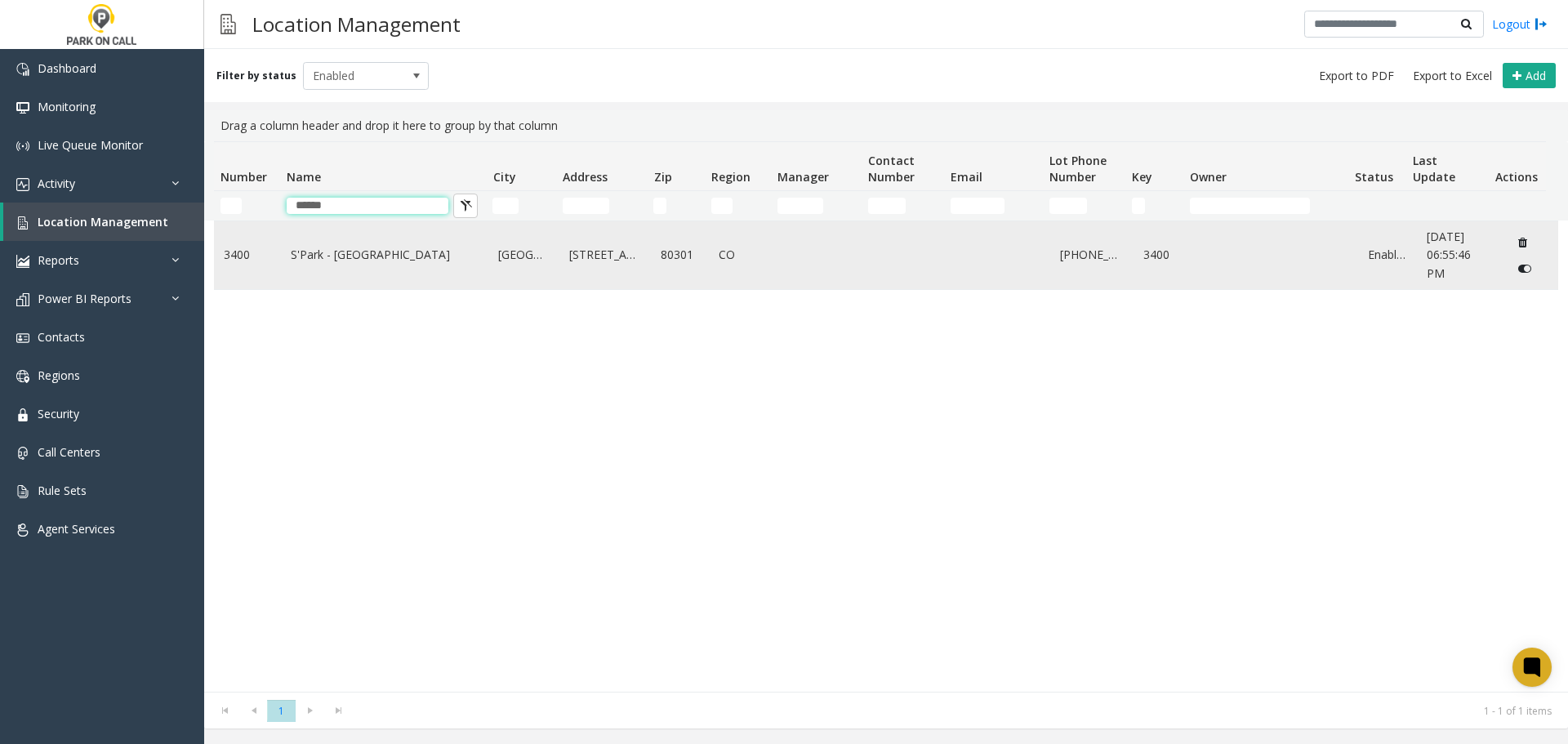
type input "******"
click at [337, 251] on link "S'Park - [GEOGRAPHIC_DATA]" at bounding box center [385, 255] width 189 height 18
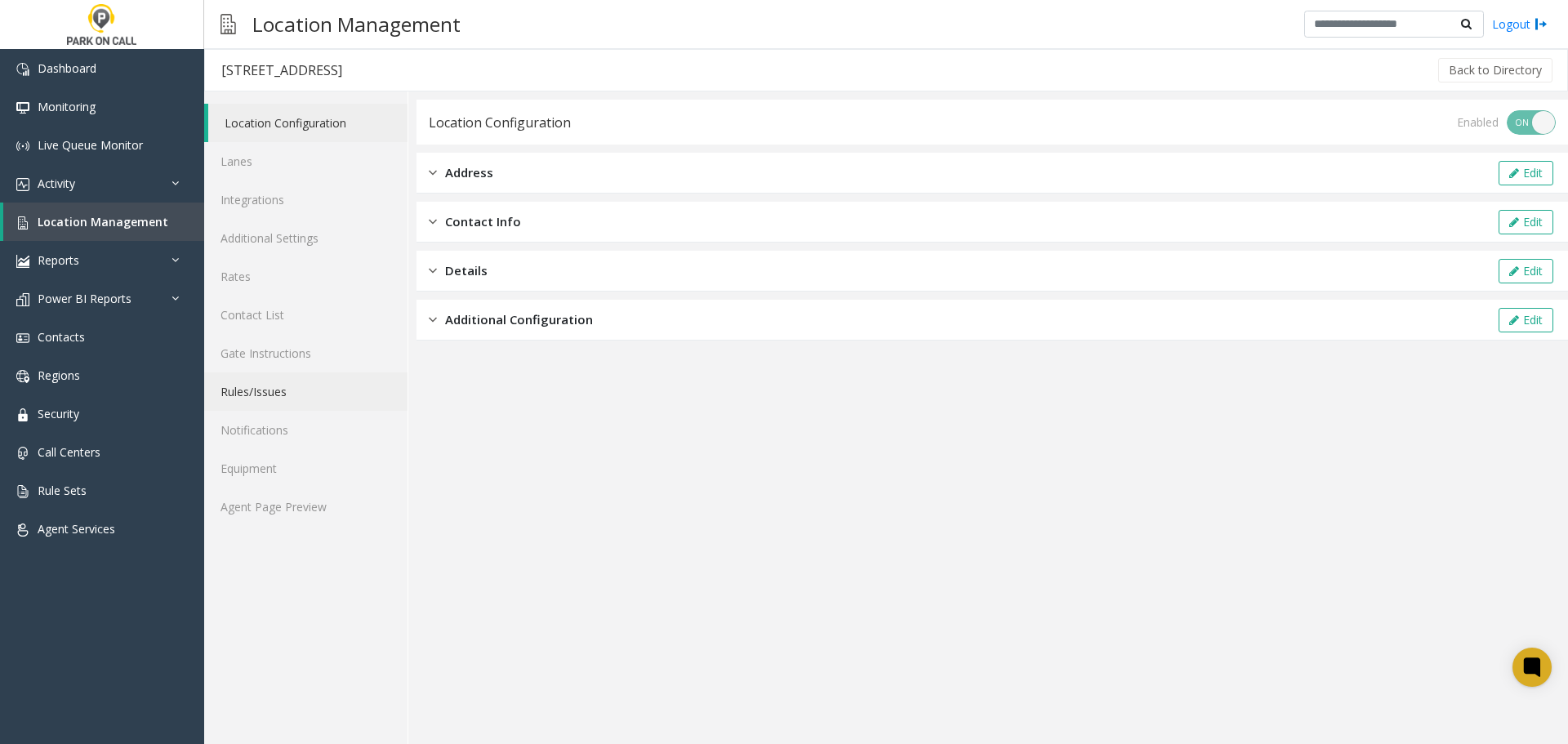
click at [291, 387] on link "Rules/Issues" at bounding box center [305, 391] width 203 height 38
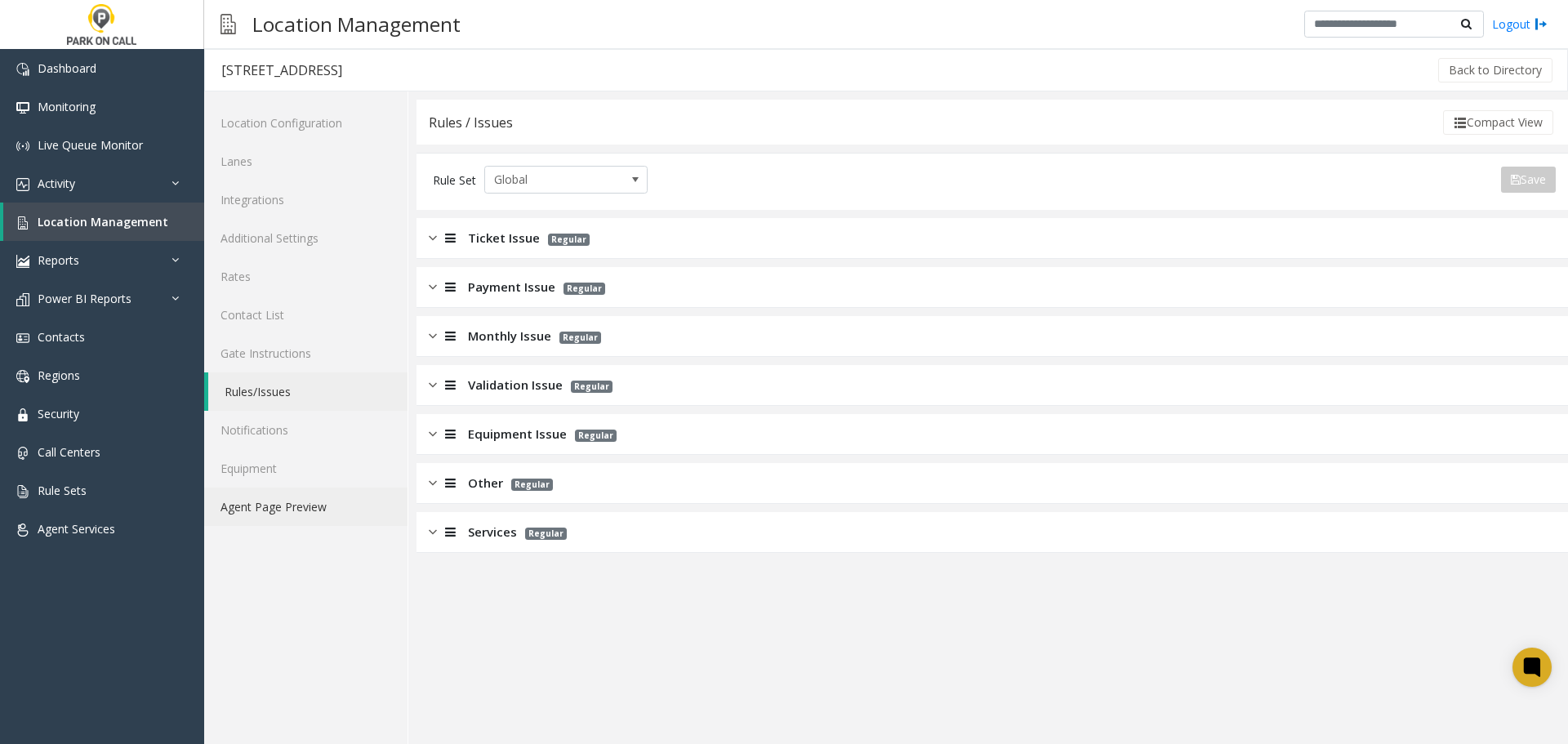
click at [317, 509] on link "Agent Page Preview" at bounding box center [305, 507] width 203 height 38
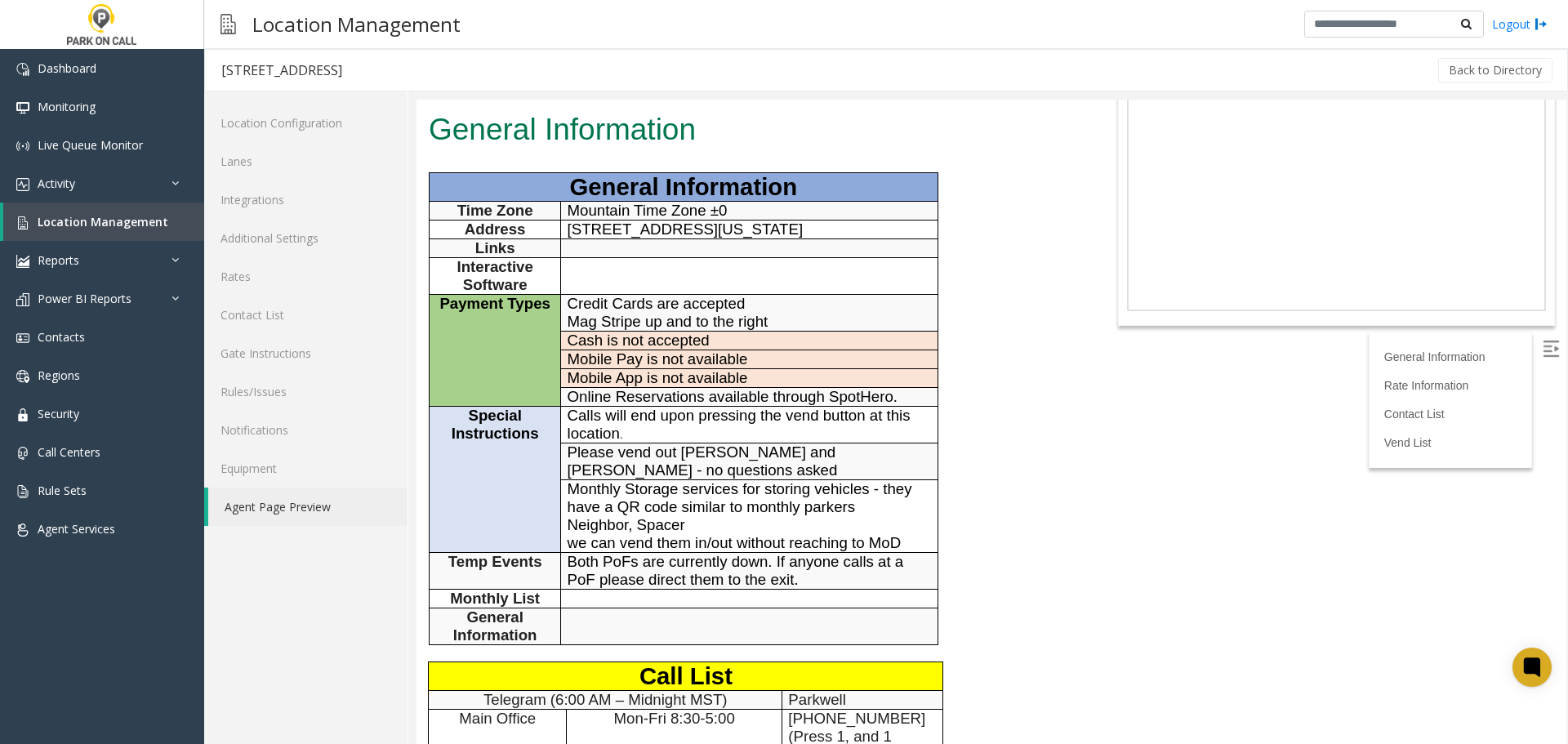
scroll to position [82, 0]
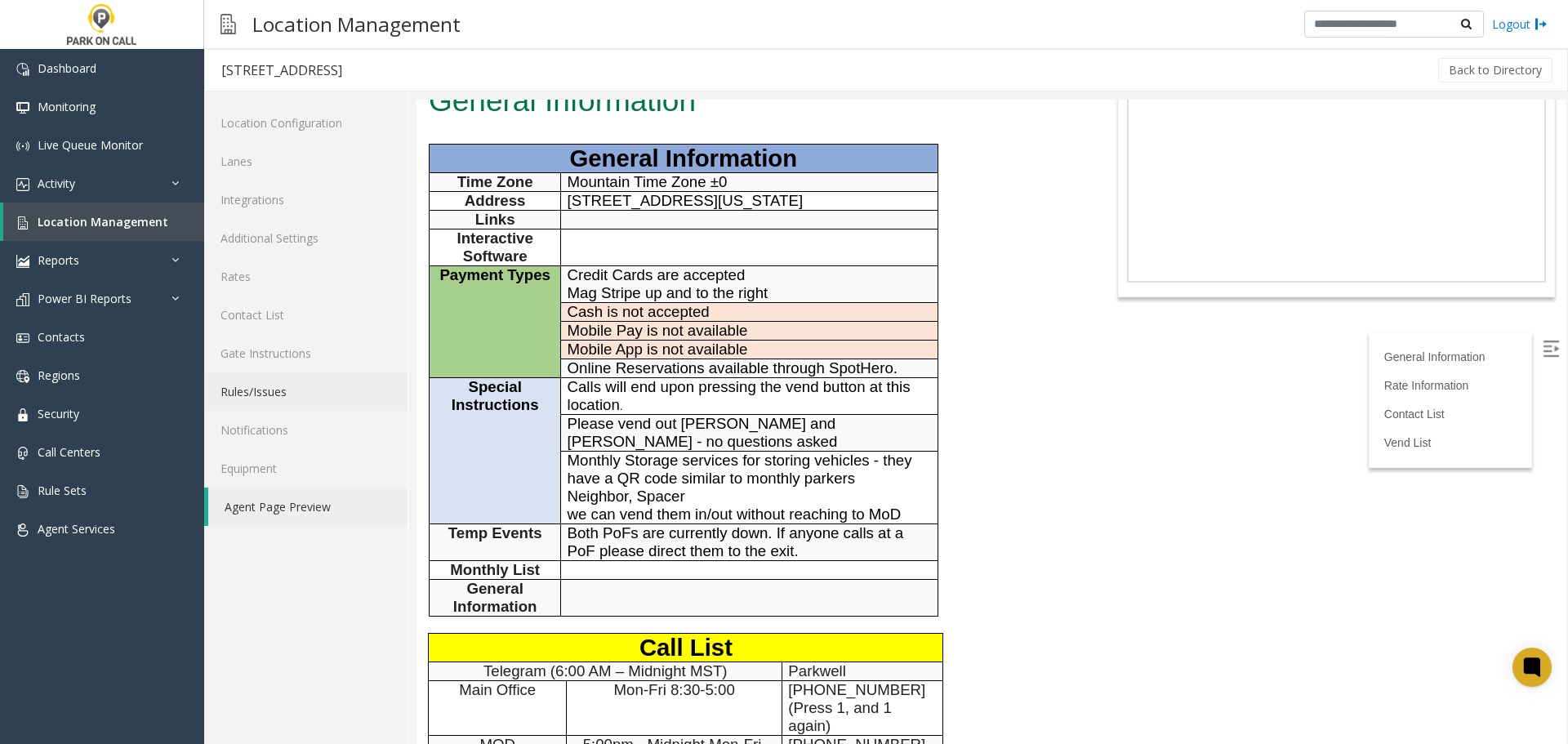
click at [293, 383] on link "Rules/Issues" at bounding box center [305, 391] width 203 height 38
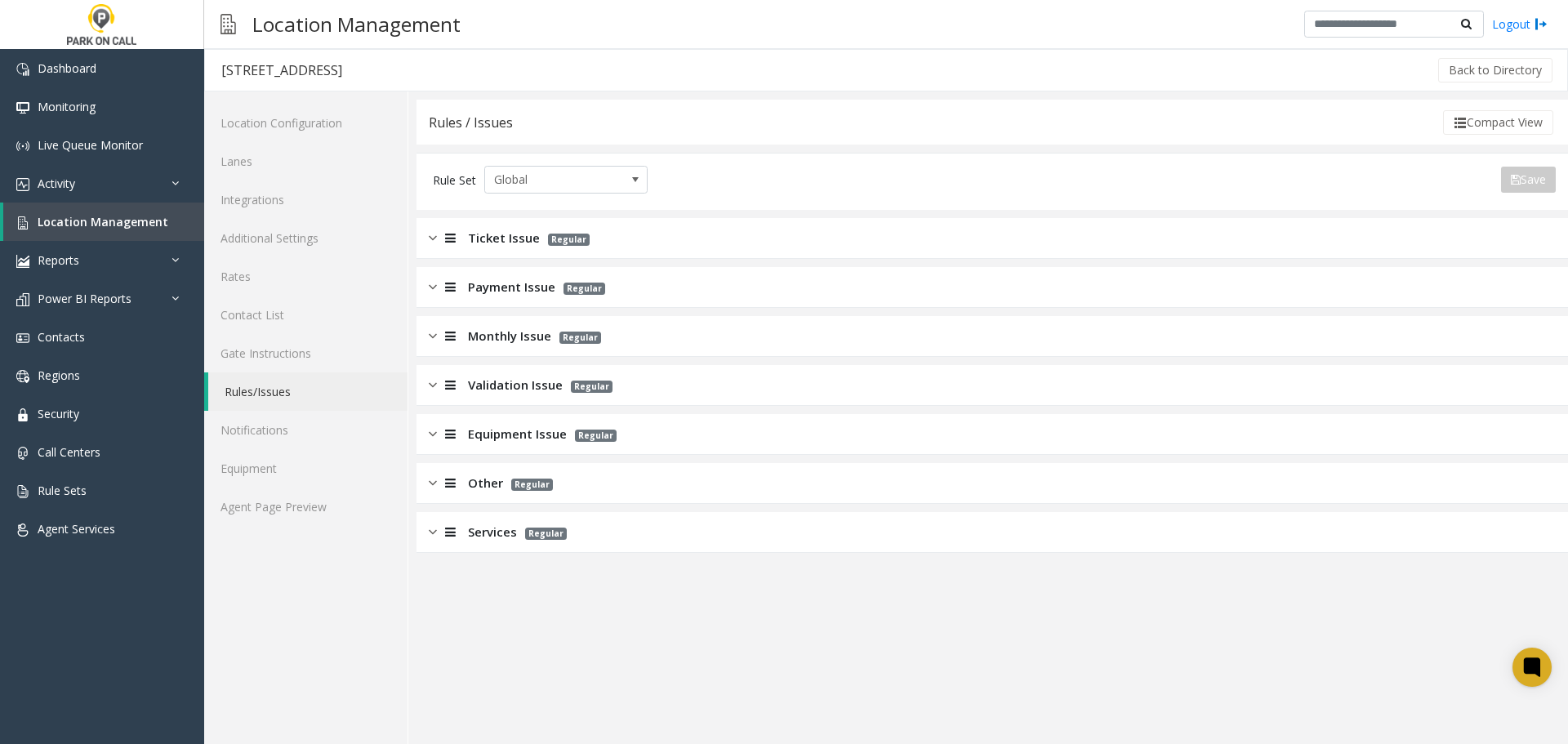
click at [536, 343] on span "Monthly Issue" at bounding box center [509, 336] width 84 height 19
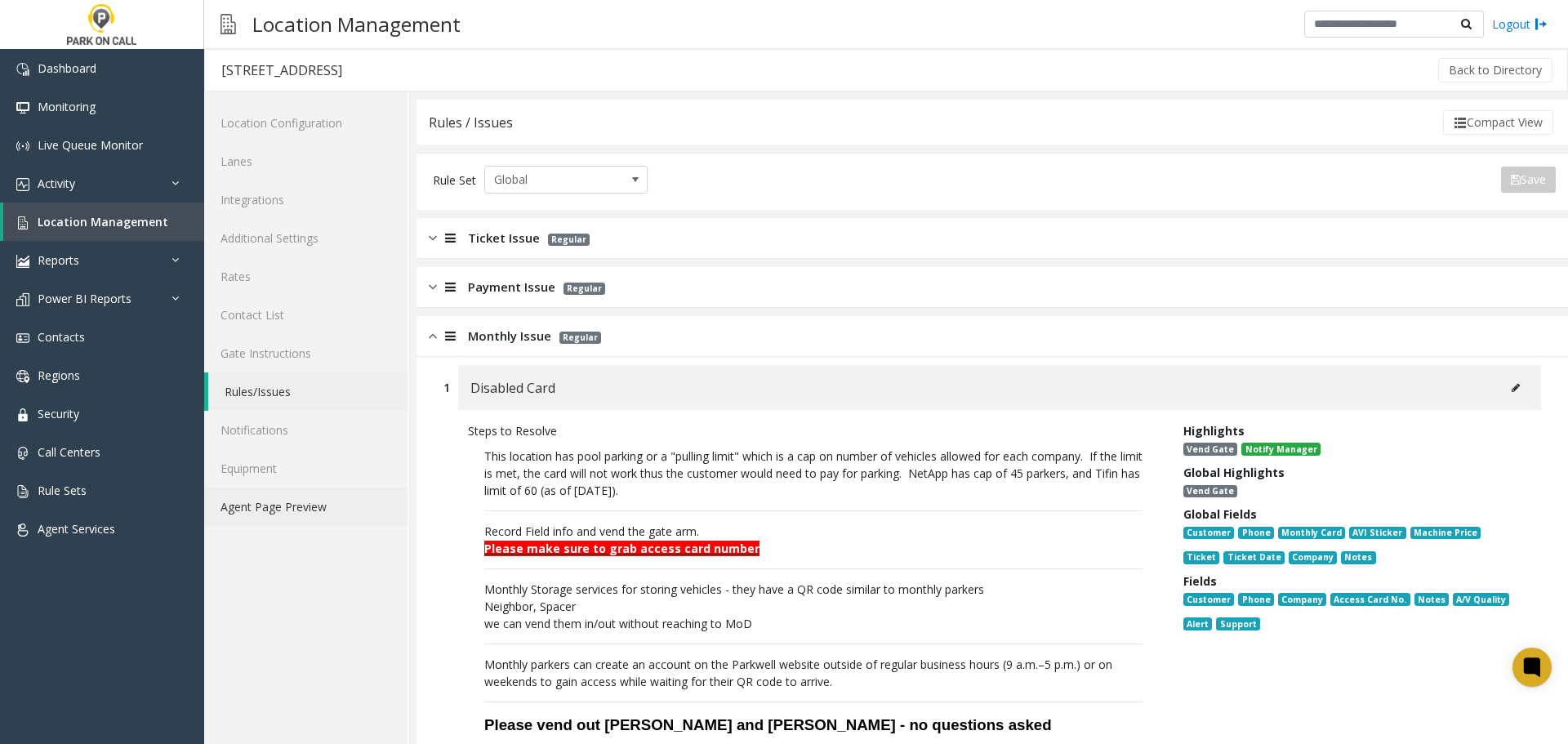
click at [243, 514] on link "Agent Page Preview" at bounding box center [305, 507] width 203 height 38
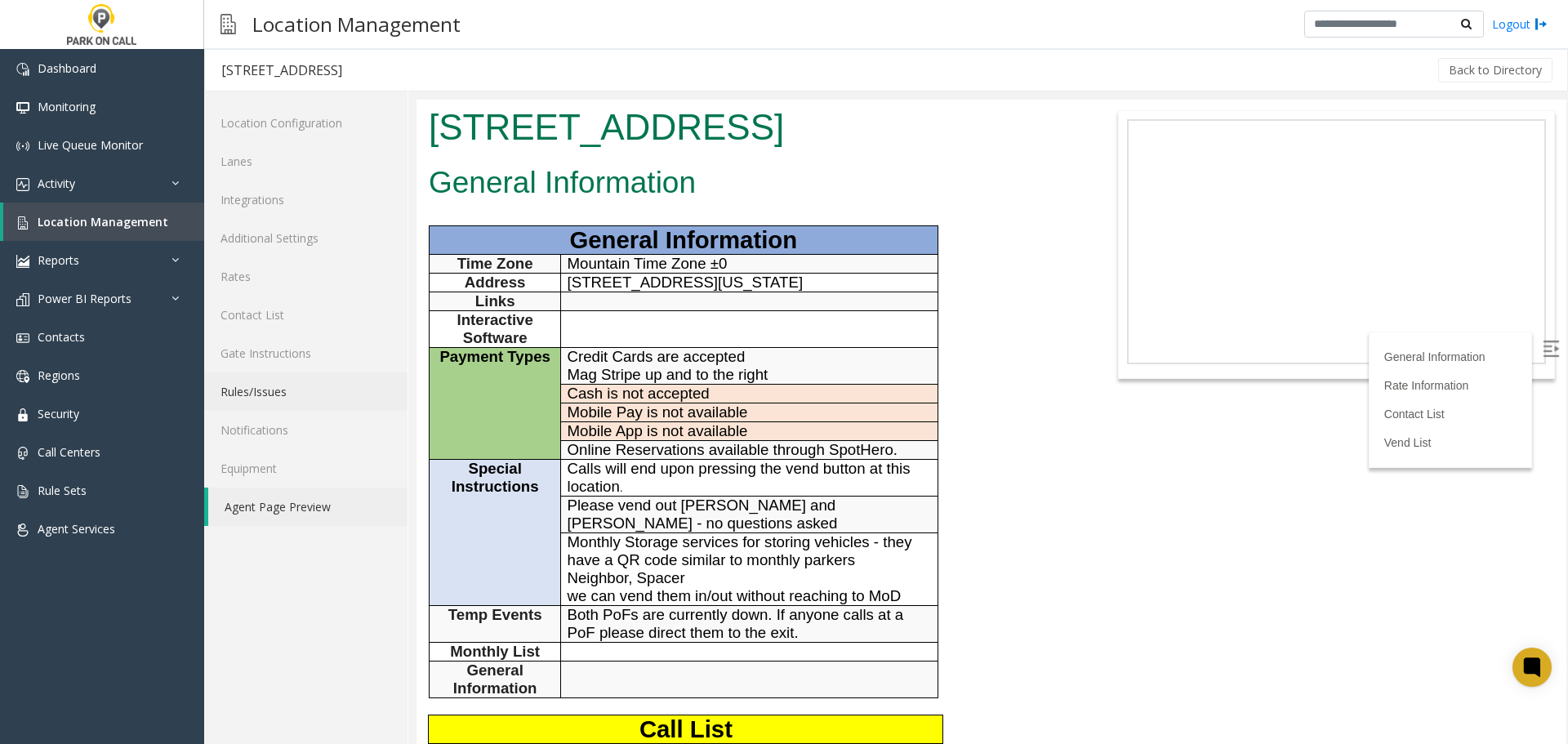
click at [293, 384] on link "Rules/Issues" at bounding box center [305, 391] width 203 height 38
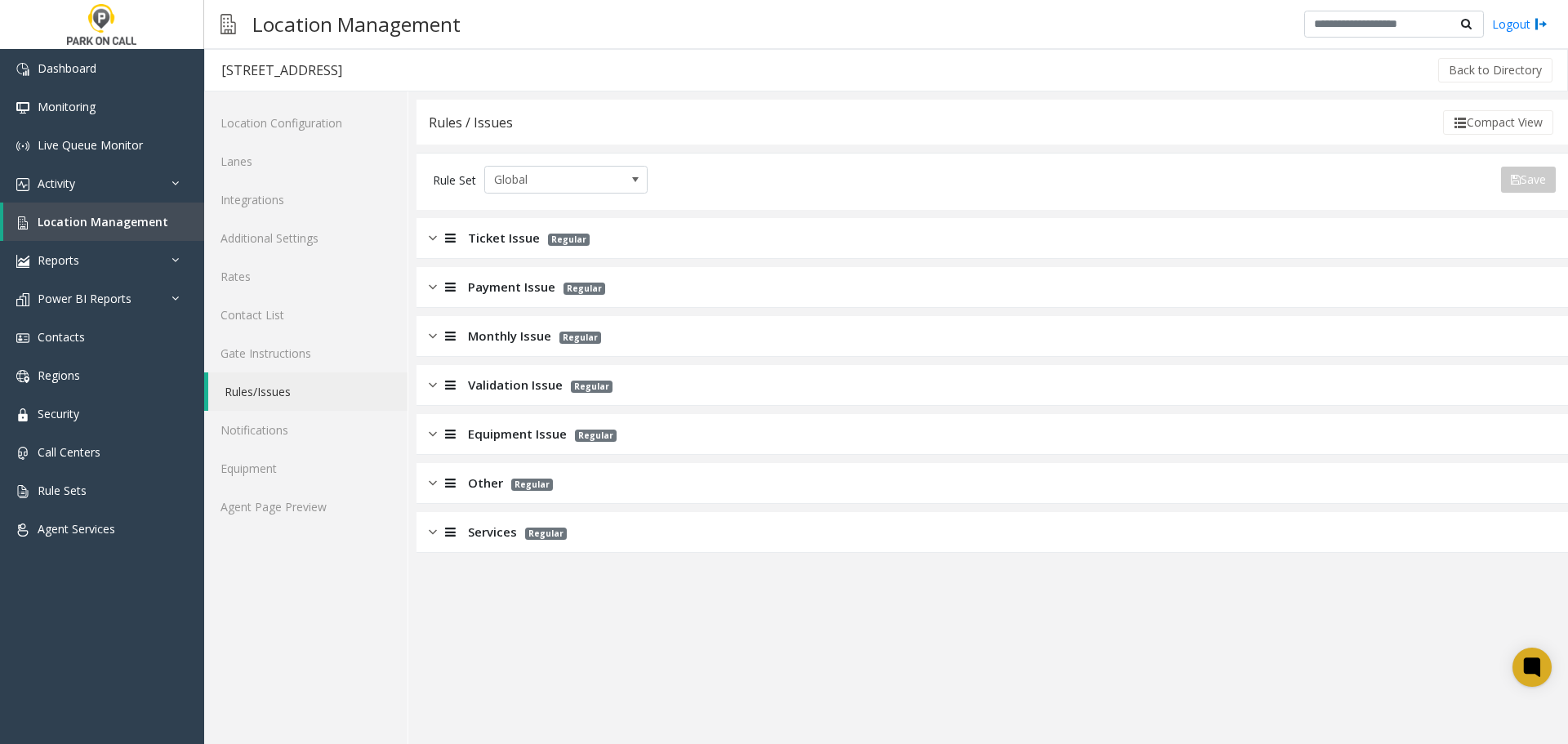
click at [625, 337] on div "Monthly Issue Regular" at bounding box center [992, 336] width 1151 height 40
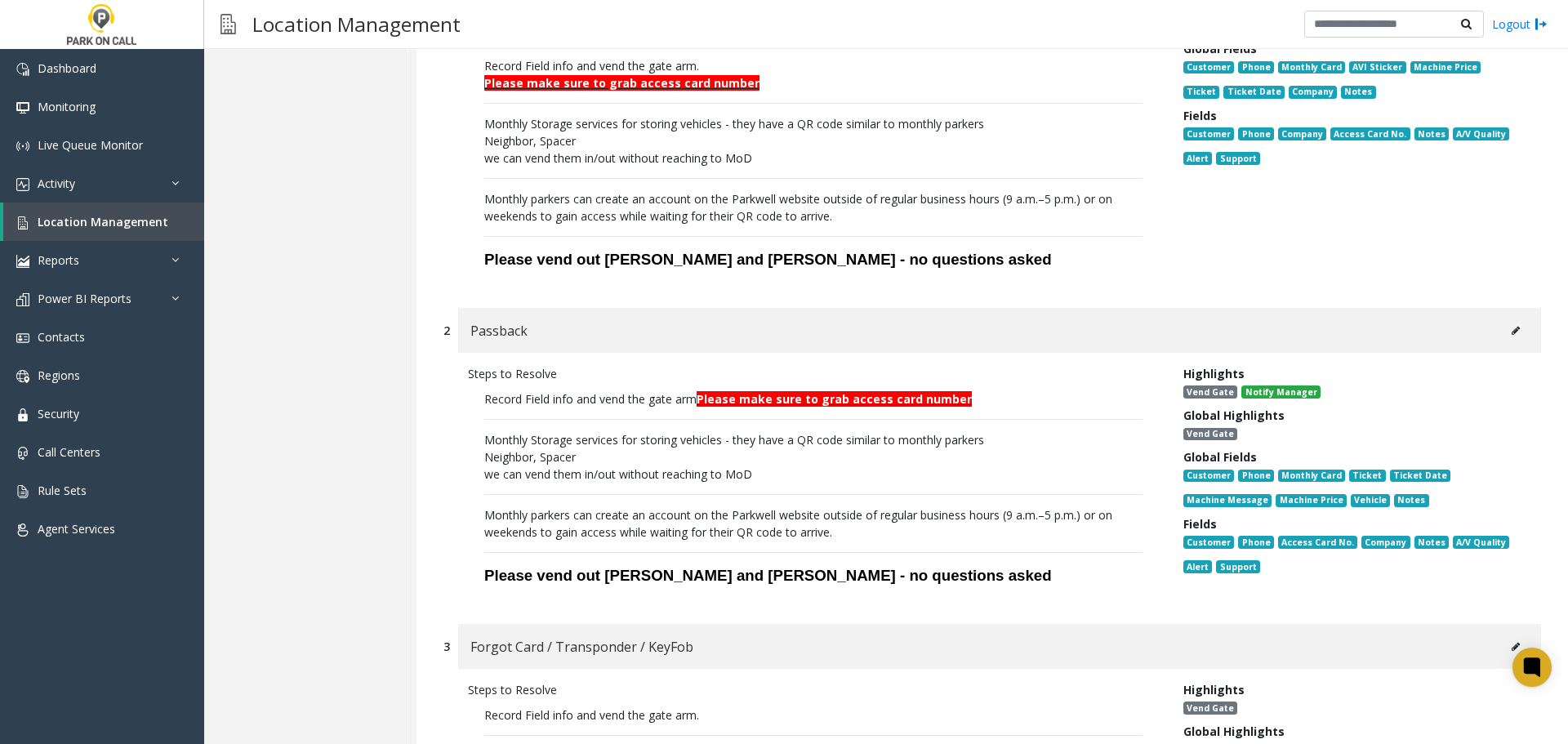
scroll to position [491, 0]
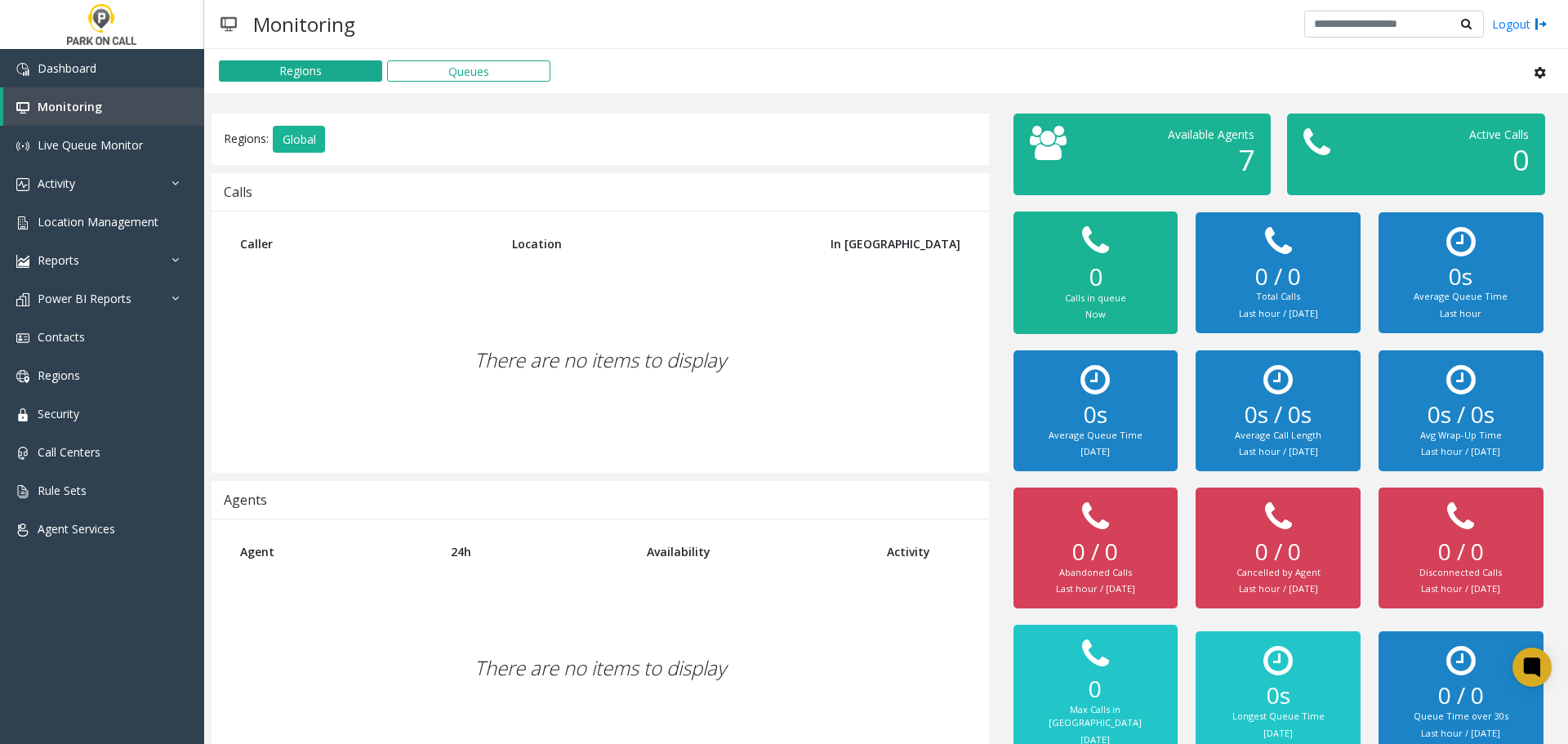
click at [656, 328] on div "There are no items to display" at bounding box center [600, 361] width 745 height 193
click at [405, 362] on div "There are no items to display" at bounding box center [600, 361] width 745 height 193
drag, startPoint x: 761, startPoint y: 3, endPoint x: 750, endPoint y: 28, distance: 27.3
click at [819, 29] on div "Monitoring Logout" at bounding box center [885, 25] width 1364 height 49
